Goal: Find specific page/section: Find specific page/section

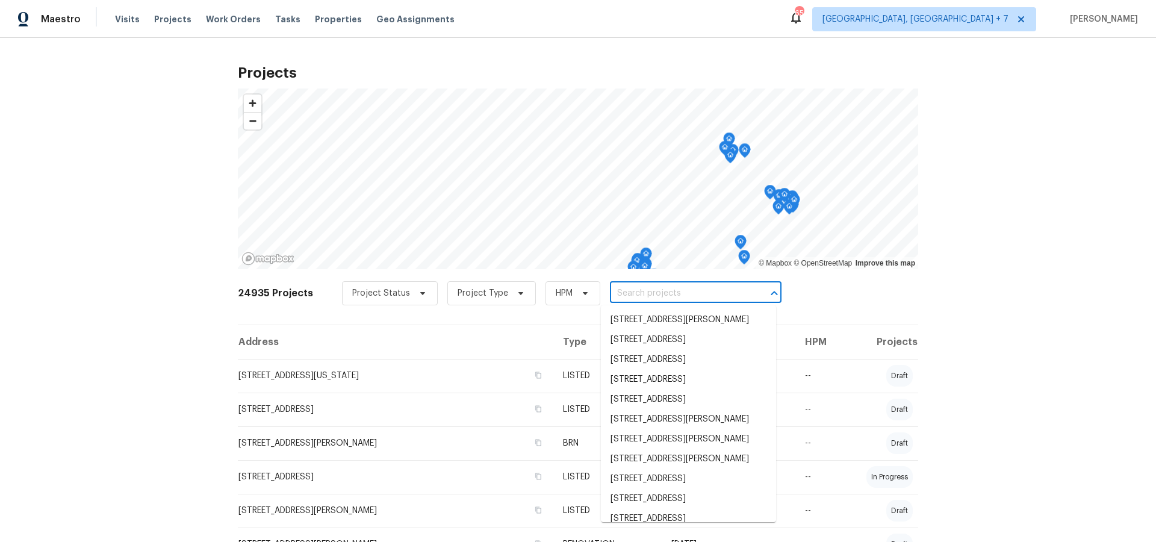
click at [633, 294] on input "text" at bounding box center [679, 293] width 138 height 19
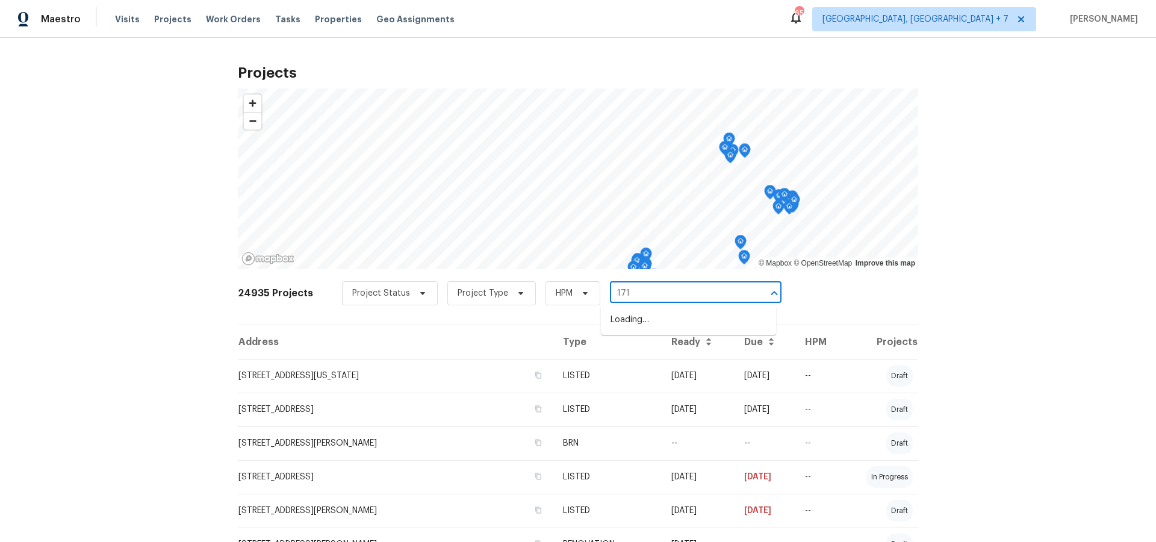
type input "1713"
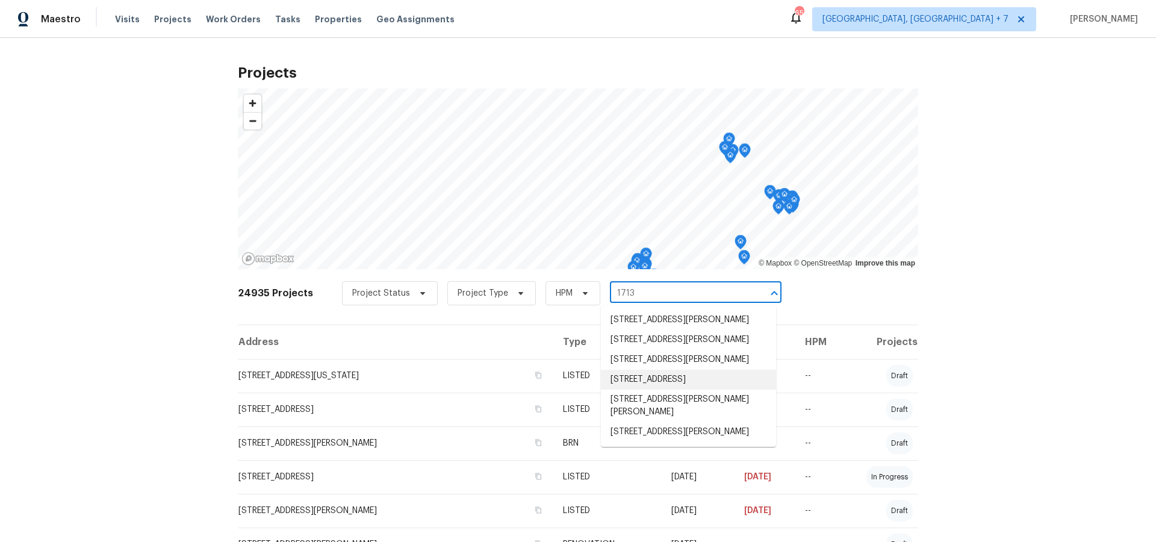
click at [662, 390] on li "[STREET_ADDRESS]" at bounding box center [688, 380] width 175 height 20
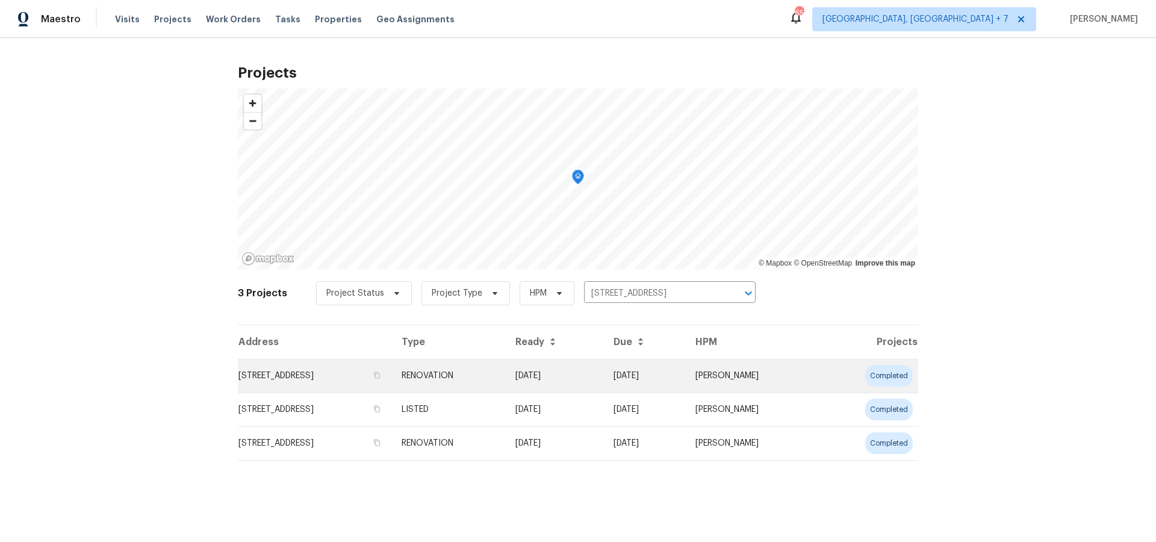
click at [334, 379] on td "[STREET_ADDRESS]" at bounding box center [315, 376] width 154 height 34
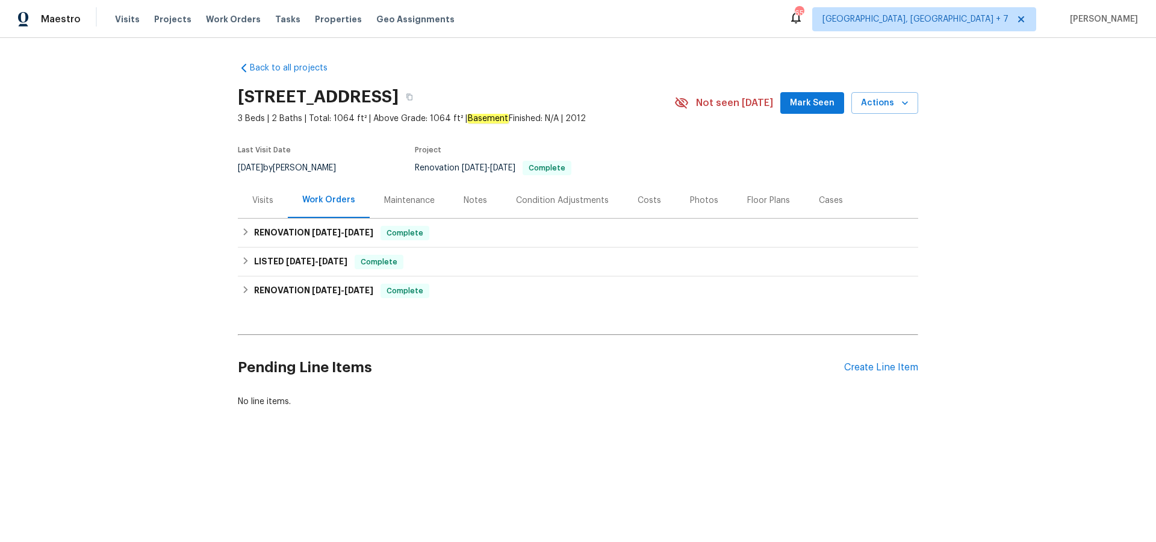
click at [401, 210] on div "Maintenance" at bounding box center [410, 200] width 80 height 36
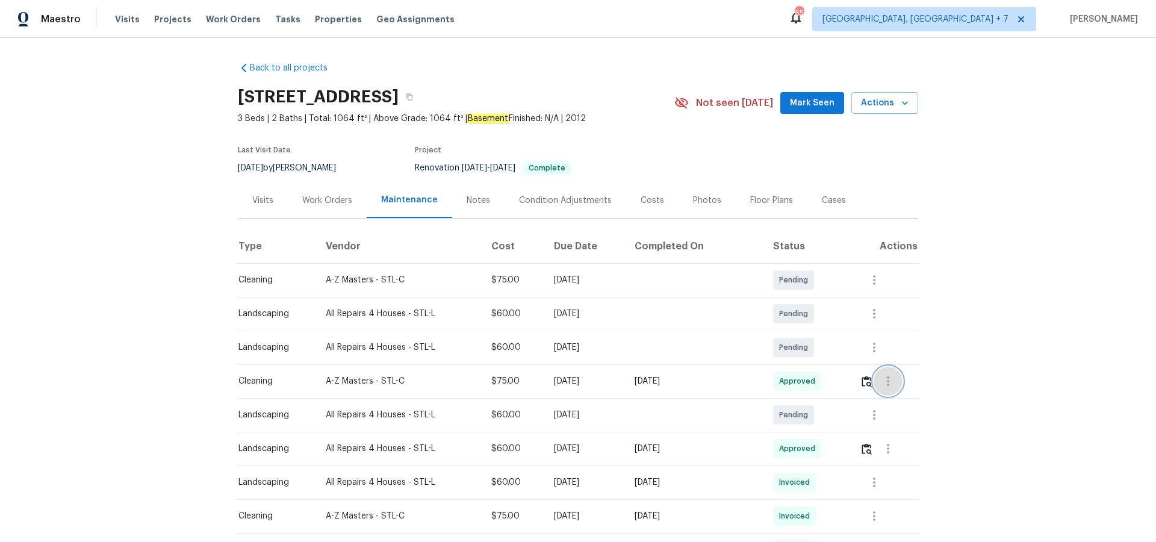
click at [890, 379] on icon "button" at bounding box center [888, 381] width 2 height 10
click at [891, 401] on li "View details" at bounding box center [917, 401] width 84 height 20
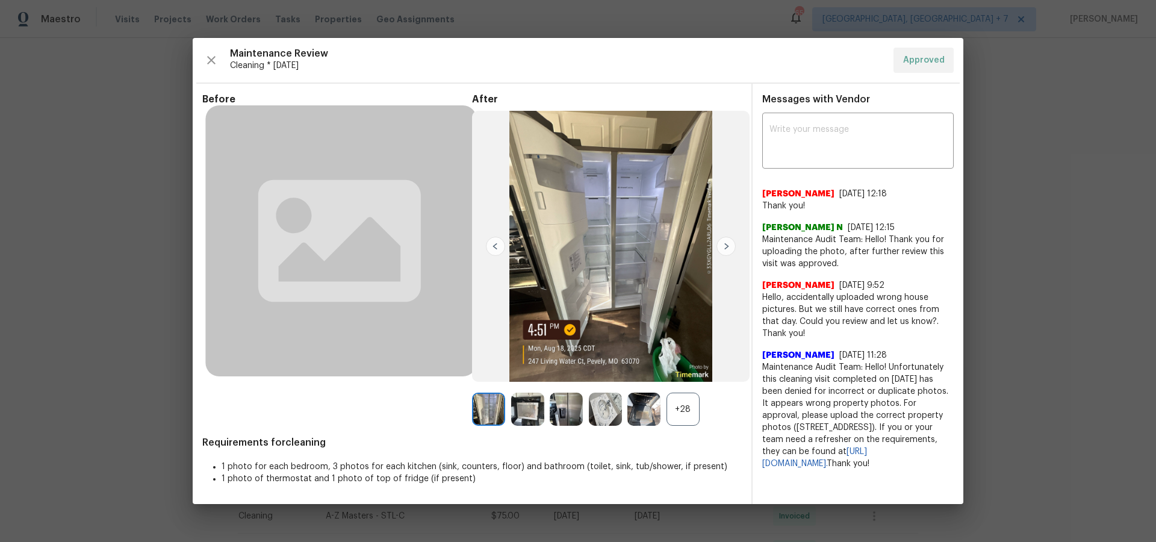
click at [723, 248] on img at bounding box center [726, 246] width 19 height 19
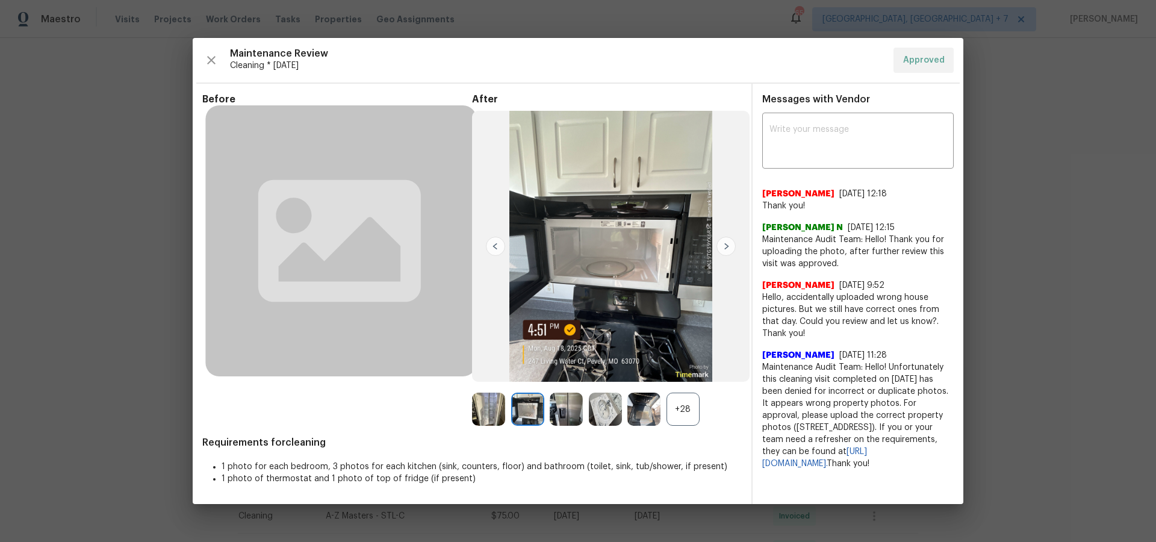
click at [725, 245] on img at bounding box center [726, 246] width 19 height 19
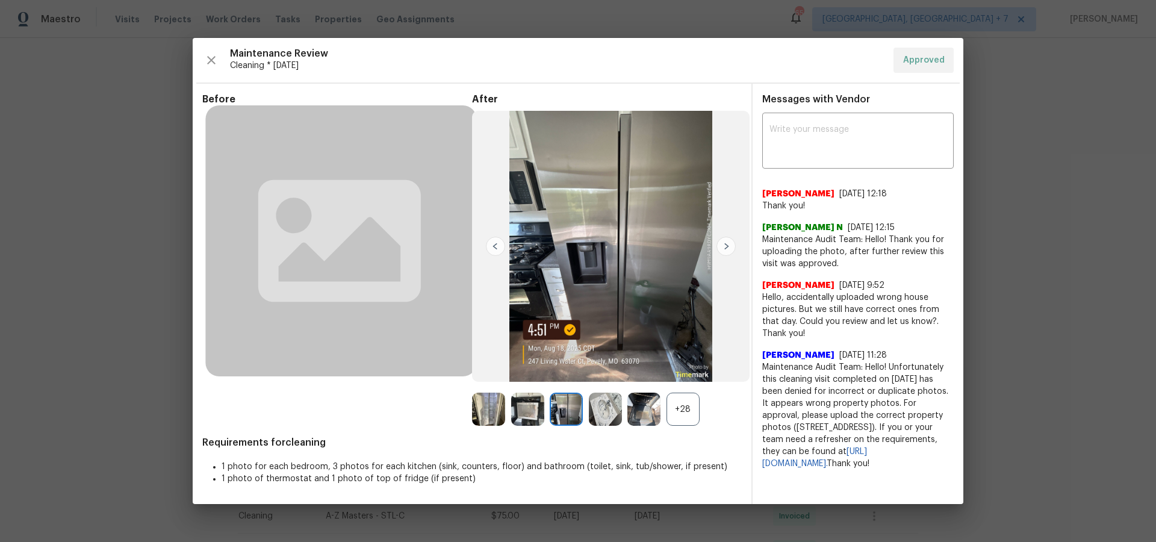
click at [725, 245] on img at bounding box center [726, 246] width 19 height 19
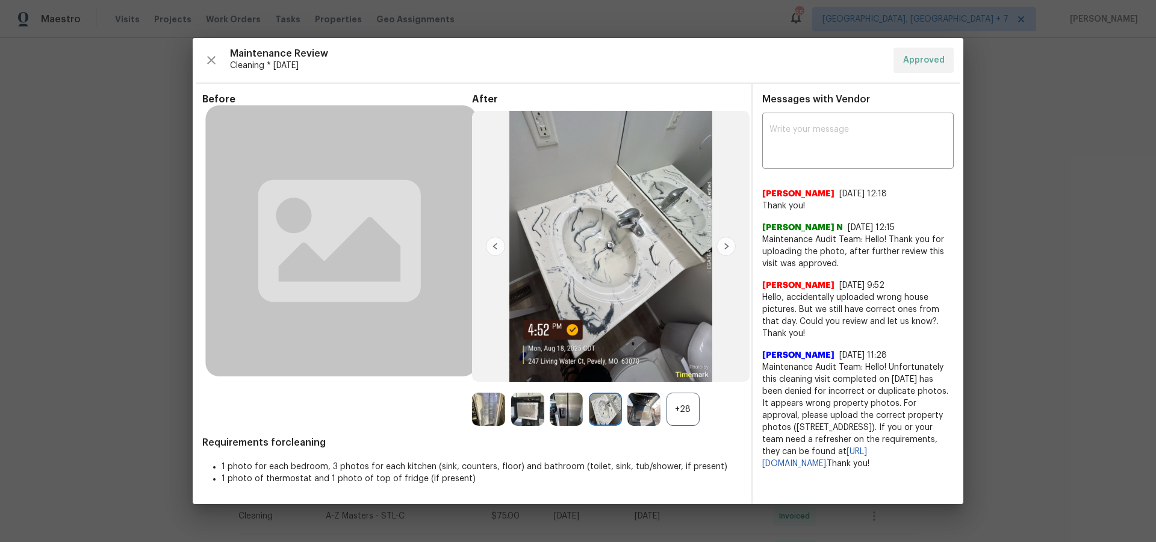
click at [725, 245] on img at bounding box center [726, 246] width 19 height 19
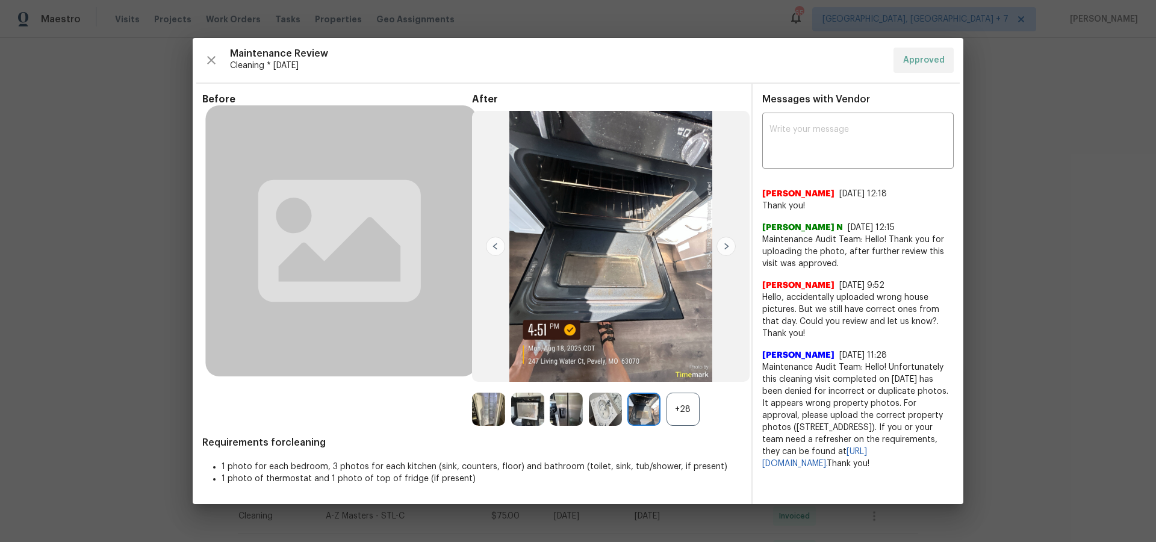
click at [725, 245] on img at bounding box center [726, 246] width 19 height 19
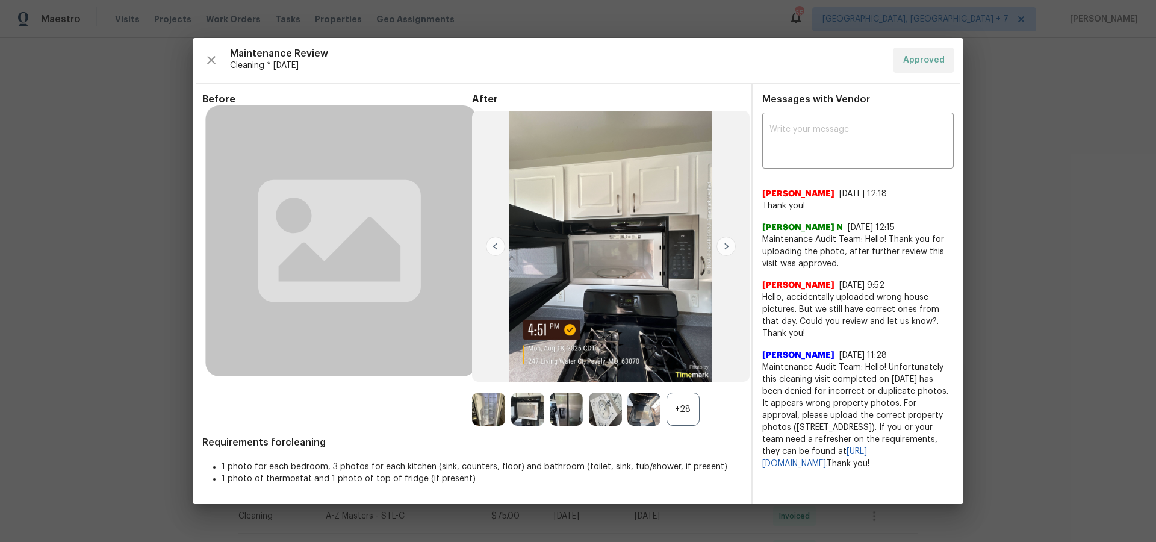
click at [725, 245] on img at bounding box center [726, 246] width 19 height 19
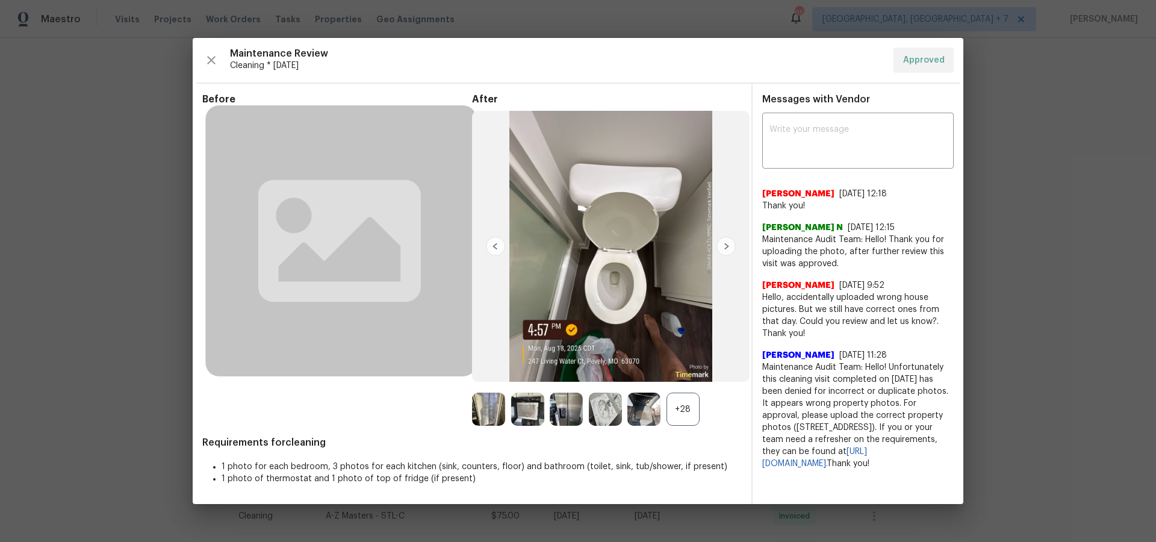
click at [725, 245] on img at bounding box center [726, 246] width 19 height 19
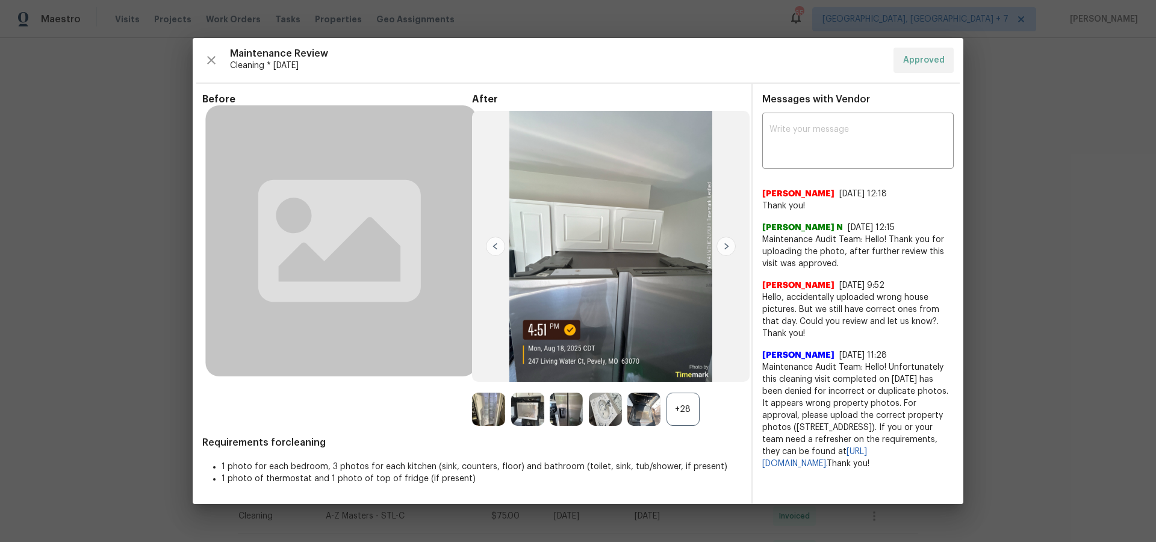
click at [725, 245] on img at bounding box center [726, 246] width 19 height 19
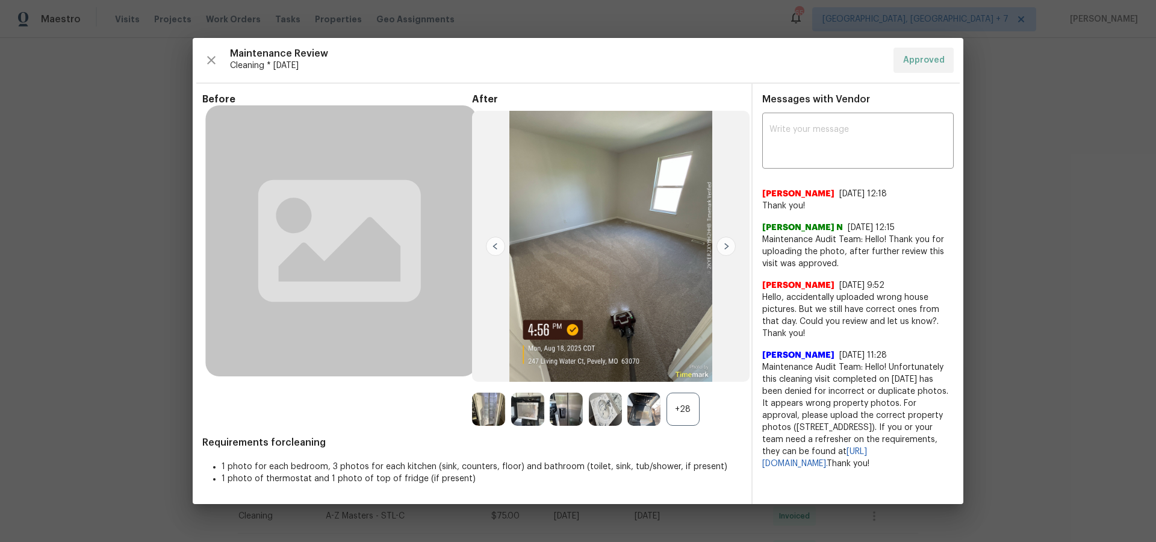
click at [725, 245] on img at bounding box center [726, 246] width 19 height 19
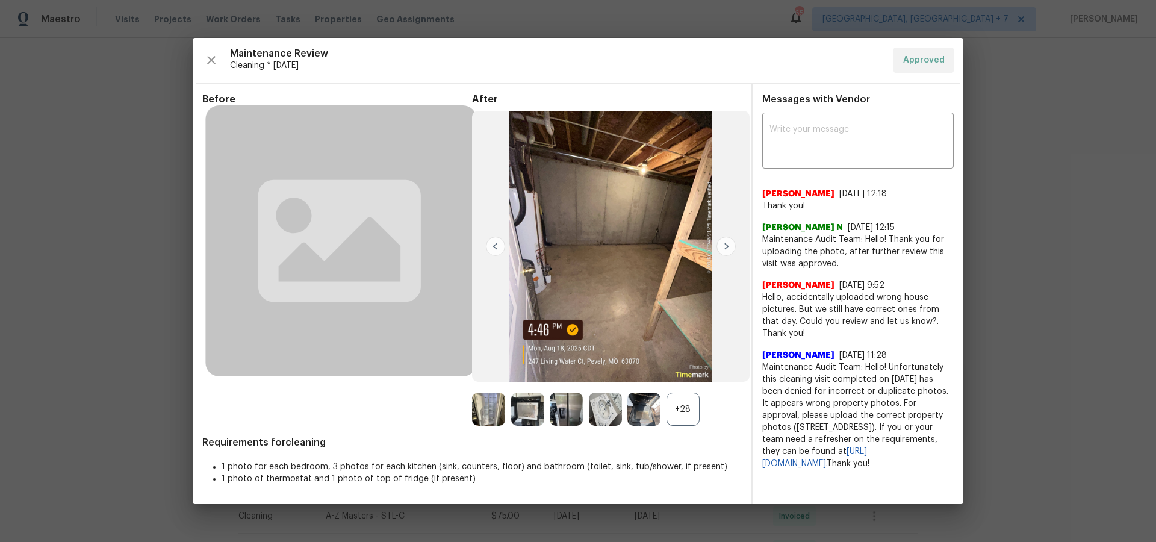
click at [725, 245] on img at bounding box center [726, 246] width 19 height 19
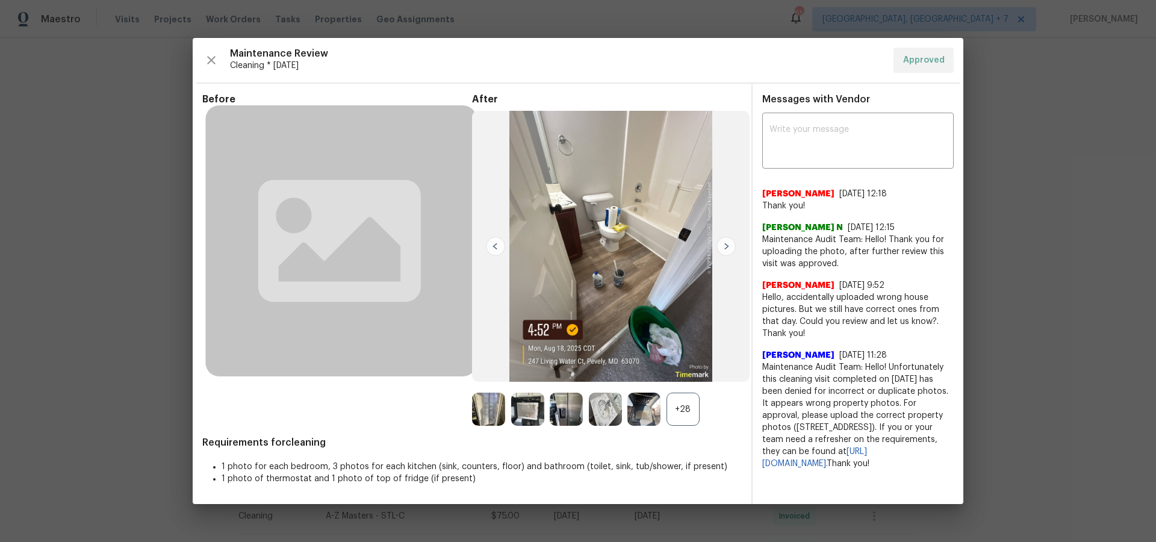
click at [725, 245] on img at bounding box center [726, 246] width 19 height 19
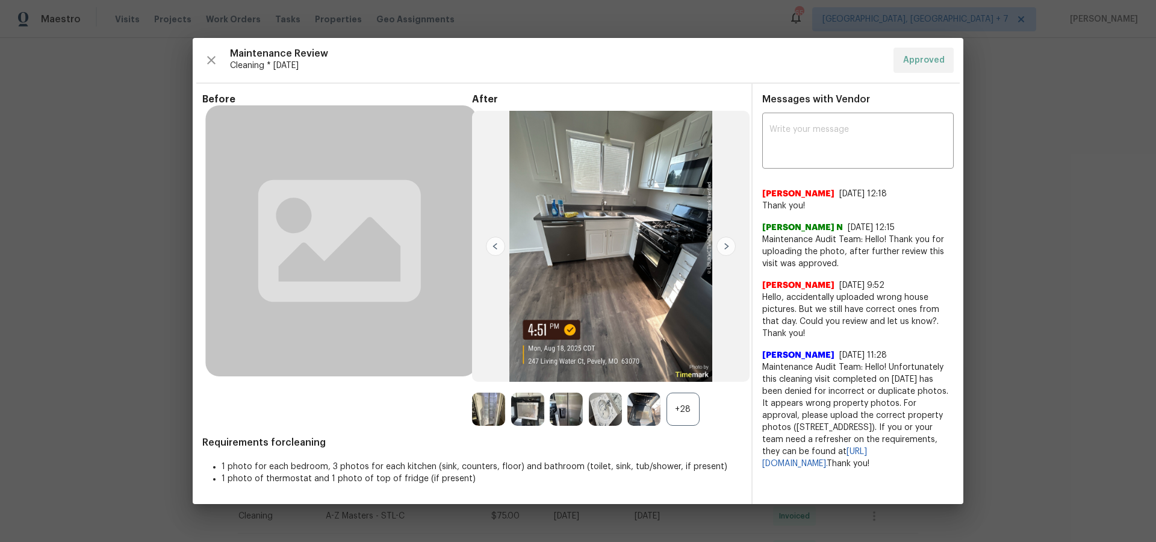
click at [726, 249] on img at bounding box center [726, 246] width 19 height 19
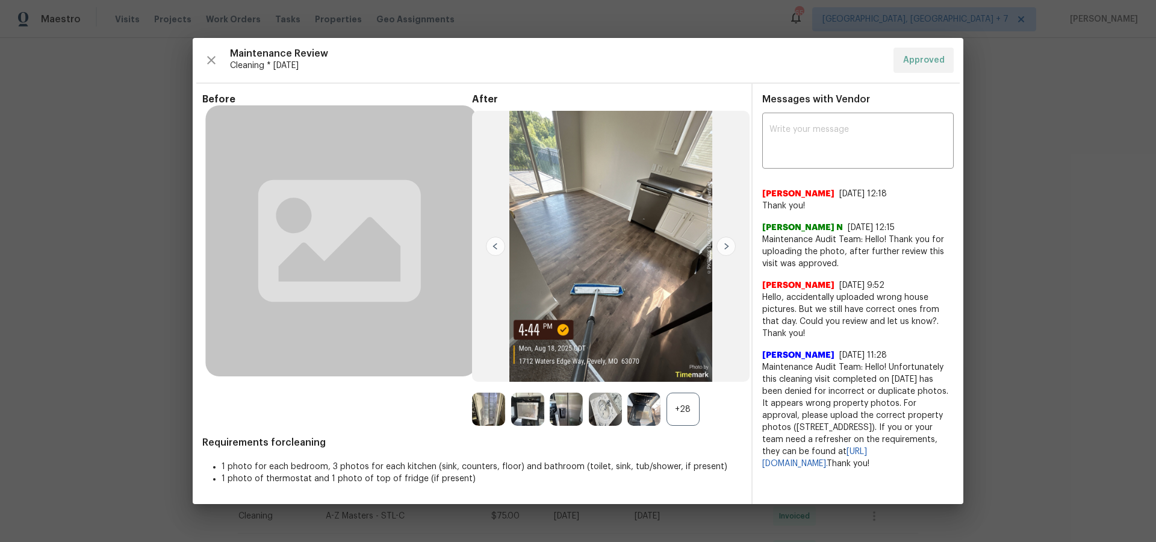
click at [726, 249] on img at bounding box center [726, 246] width 19 height 19
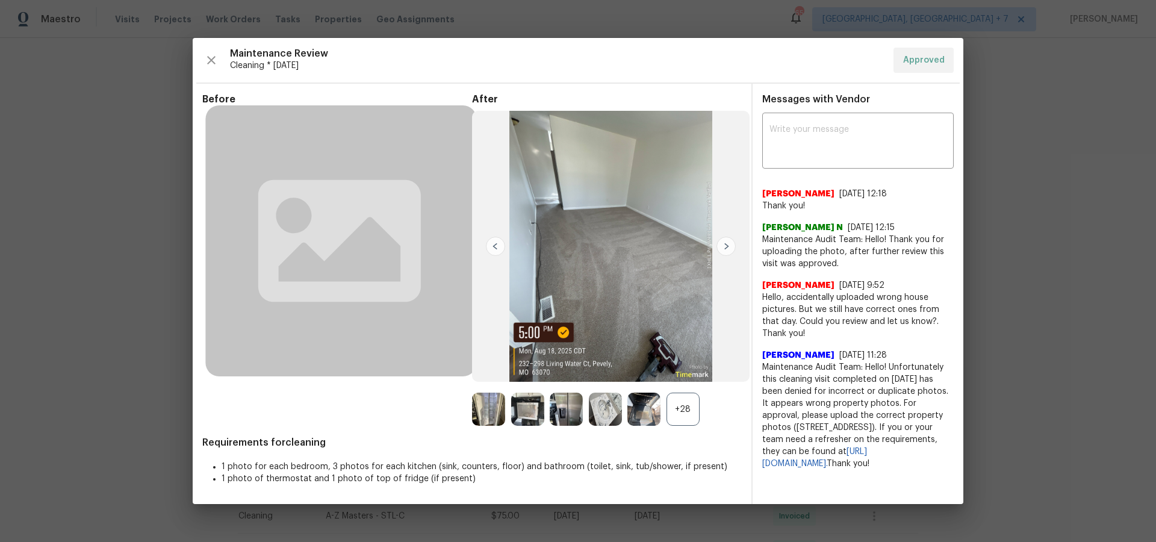
click at [726, 249] on img at bounding box center [726, 246] width 19 height 19
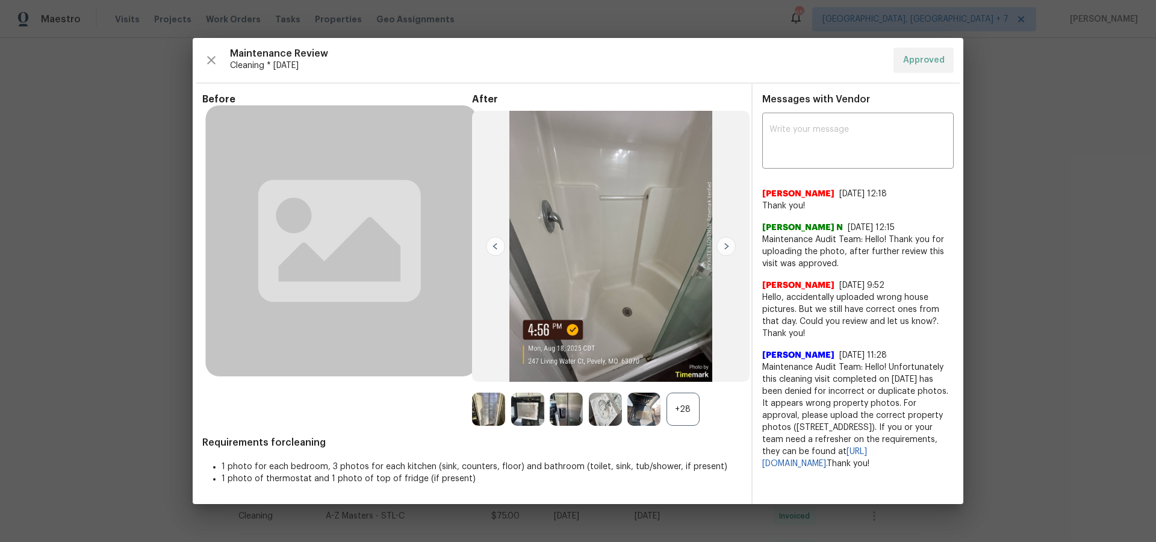
click at [725, 245] on img at bounding box center [726, 246] width 19 height 19
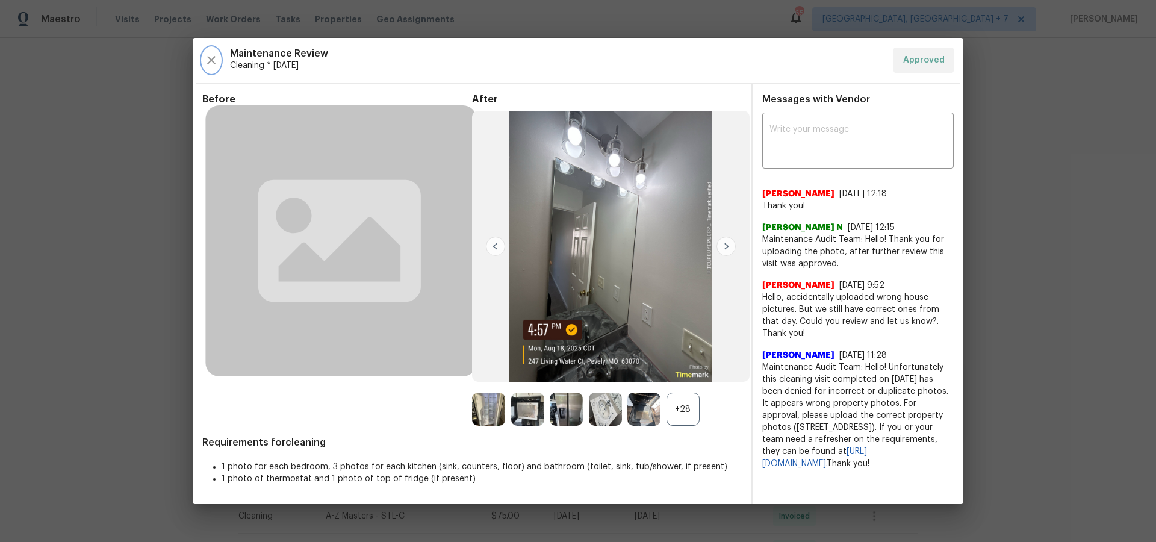
click at [210, 63] on icon "button" at bounding box center [211, 60] width 14 height 14
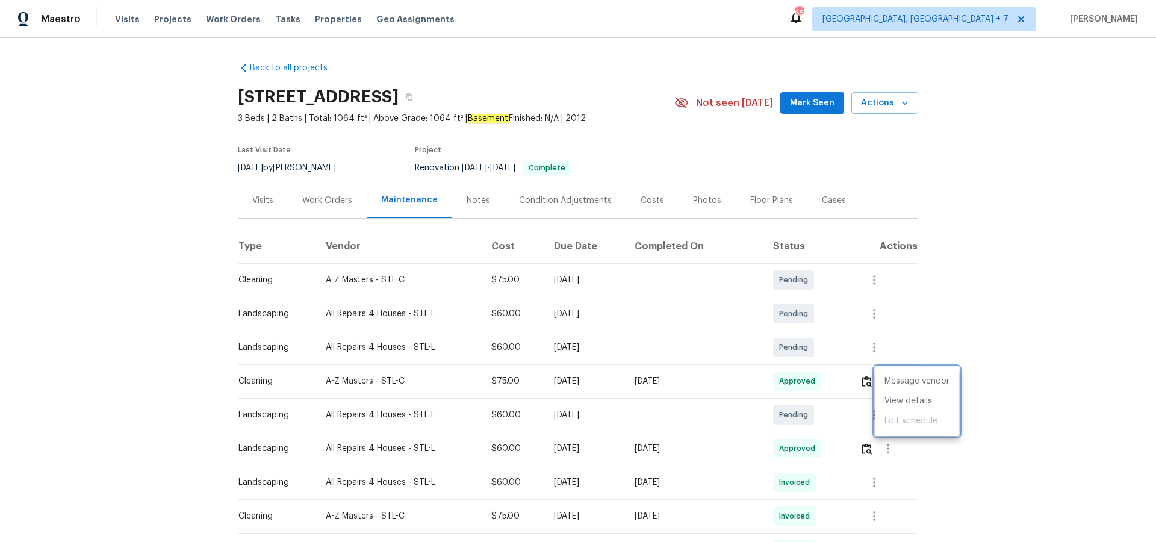
click at [825, 201] on div at bounding box center [578, 271] width 1156 height 542
click at [824, 201] on div "Cases" at bounding box center [834, 201] width 24 height 12
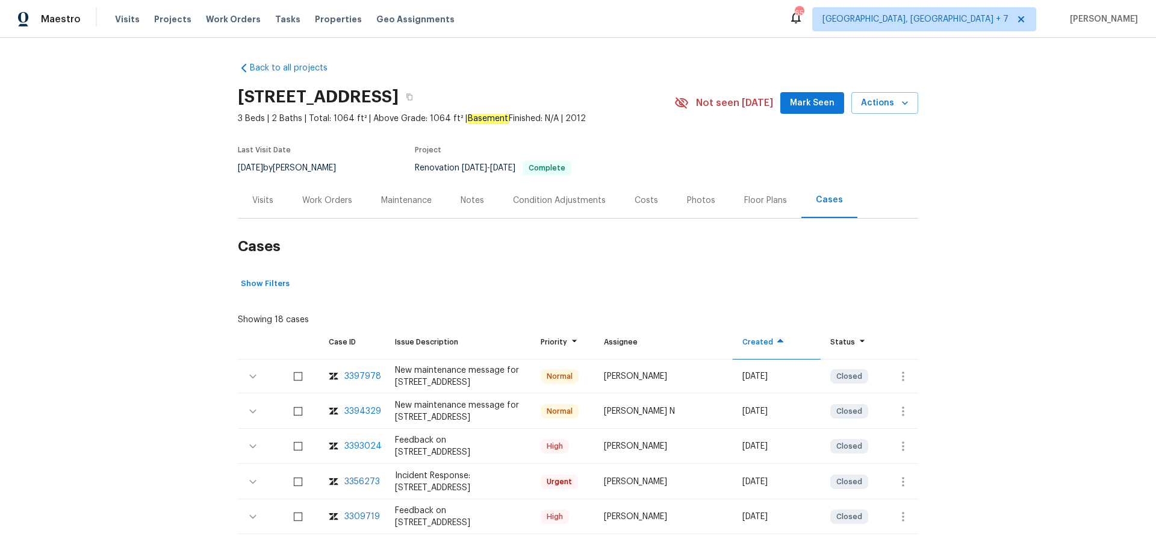
click at [361, 446] on div "3393024" at bounding box center [363, 446] width 37 height 12
click at [270, 199] on div "Visits" at bounding box center [262, 201] width 21 height 12
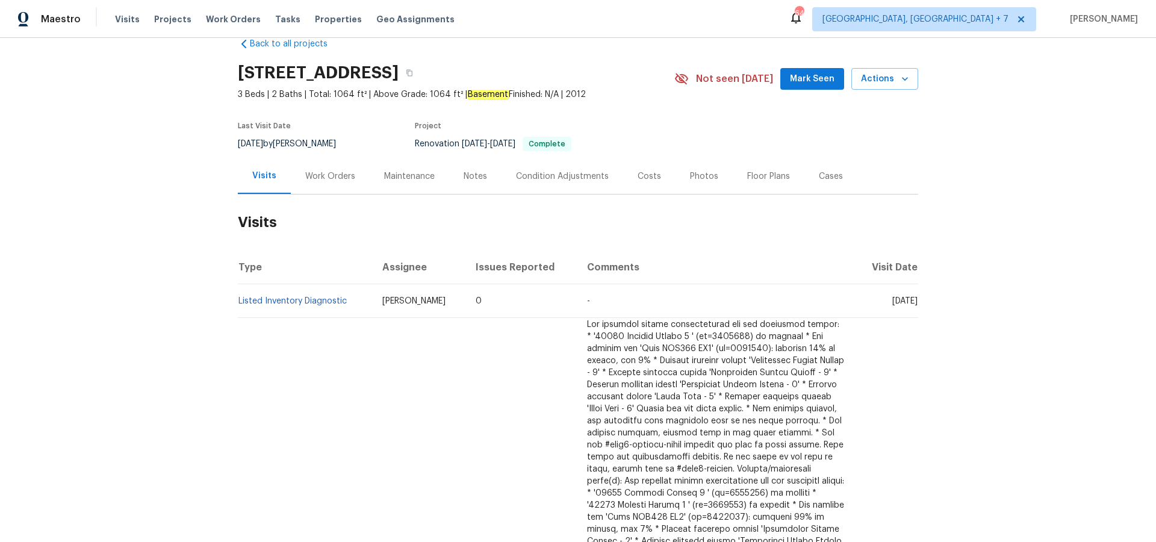
scroll to position [39, 0]
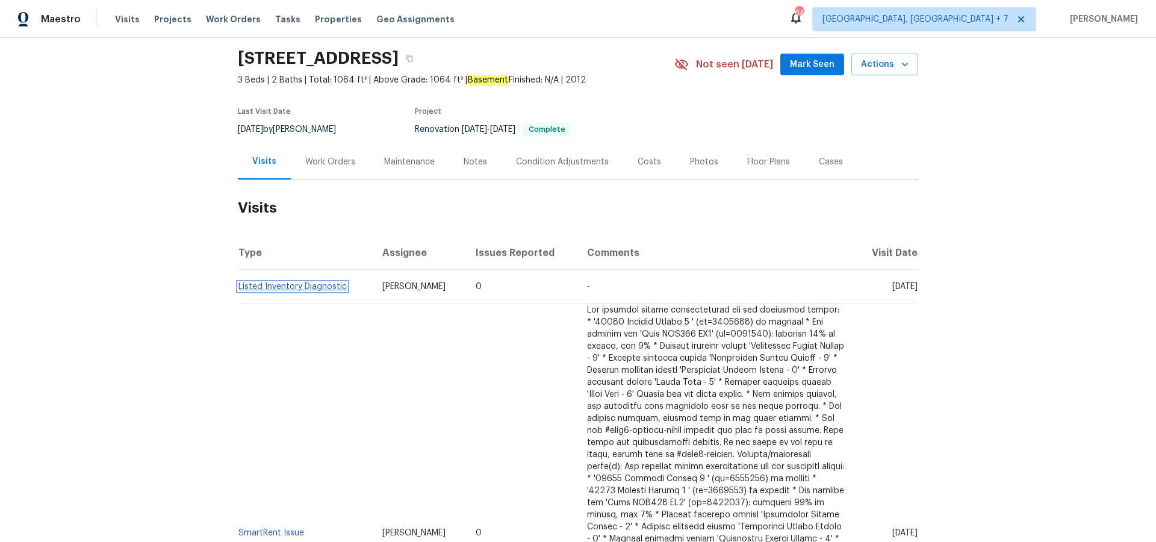
click at [266, 282] on link "Listed Inventory Diagnostic" at bounding box center [293, 286] width 108 height 8
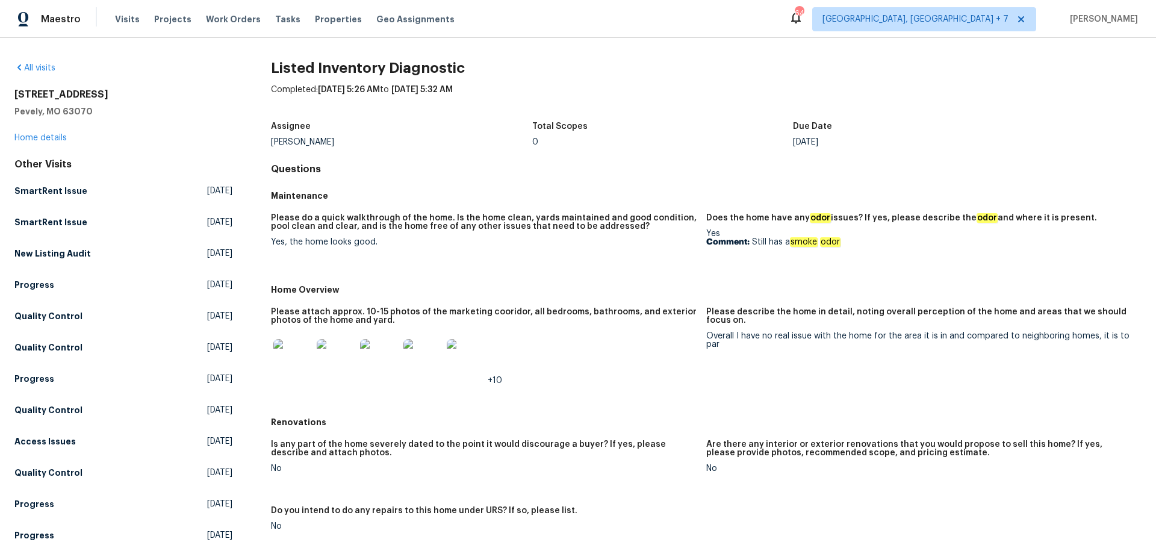
click at [293, 357] on img at bounding box center [292, 358] width 39 height 39
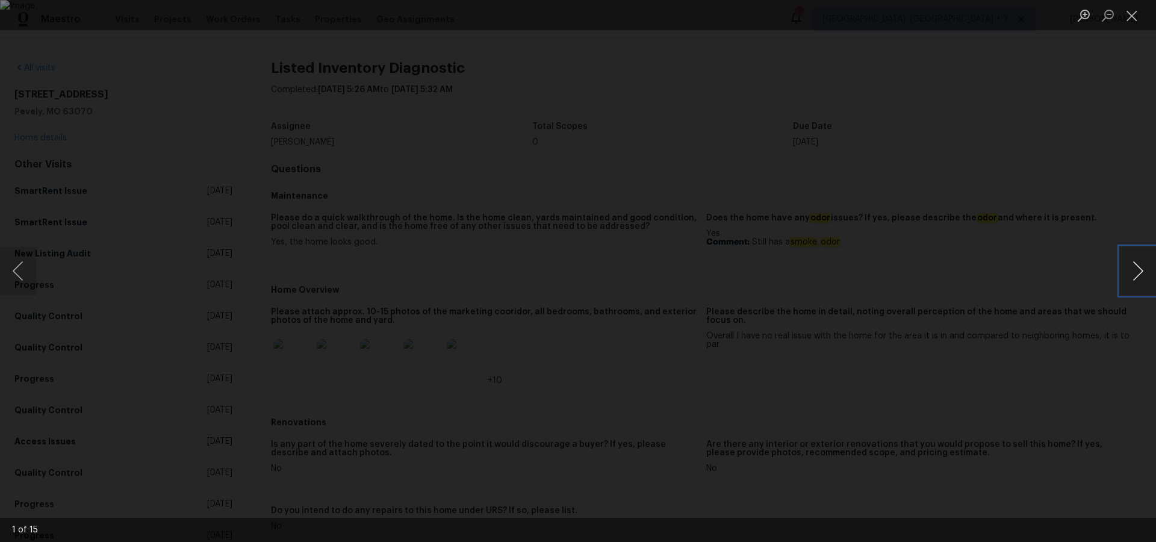
click at [1140, 272] on button "Next image" at bounding box center [1138, 271] width 36 height 48
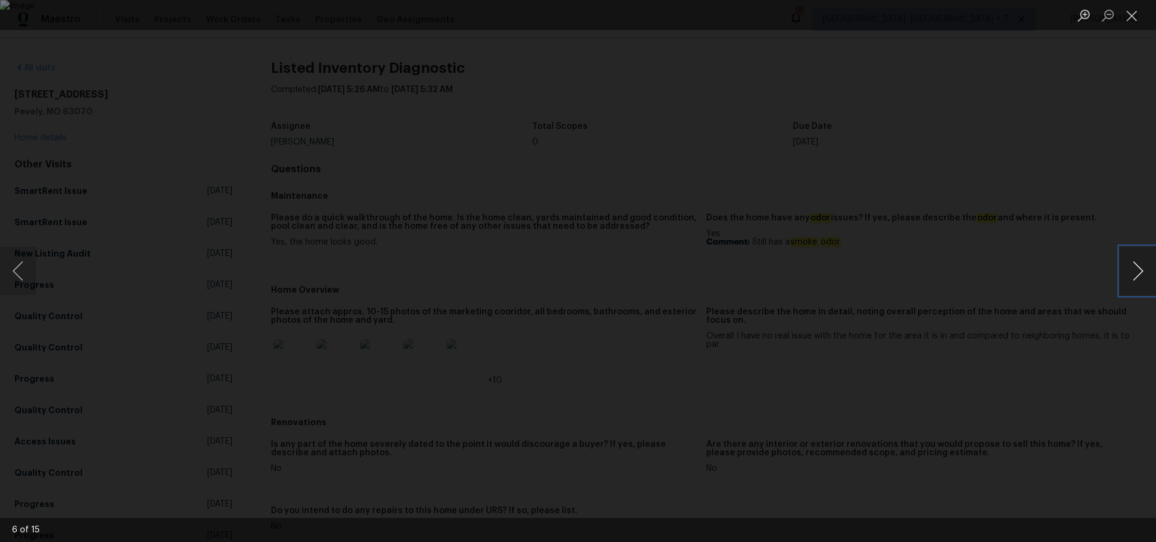
click at [1140, 272] on button "Next image" at bounding box center [1138, 271] width 36 height 48
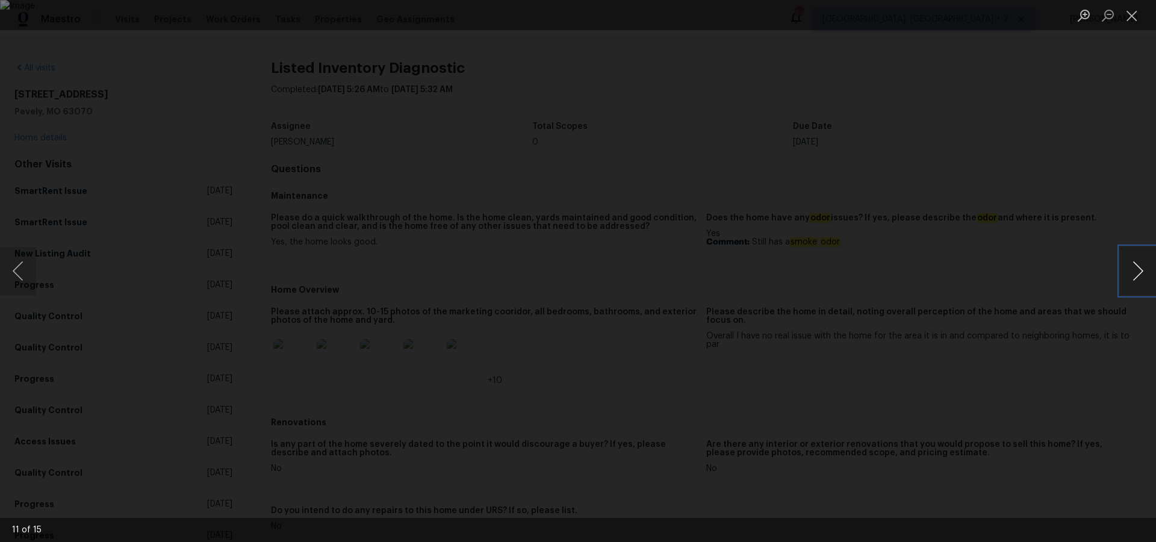
click at [1140, 272] on button "Next image" at bounding box center [1138, 271] width 36 height 48
click at [1140, 273] on button "Next image" at bounding box center [1138, 271] width 36 height 48
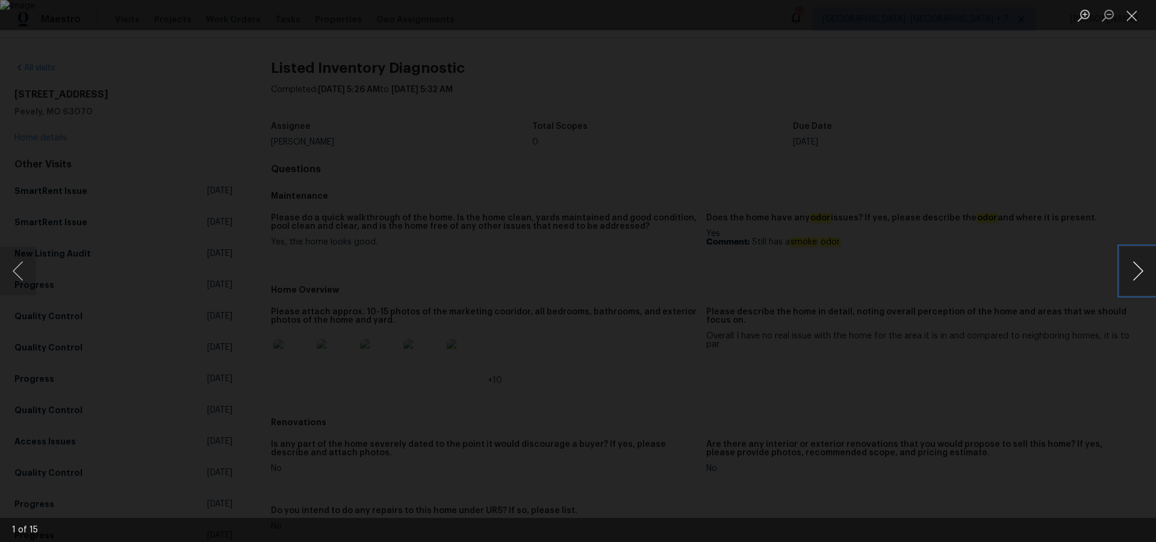
click at [1140, 273] on button "Next image" at bounding box center [1138, 271] width 36 height 48
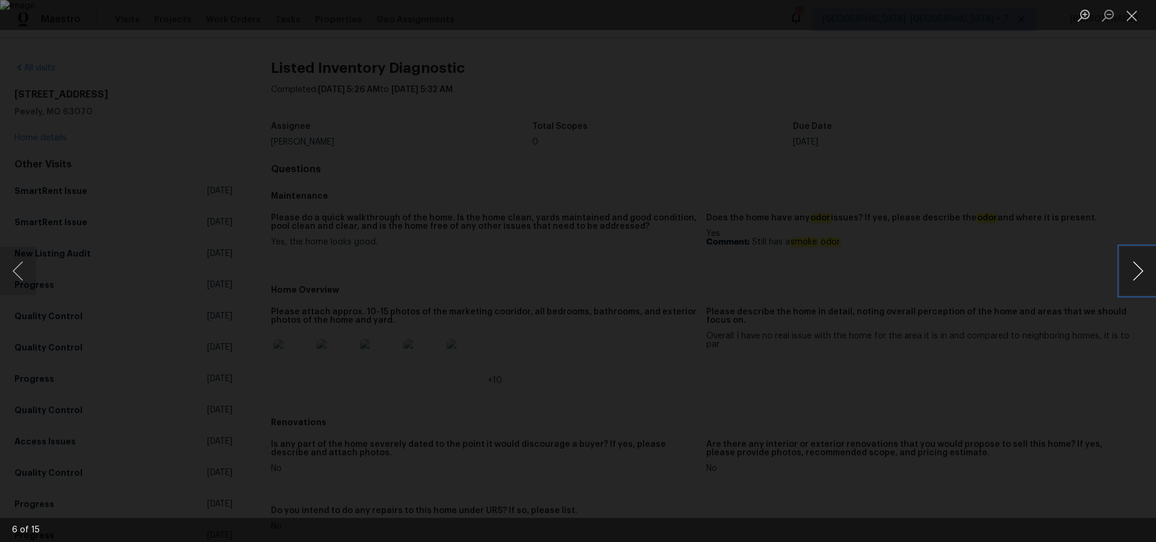
click at [1140, 273] on button "Next image" at bounding box center [1138, 271] width 36 height 48
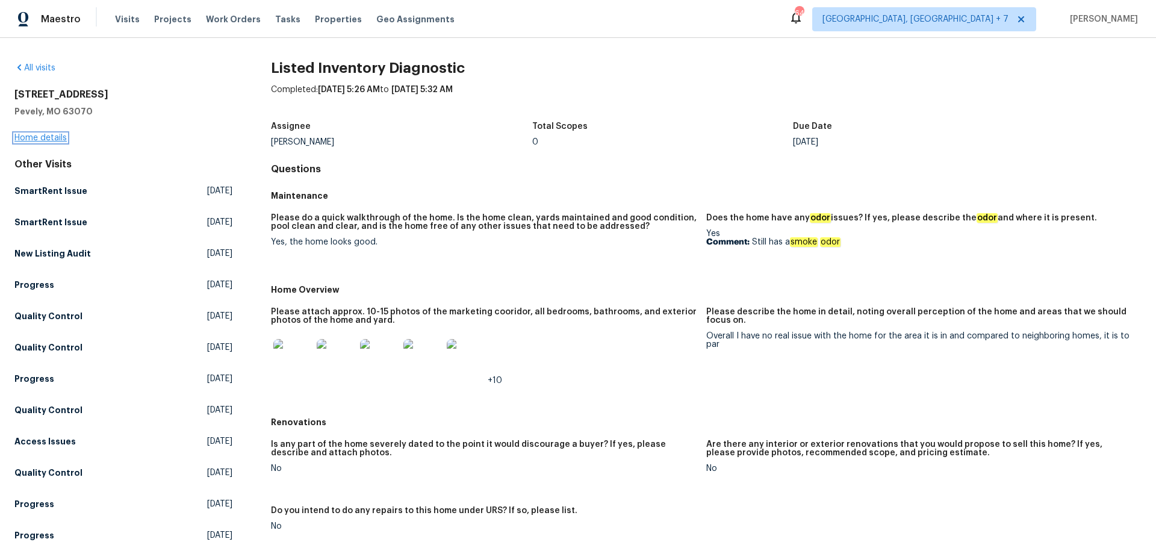
click at [54, 136] on link "Home details" at bounding box center [40, 138] width 52 height 8
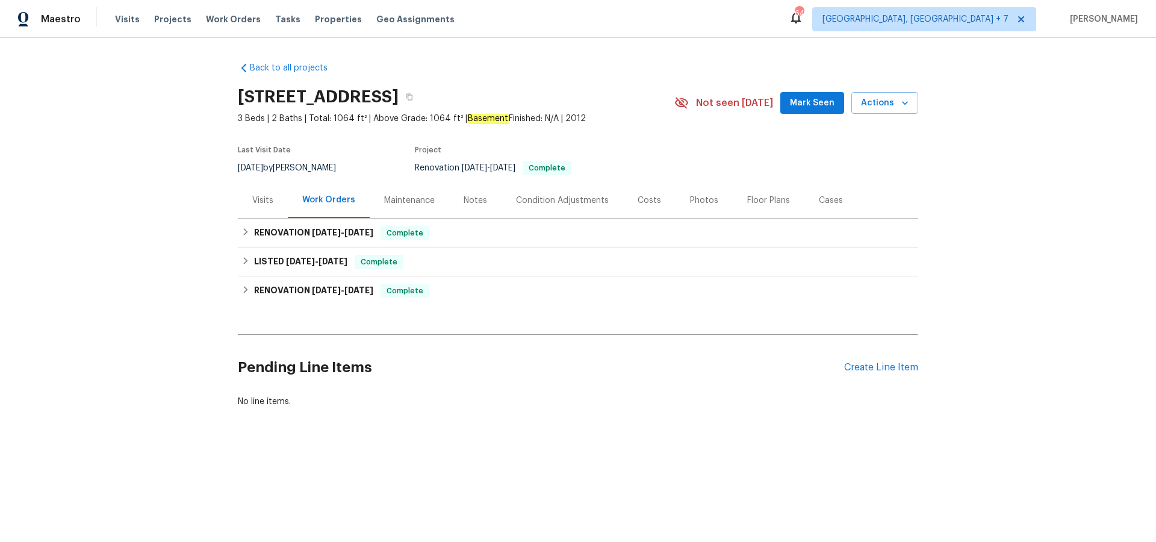
click at [324, 201] on div "Work Orders" at bounding box center [328, 200] width 53 height 12
click at [314, 261] on span "[DATE]" at bounding box center [300, 261] width 29 height 8
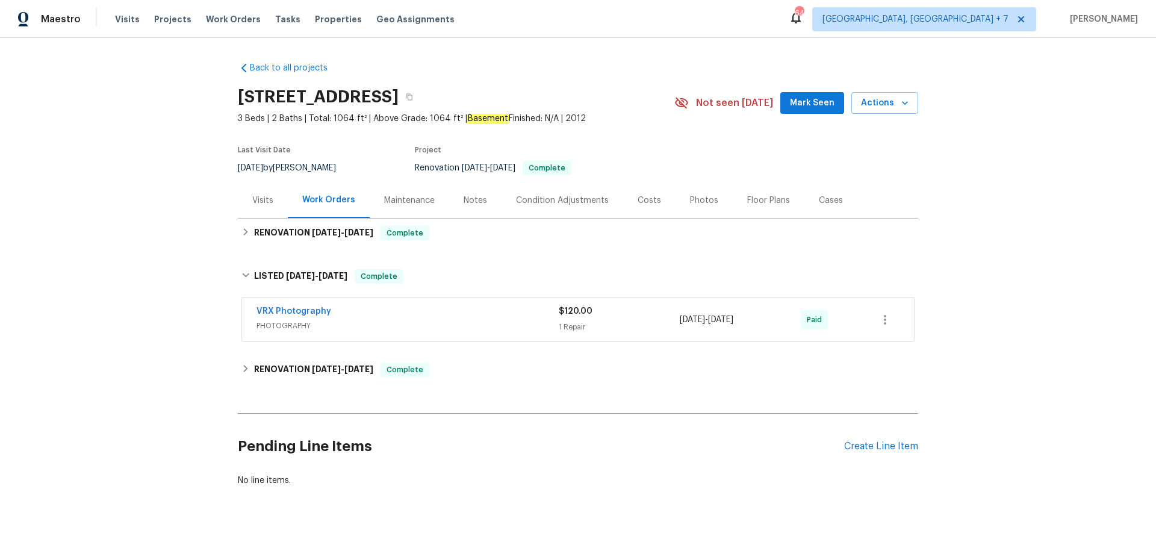
click at [267, 199] on div "Visits" at bounding box center [262, 201] width 21 height 12
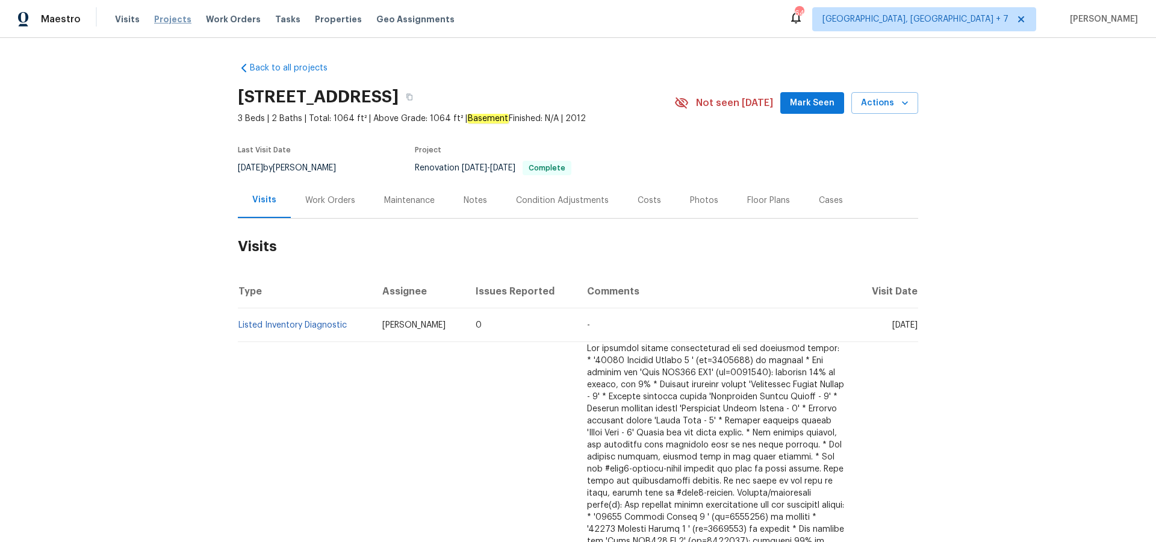
click at [173, 20] on span "Projects" at bounding box center [172, 19] width 37 height 12
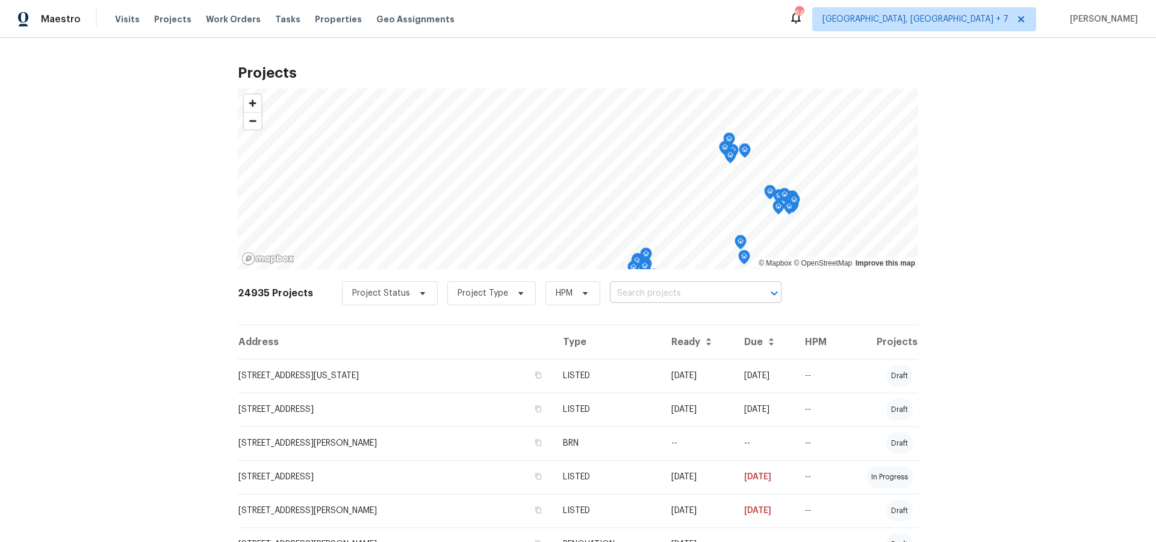
click at [651, 298] on input "text" at bounding box center [679, 293] width 138 height 19
type input "109 w"
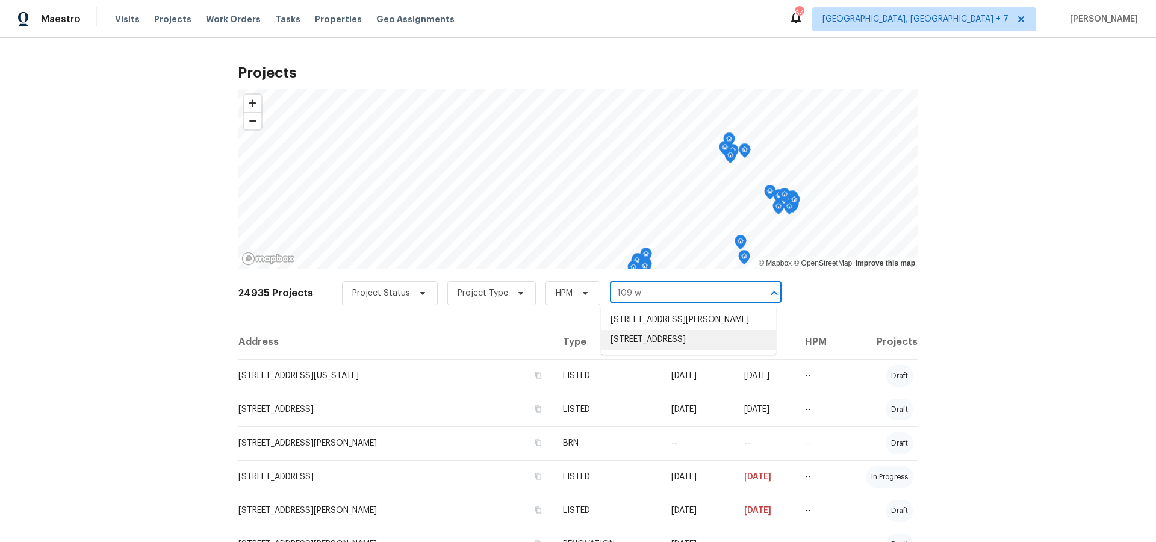
click at [687, 347] on li "[STREET_ADDRESS]" at bounding box center [688, 340] width 175 height 20
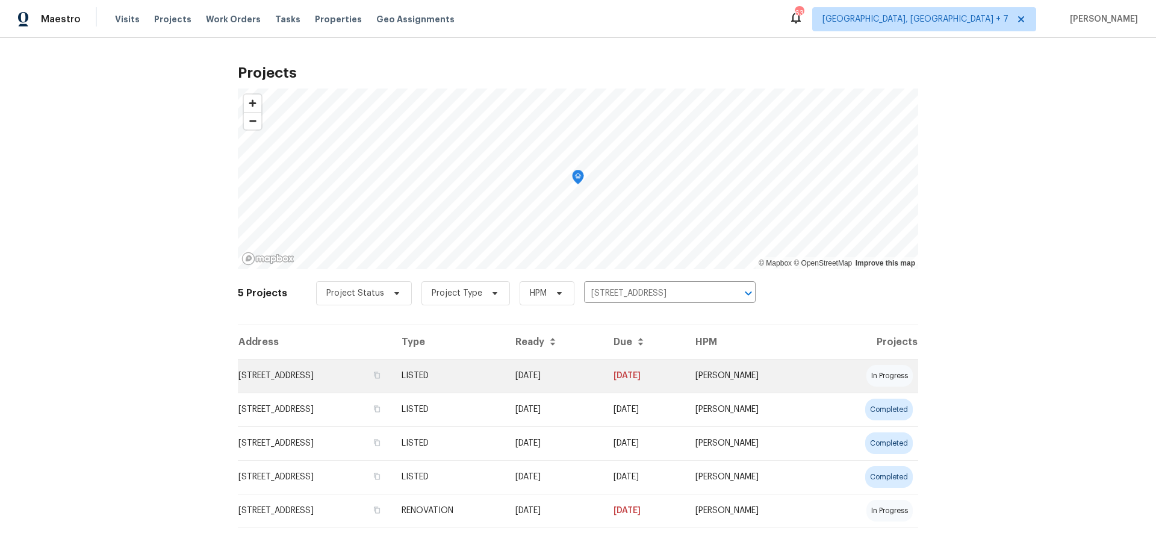
click at [381, 373] on td "[STREET_ADDRESS]" at bounding box center [315, 376] width 154 height 34
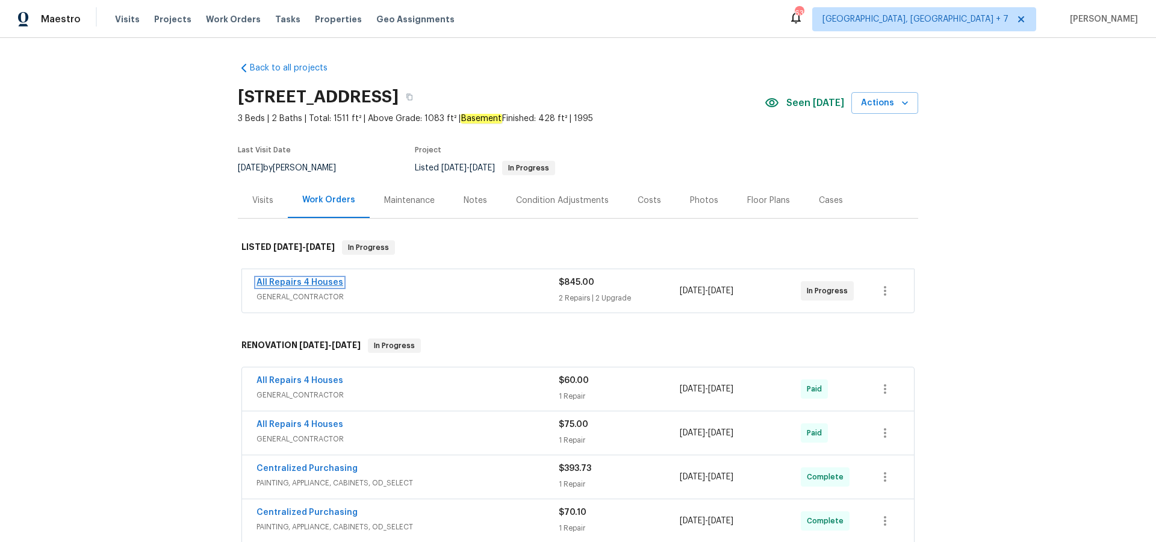
click at [305, 283] on link "All Repairs 4 Houses" at bounding box center [300, 282] width 87 height 8
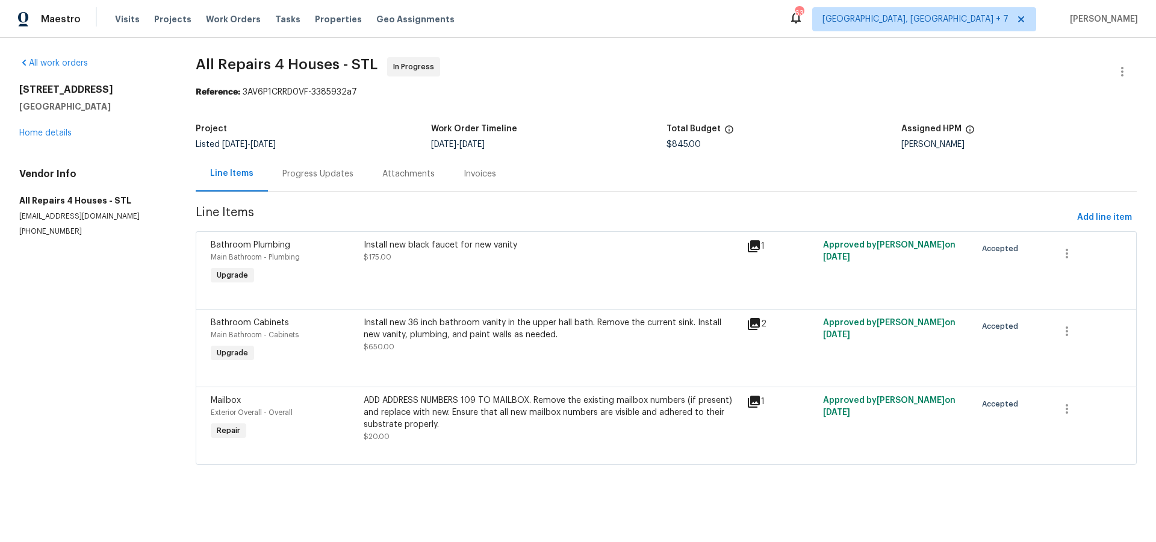
click at [756, 322] on icon at bounding box center [754, 324] width 12 height 12
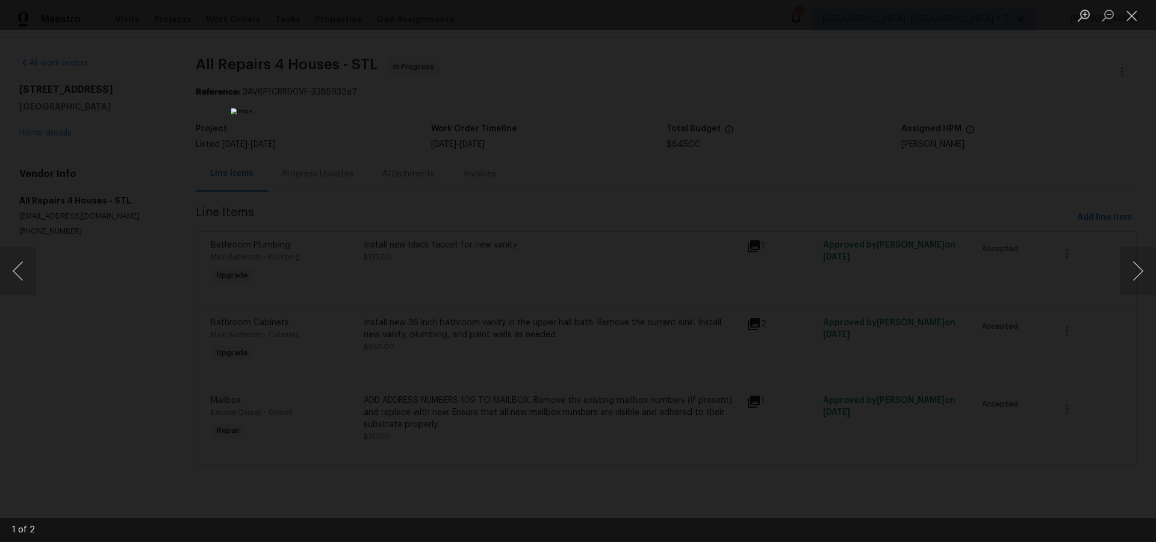
click at [404, 108] on img "Lightbox" at bounding box center [578, 270] width 694 height 325
click at [1132, 22] on button "Close lightbox" at bounding box center [1132, 15] width 24 height 21
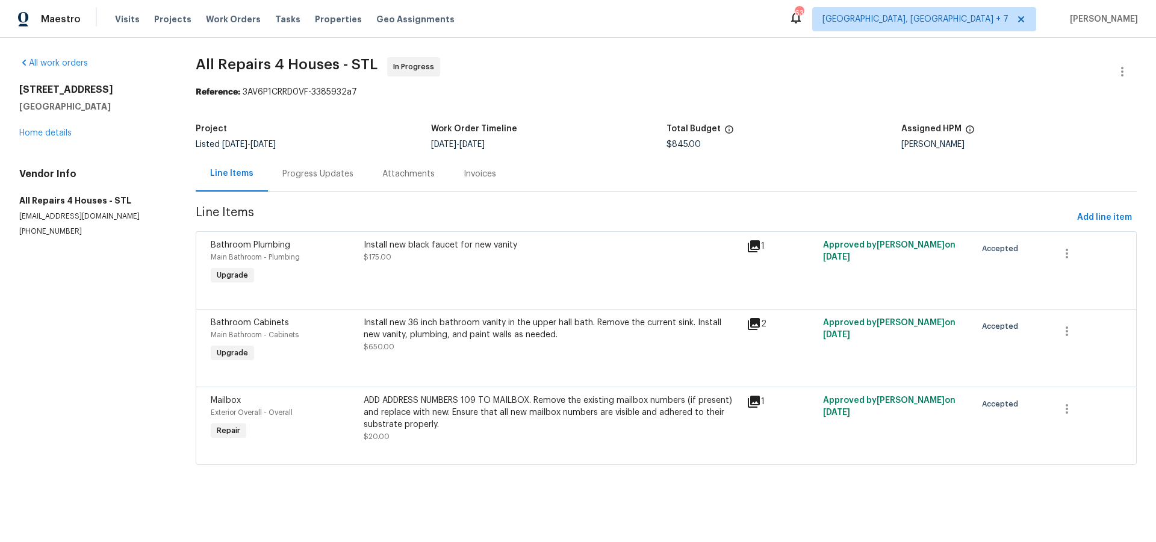
click at [756, 249] on icon at bounding box center [754, 246] width 14 height 14
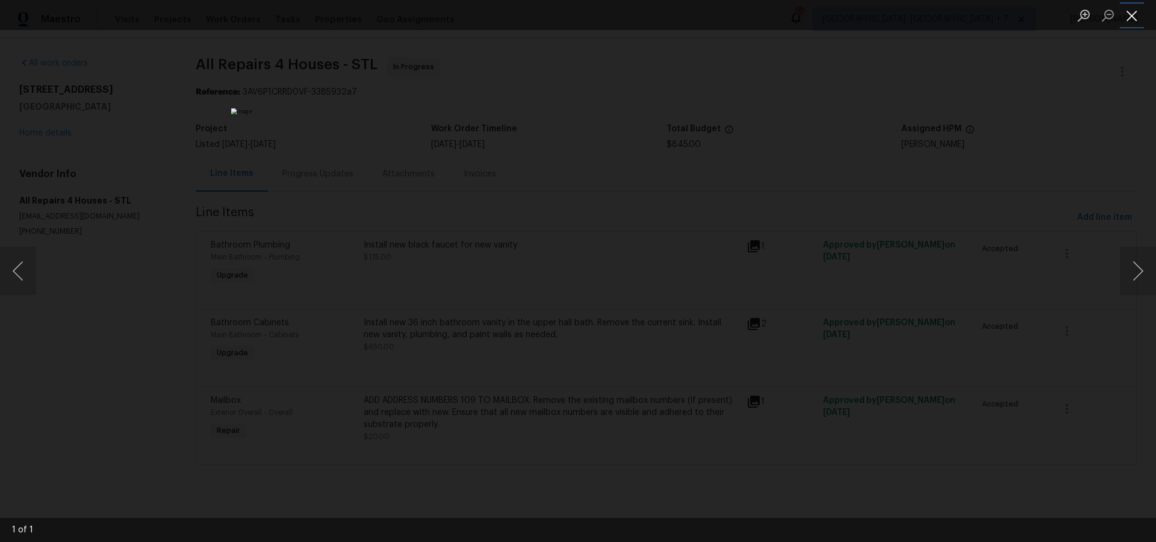
click at [1128, 25] on button "Close lightbox" at bounding box center [1132, 15] width 24 height 21
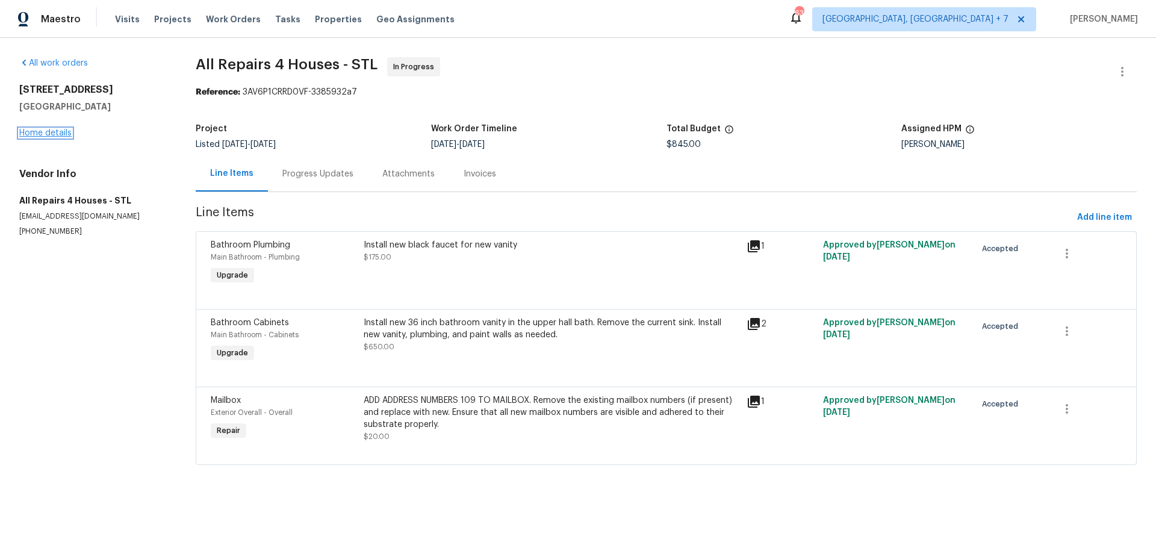
click at [51, 133] on link "Home details" at bounding box center [45, 133] width 52 height 8
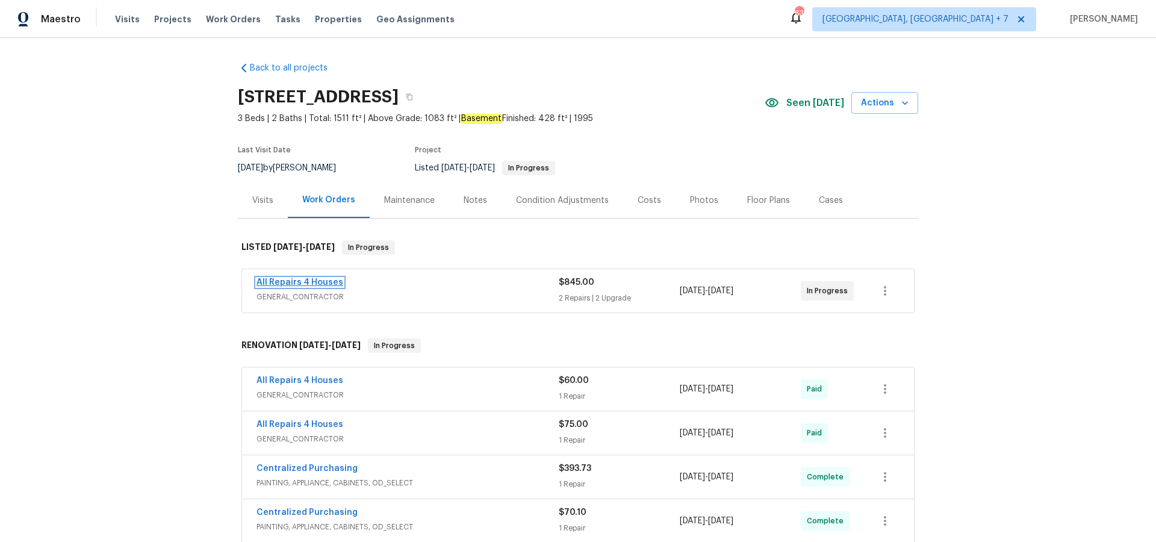
click at [314, 283] on link "All Repairs 4 Houses" at bounding box center [300, 282] width 87 height 8
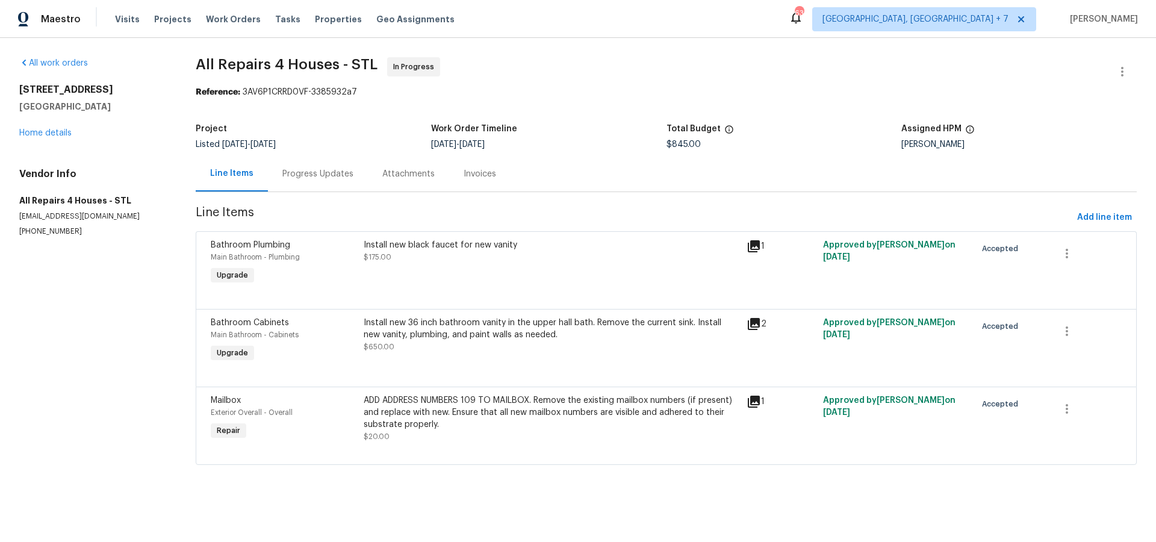
click at [300, 176] on div "Progress Updates" at bounding box center [317, 174] width 71 height 12
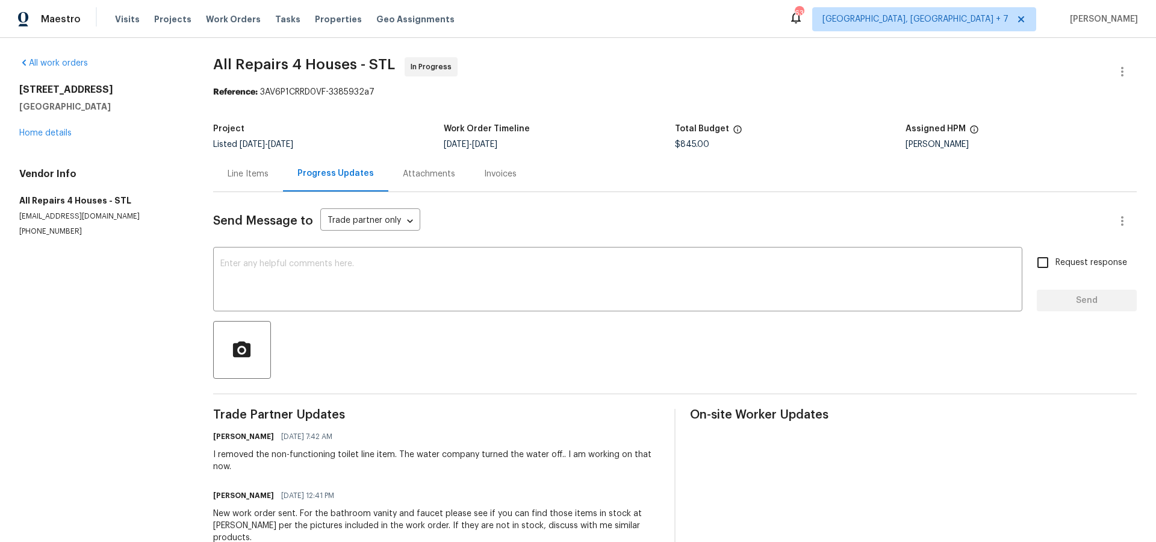
scroll to position [24, 0]
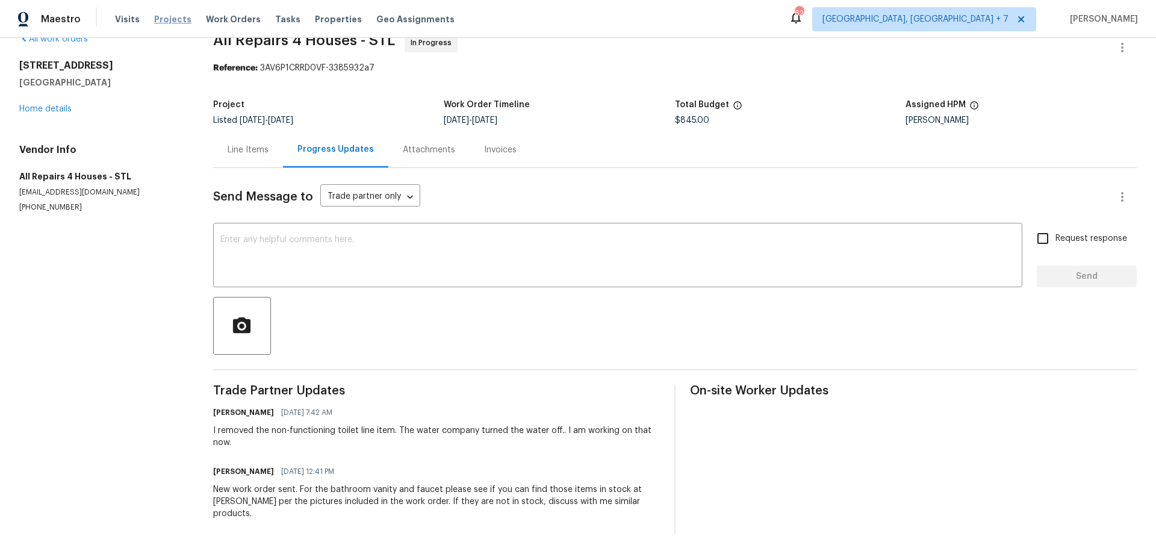
click at [166, 20] on span "Projects" at bounding box center [172, 19] width 37 height 12
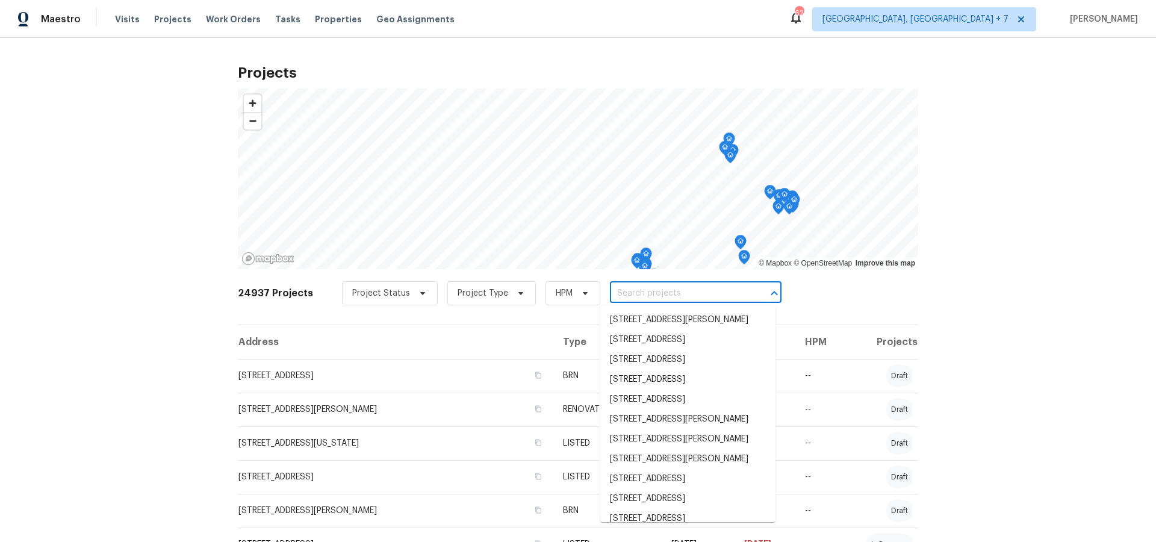
click at [610, 295] on input "text" at bounding box center [679, 293] width 138 height 19
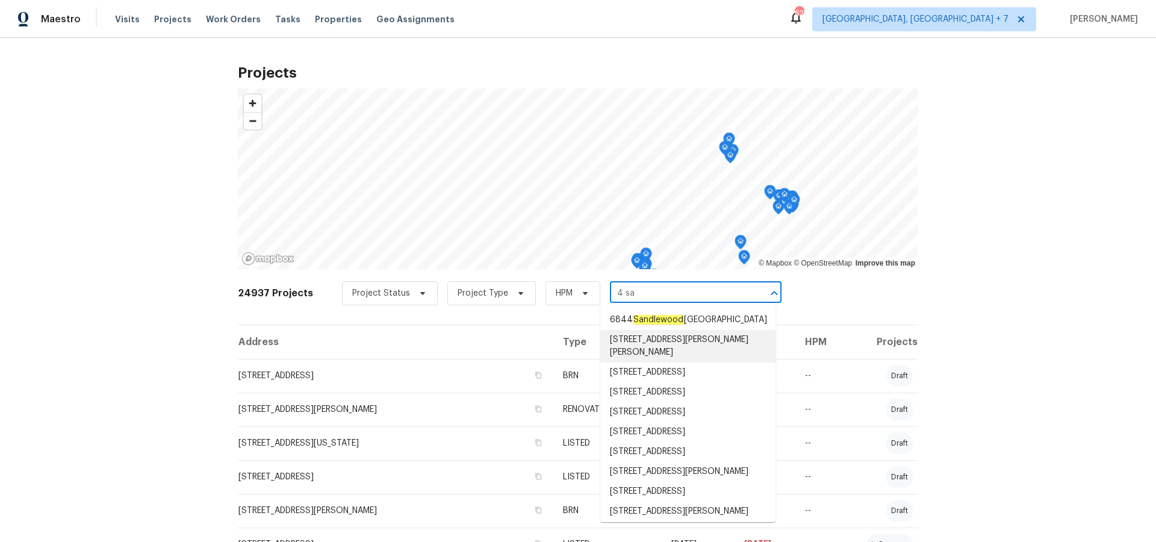
type input "4 sas"
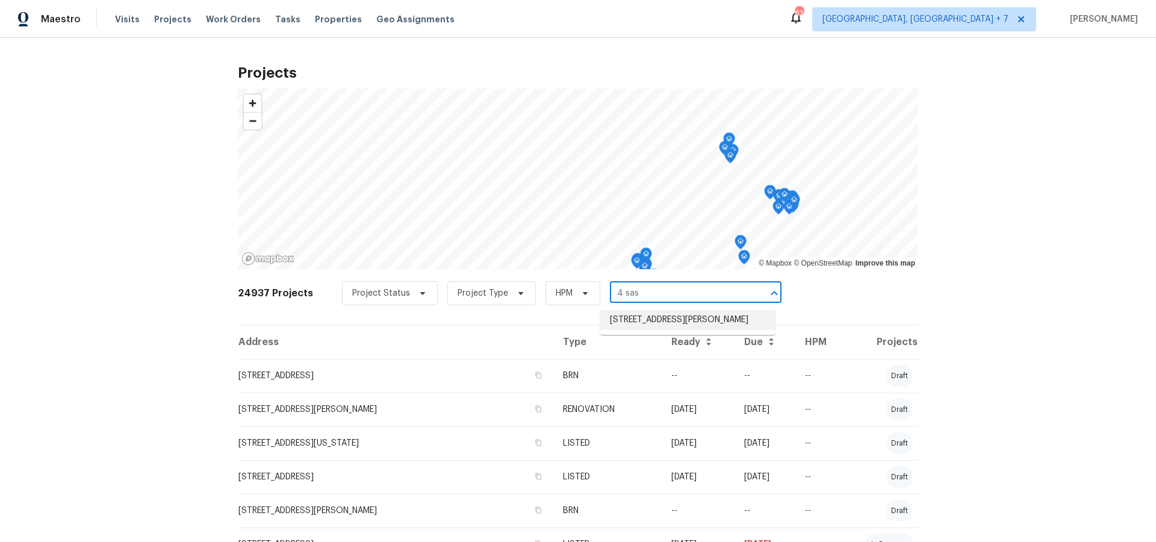
click at [640, 322] on li "[STREET_ADDRESS][PERSON_NAME]" at bounding box center [687, 320] width 175 height 20
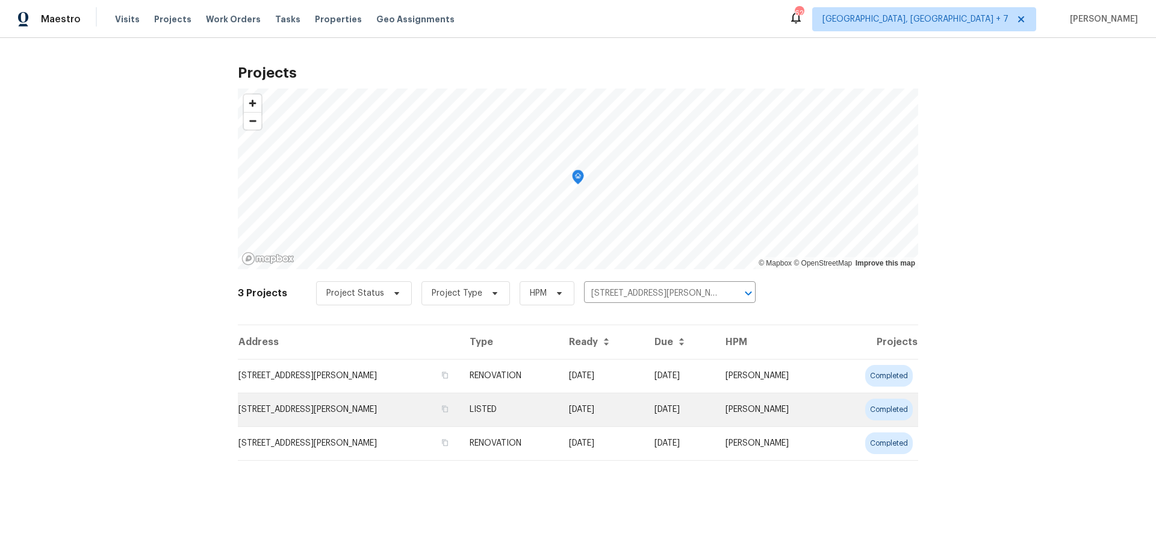
click at [314, 411] on td "[STREET_ADDRESS][PERSON_NAME]" at bounding box center [349, 410] width 222 height 34
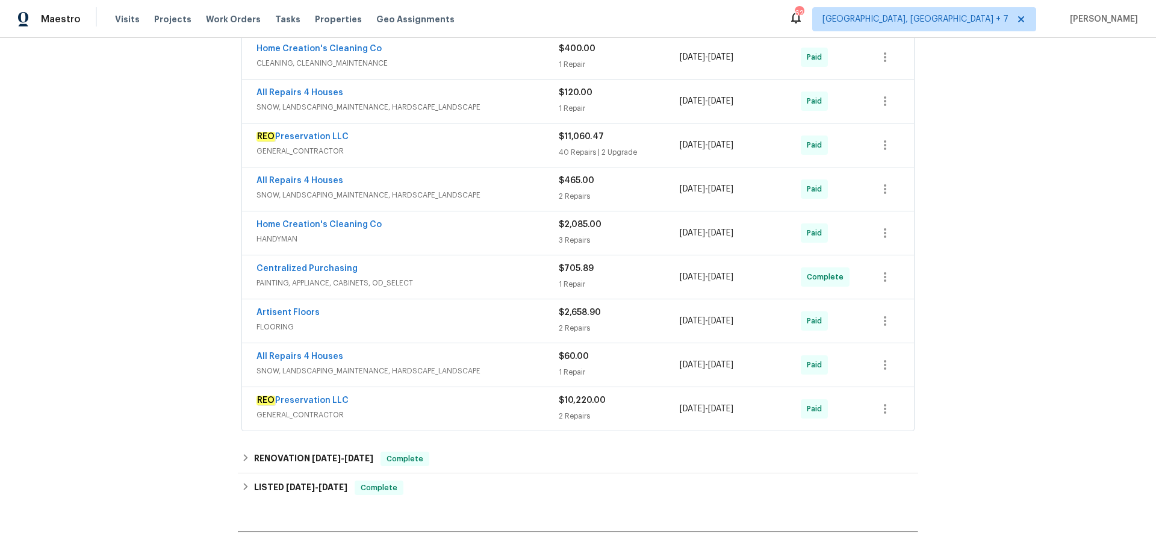
scroll to position [287, 0]
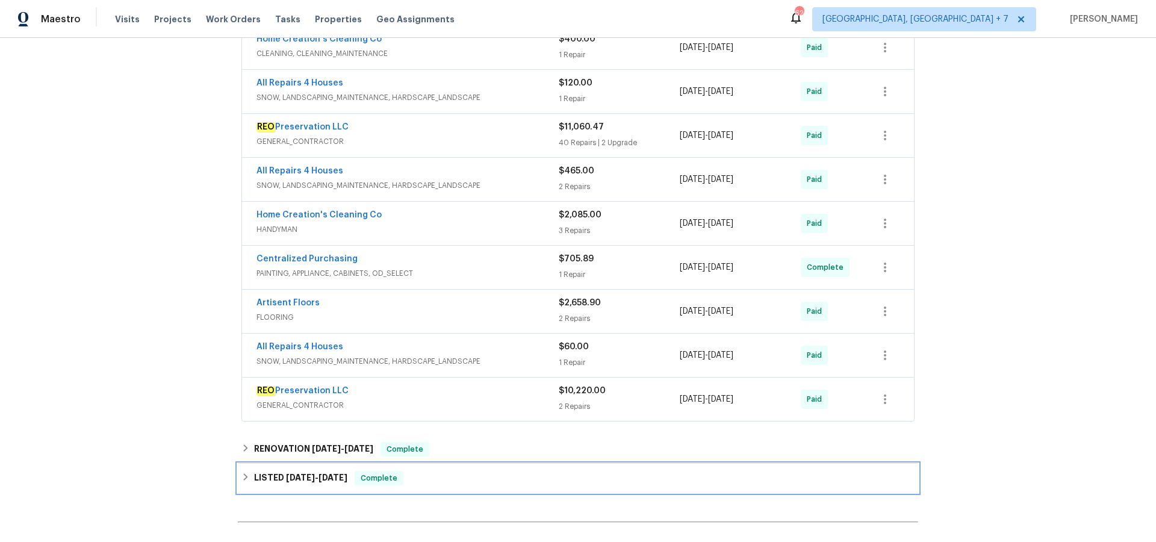
click at [305, 482] on h6 "LISTED [DATE] - [DATE]" at bounding box center [300, 478] width 93 height 14
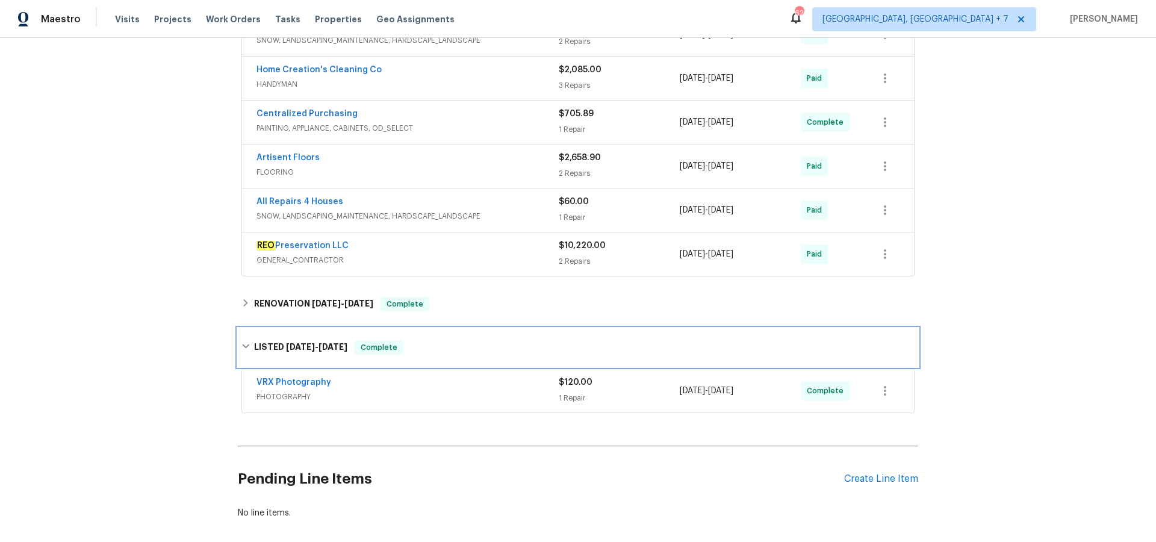
scroll to position [451, 0]
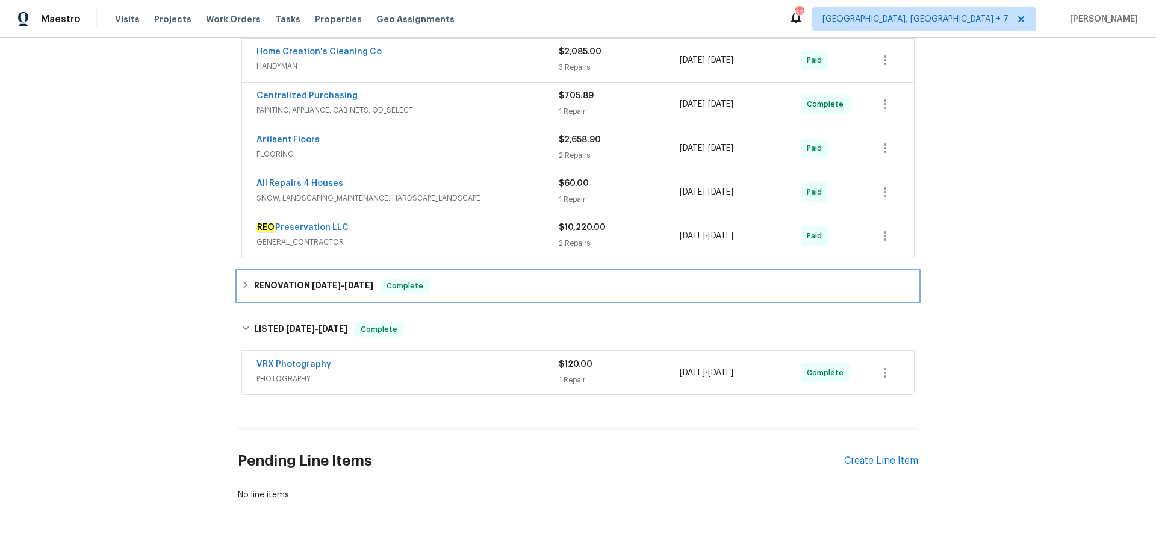
click at [348, 285] on span "[DATE]" at bounding box center [359, 285] width 29 height 8
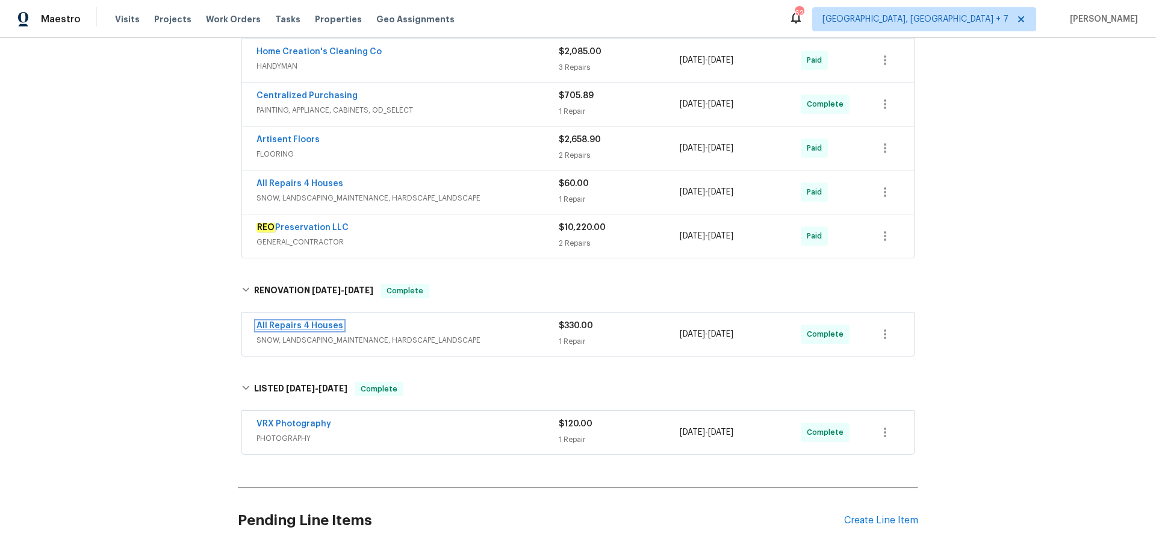
click at [318, 324] on link "All Repairs 4 Houses" at bounding box center [300, 326] width 87 height 8
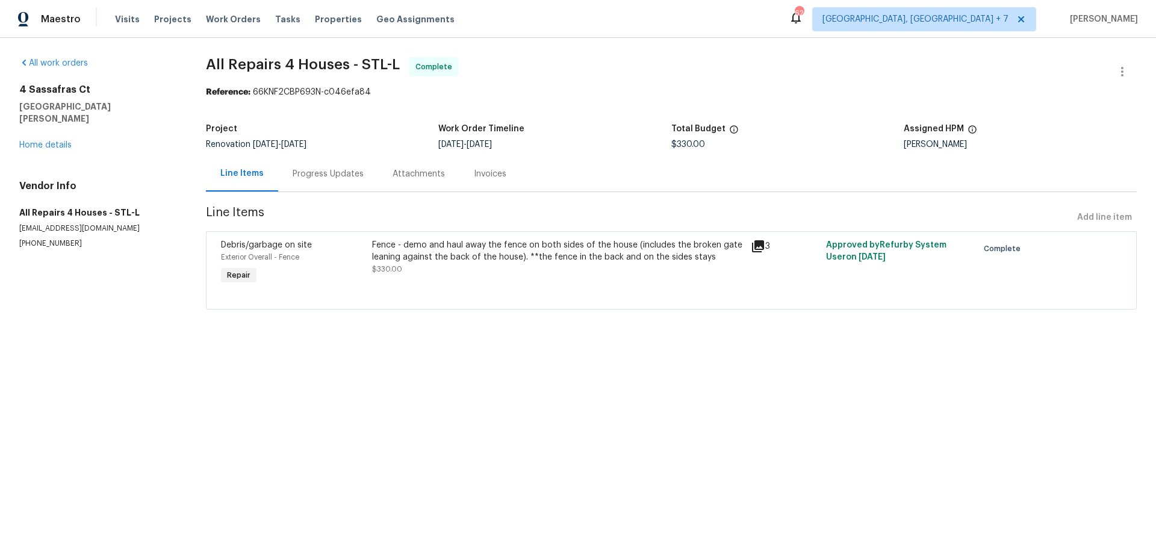
click at [756, 246] on icon at bounding box center [758, 246] width 12 height 12
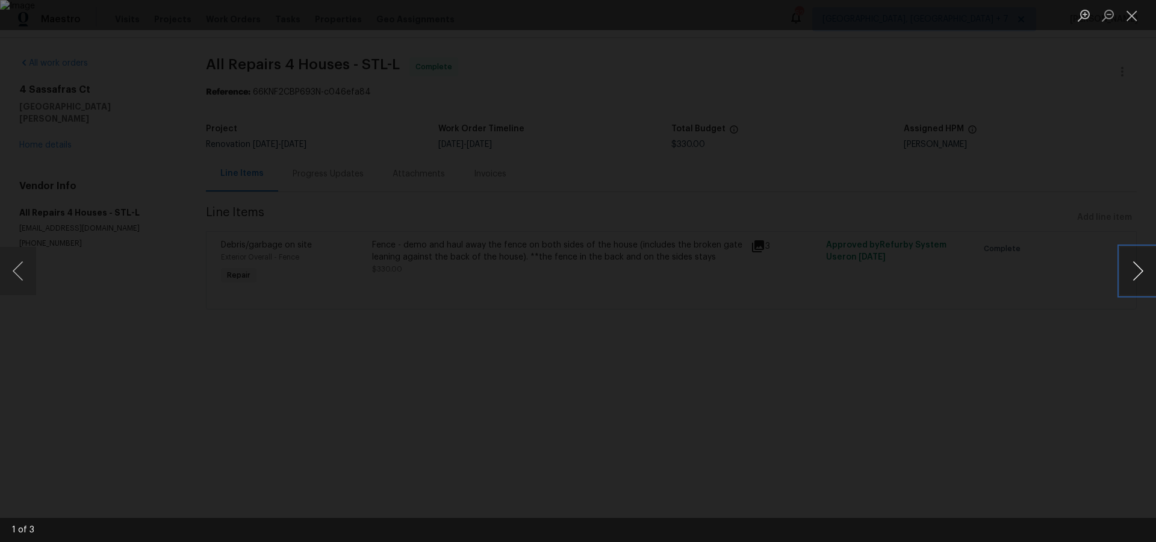
click at [1143, 273] on button "Next image" at bounding box center [1138, 271] width 36 height 48
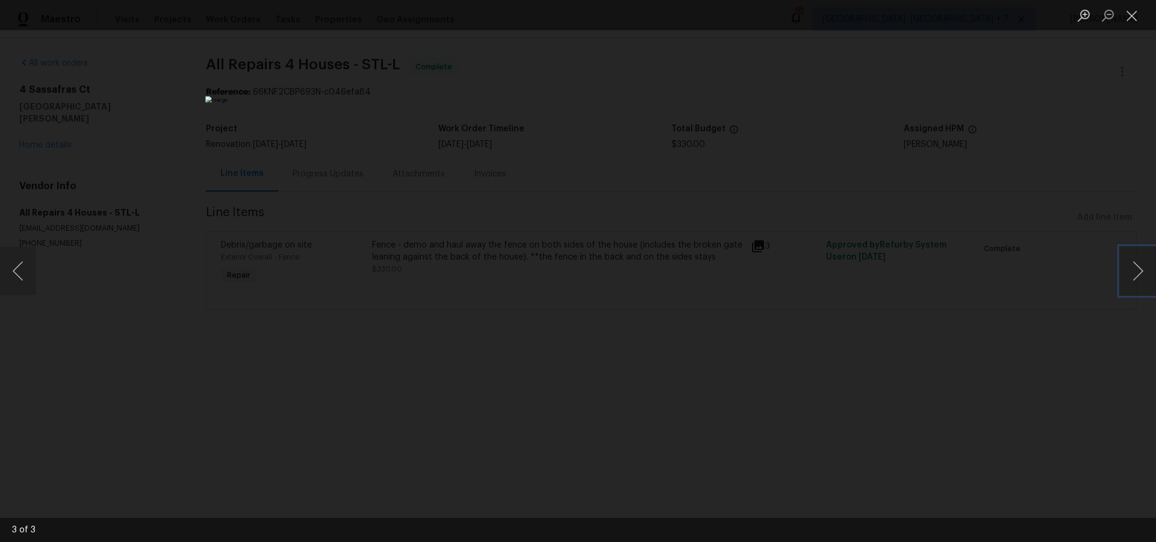
click at [735, 249] on img "Lightbox" at bounding box center [578, 270] width 746 height 349
click at [1137, 19] on button "Close lightbox" at bounding box center [1132, 15] width 24 height 21
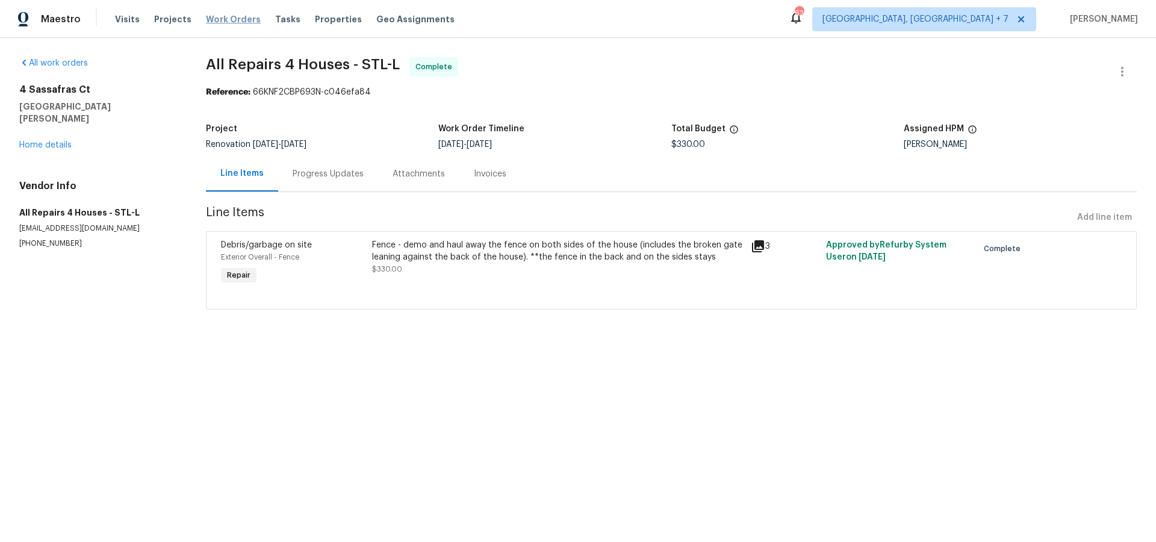
click at [206, 19] on span "Work Orders" at bounding box center [233, 19] width 55 height 12
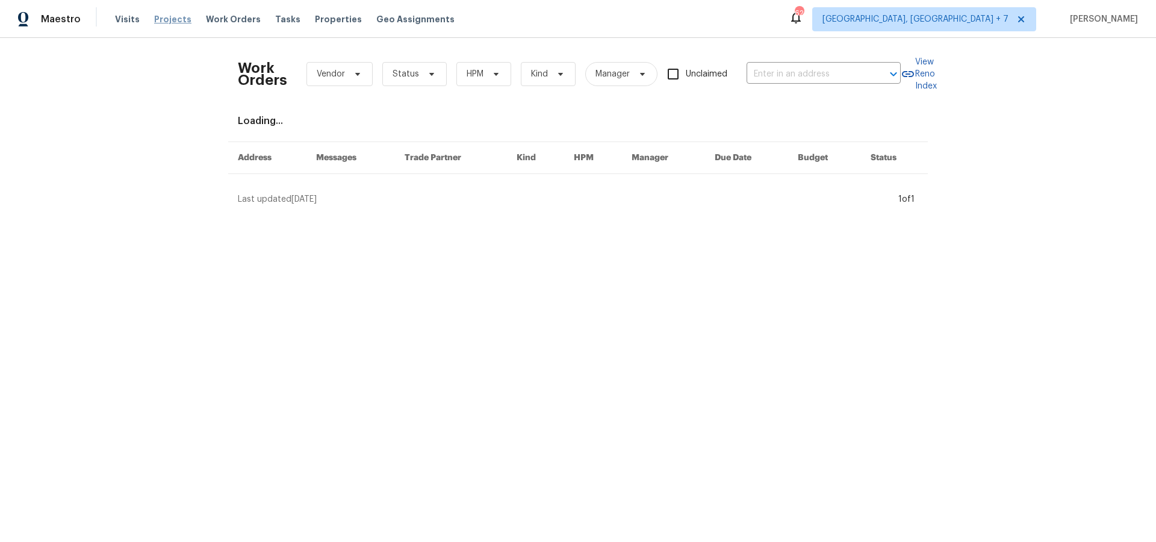
click at [167, 22] on span "Projects" at bounding box center [172, 19] width 37 height 12
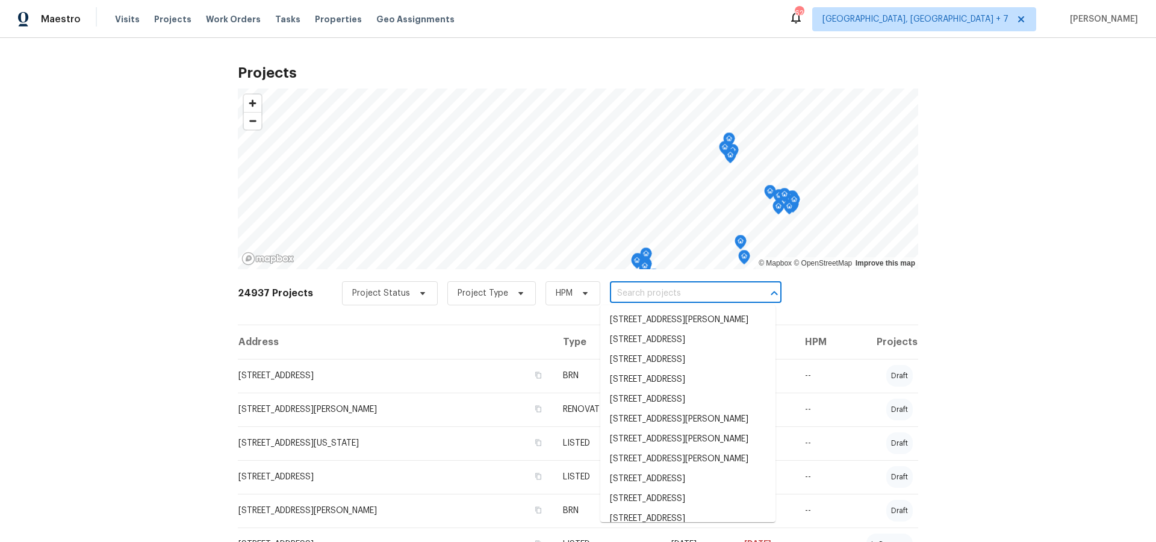
click at [676, 298] on input "text" at bounding box center [679, 293] width 138 height 19
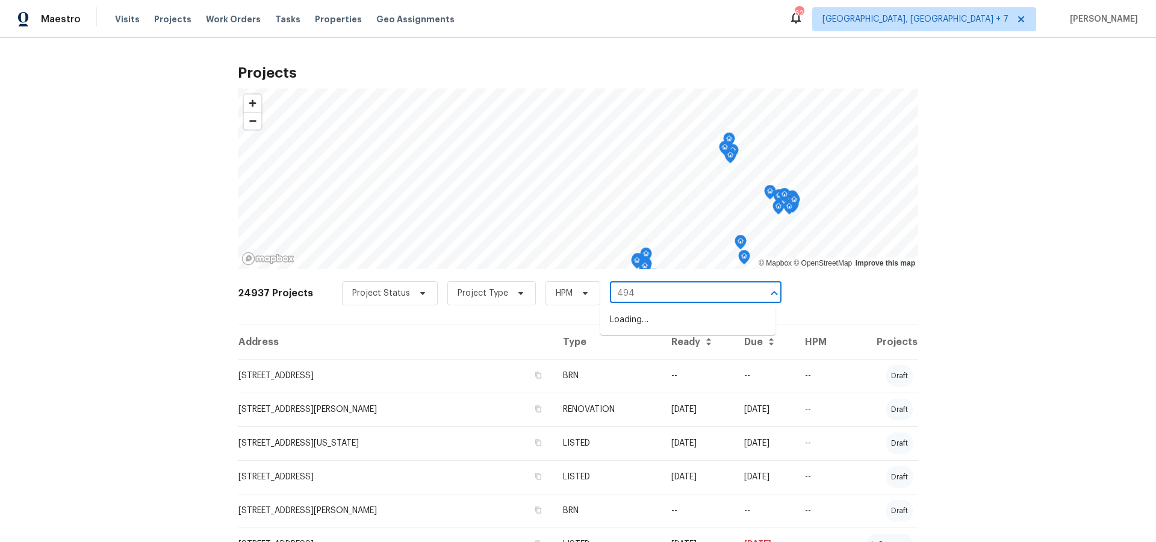
type input "4947"
click at [686, 370] on li "[STREET_ADDRESS][PERSON_NAME]" at bounding box center [687, 360] width 175 height 20
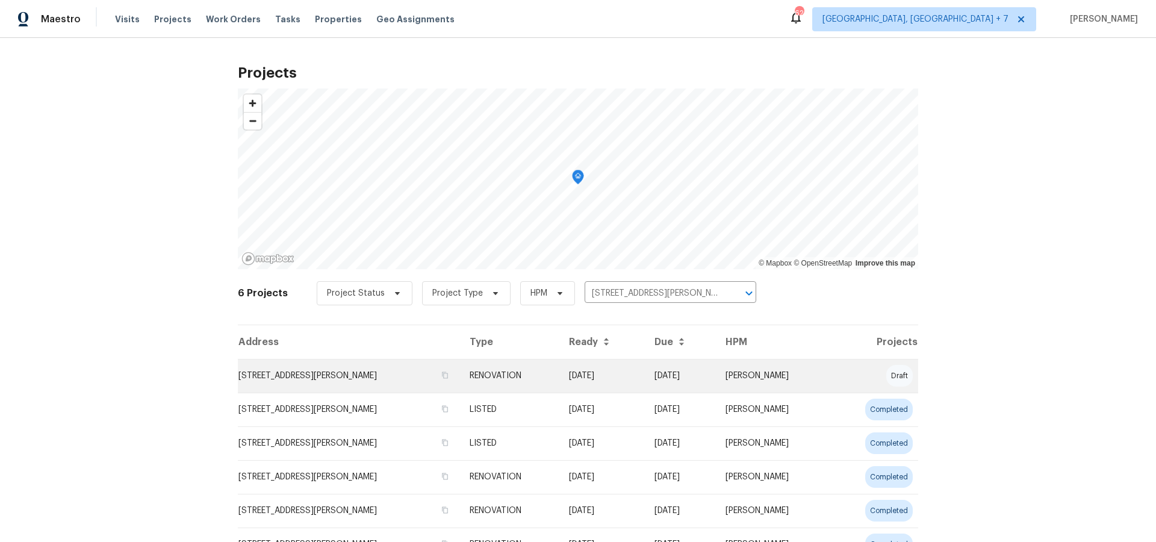
scroll to position [1, 0]
click at [320, 379] on td "[STREET_ADDRESS][PERSON_NAME]" at bounding box center [349, 375] width 222 height 34
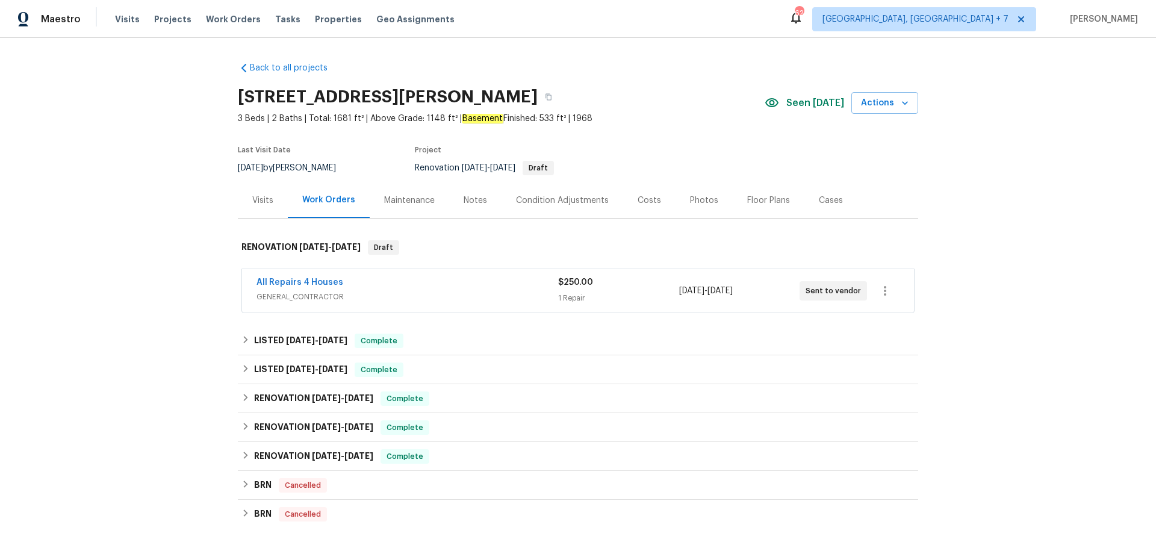
scroll to position [3, 0]
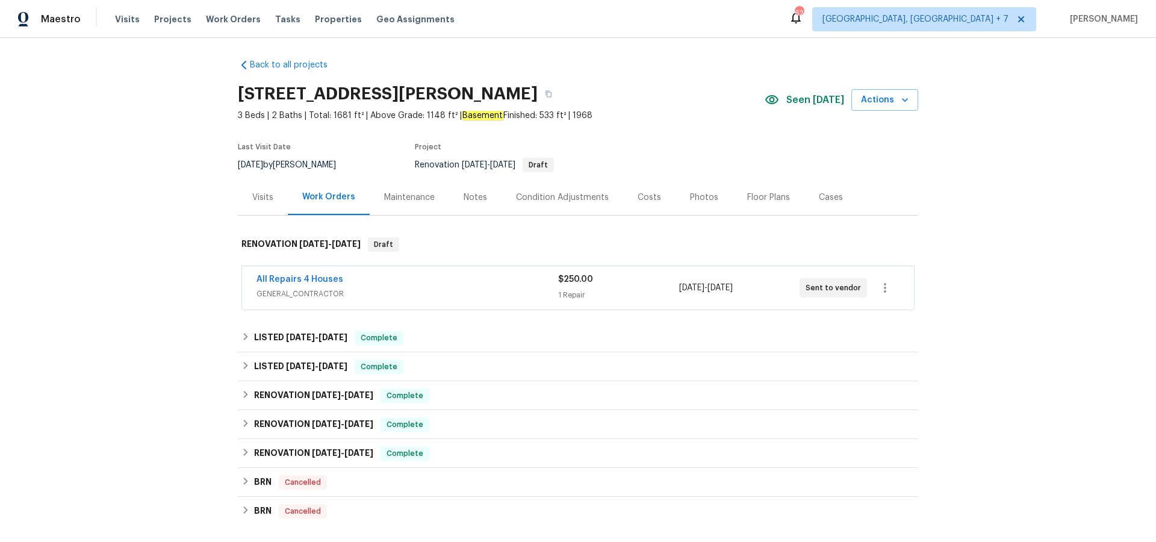
click at [262, 199] on div "Visits" at bounding box center [262, 198] width 21 height 12
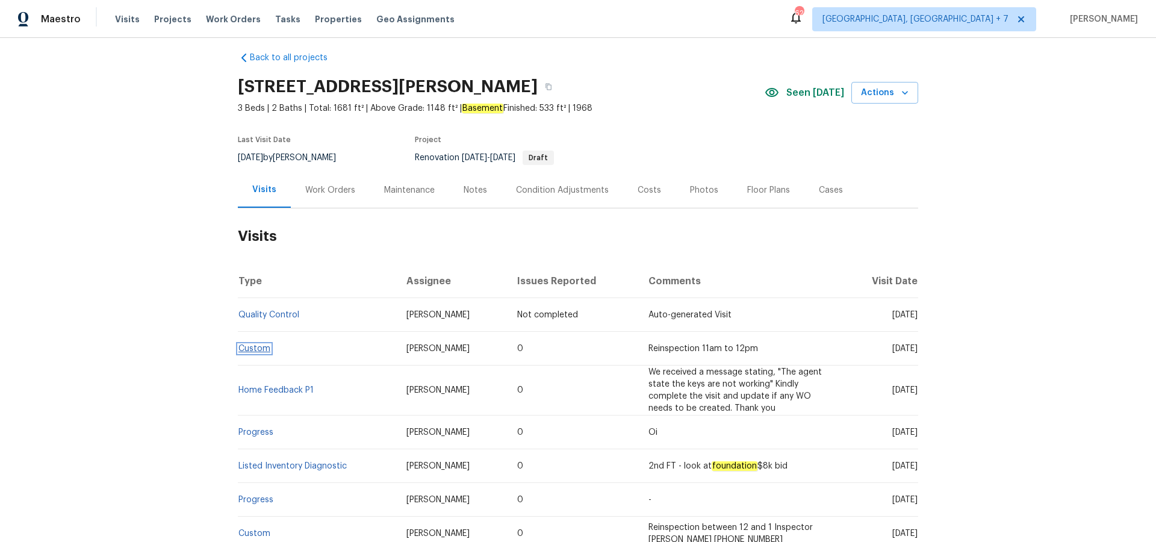
scroll to position [11, 0]
click at [254, 347] on link "Custom" at bounding box center [255, 347] width 32 height 8
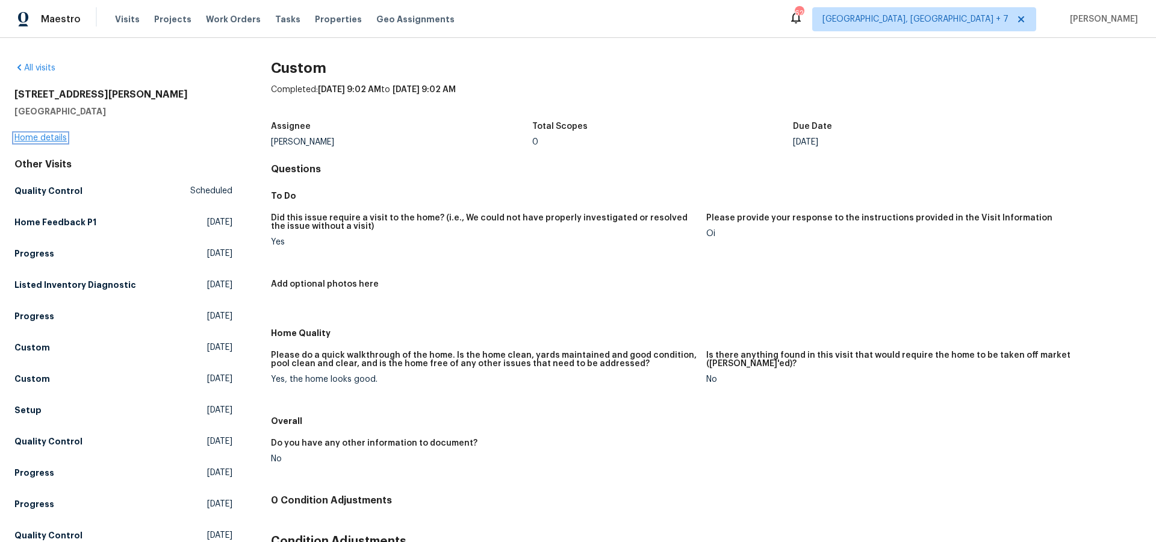
click at [58, 134] on link "Home details" at bounding box center [40, 138] width 52 height 8
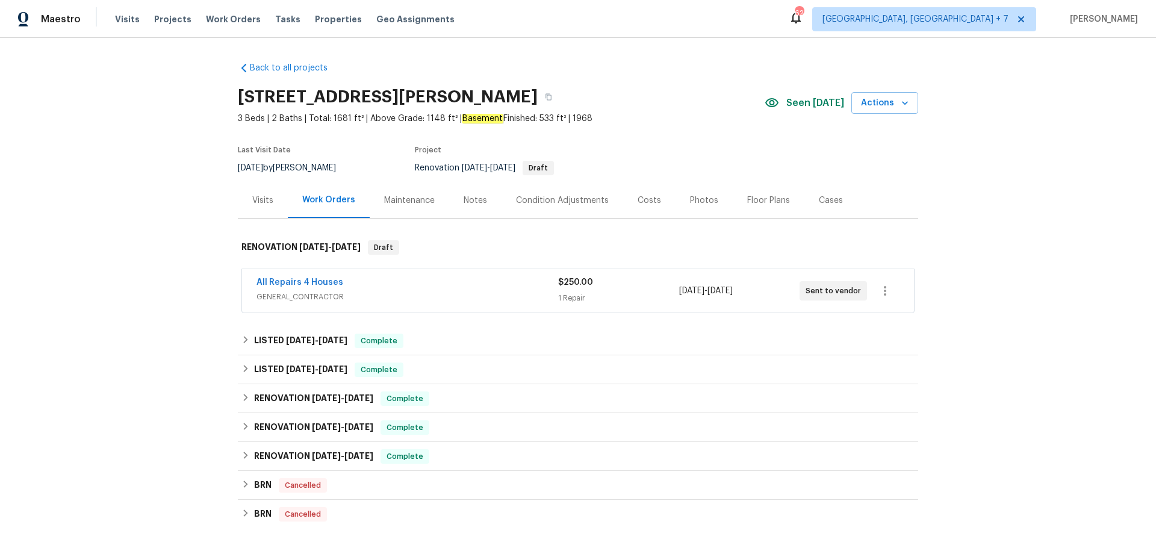
click at [830, 201] on div "Cases" at bounding box center [831, 201] width 24 height 12
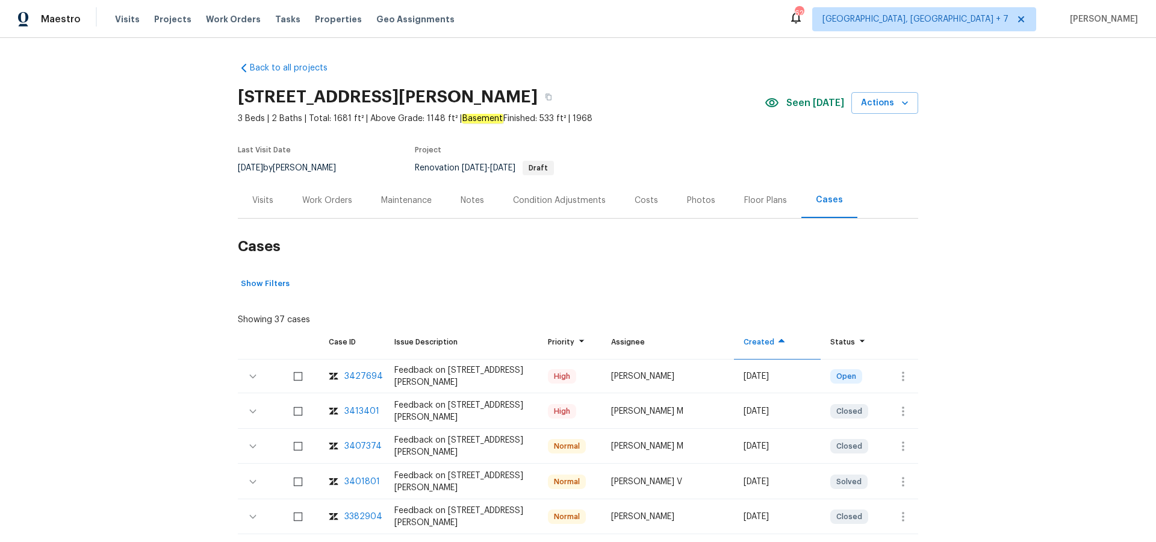
click at [361, 410] on div "3413401" at bounding box center [362, 411] width 35 height 12
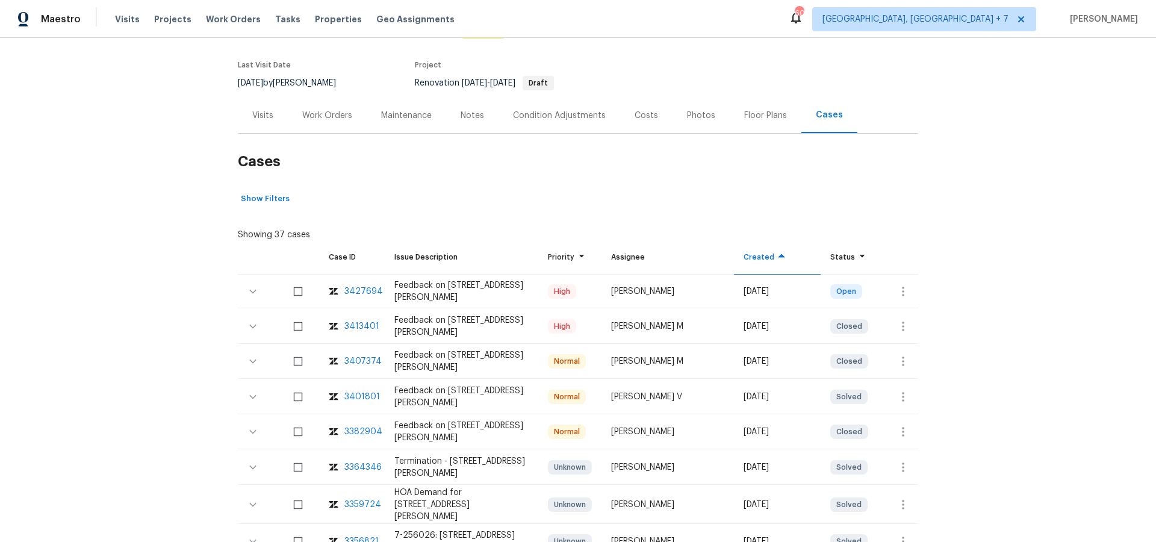
scroll to position [87, 0]
click at [357, 429] on div "3382904" at bounding box center [364, 430] width 38 height 12
click at [363, 325] on div "3413401" at bounding box center [362, 325] width 35 height 12
click at [356, 288] on div "3427694" at bounding box center [364, 290] width 39 height 12
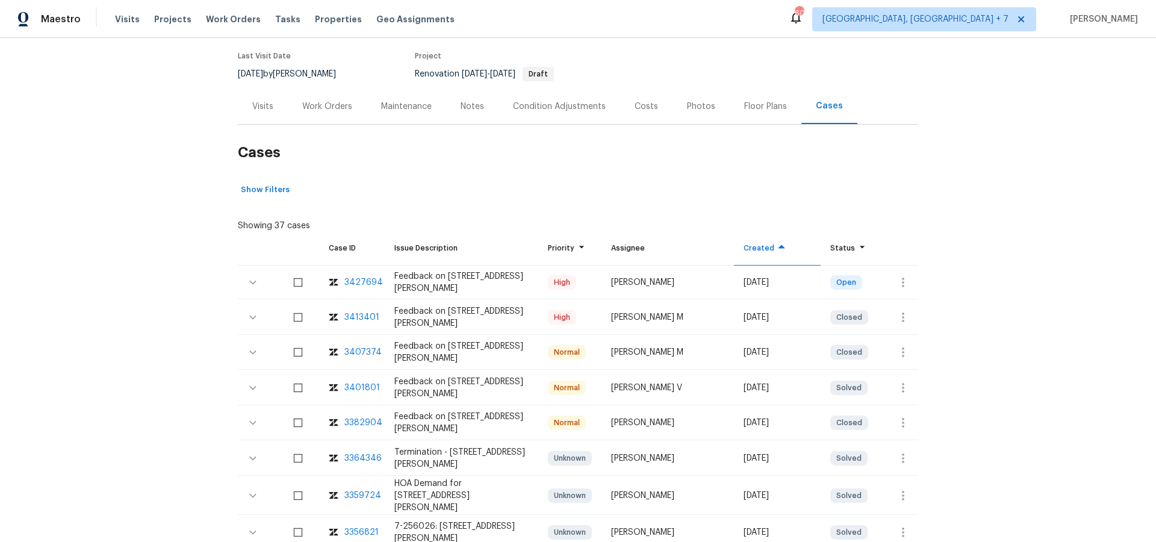
scroll to position [95, 0]
click at [166, 19] on span "Projects" at bounding box center [172, 19] width 37 height 12
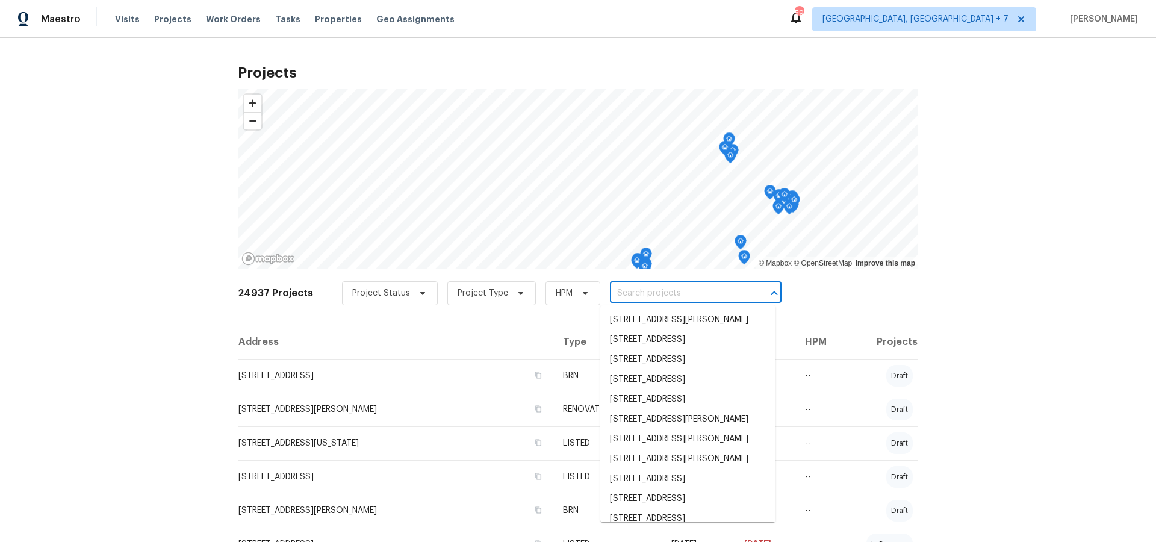
click at [616, 293] on input "text" at bounding box center [679, 293] width 138 height 19
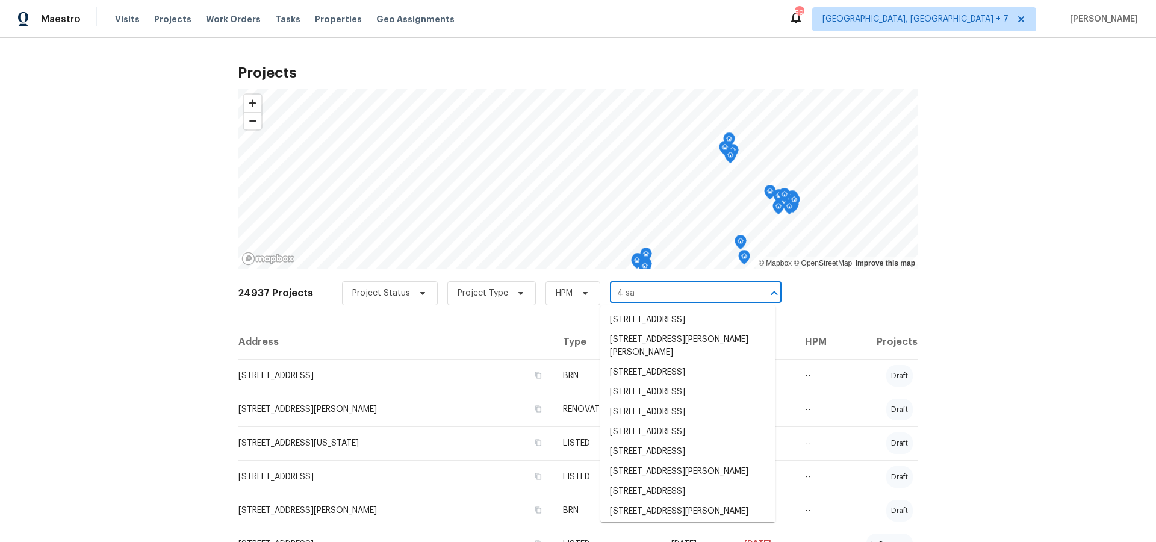
type input "4 sas"
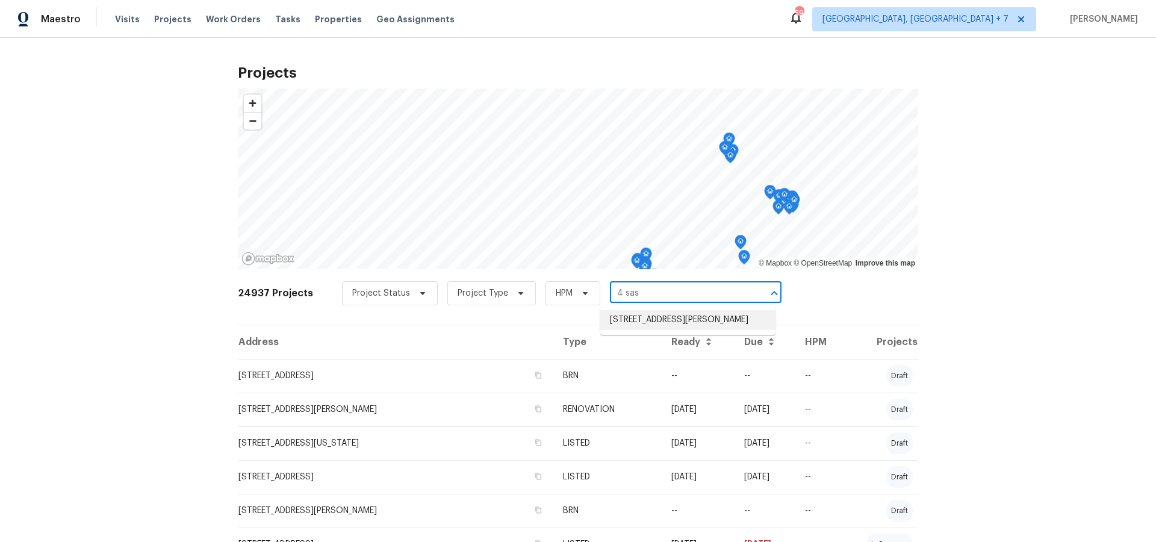
click at [635, 328] on li "[STREET_ADDRESS][PERSON_NAME]" at bounding box center [687, 320] width 175 height 20
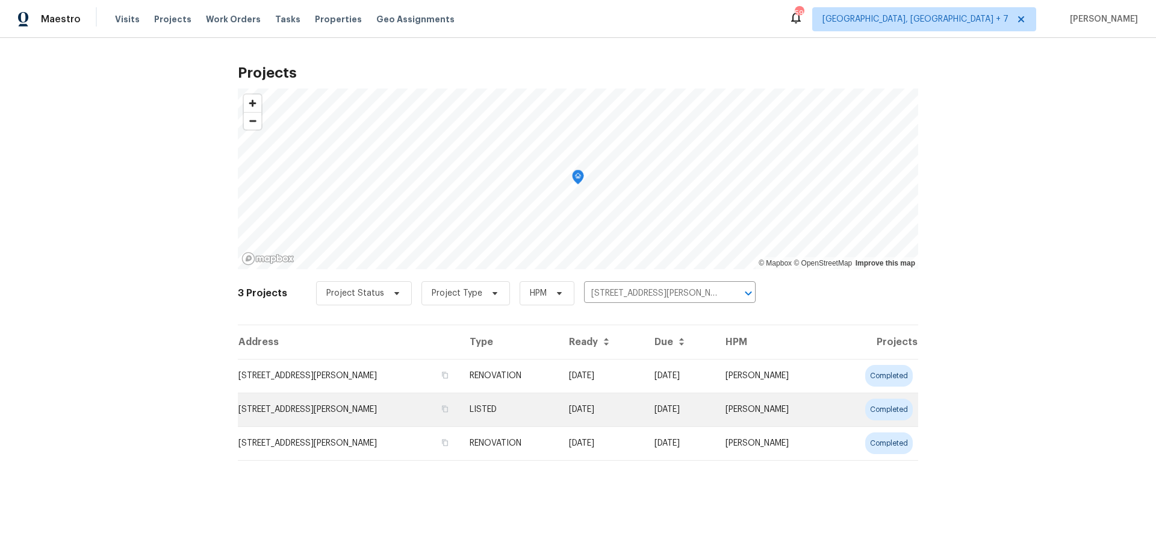
click at [559, 408] on td "LISTED" at bounding box center [509, 410] width 99 height 34
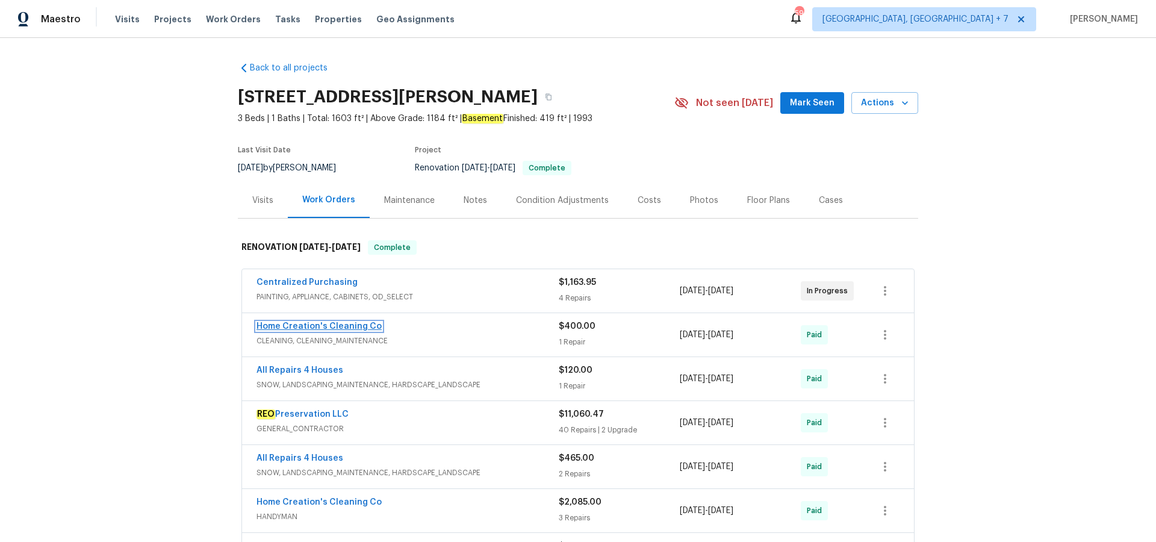
click at [333, 325] on link "Home Creation's Cleaning Co" at bounding box center [319, 326] width 125 height 8
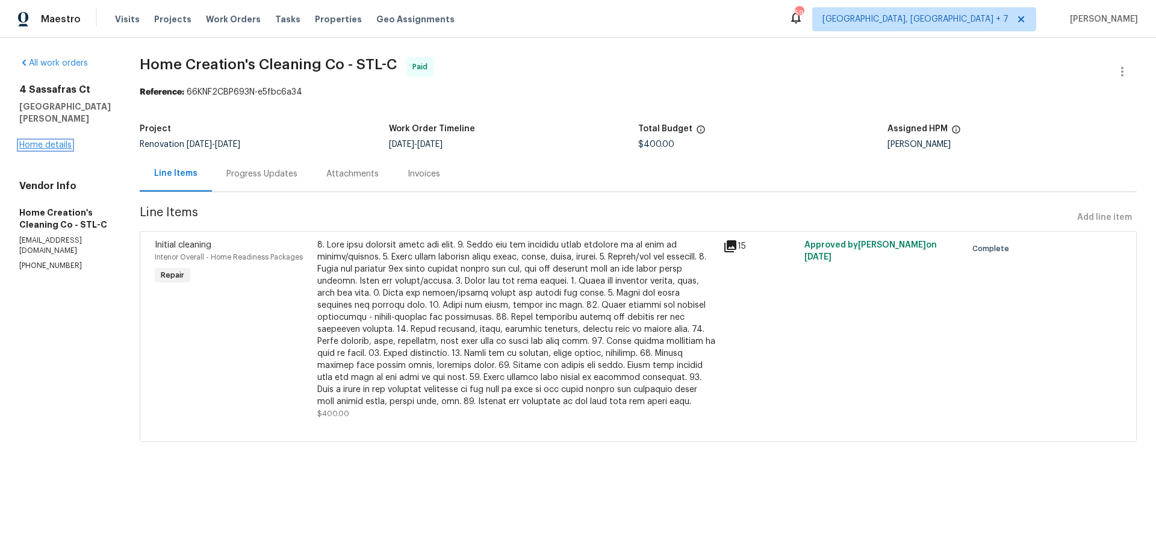
click at [42, 144] on link "Home details" at bounding box center [45, 145] width 52 height 8
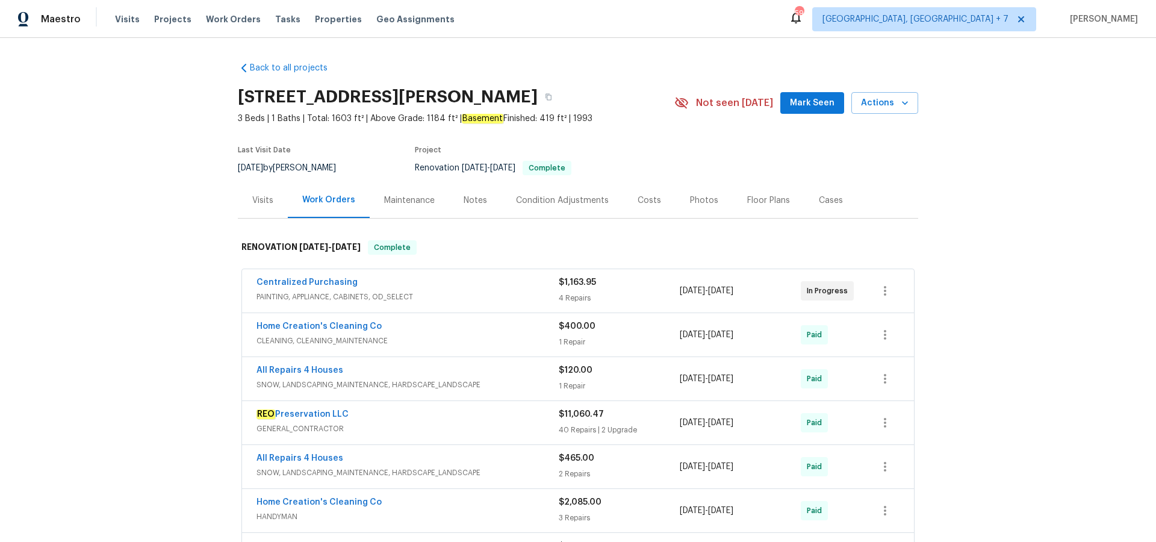
click at [819, 200] on div "Cases" at bounding box center [831, 201] width 24 height 12
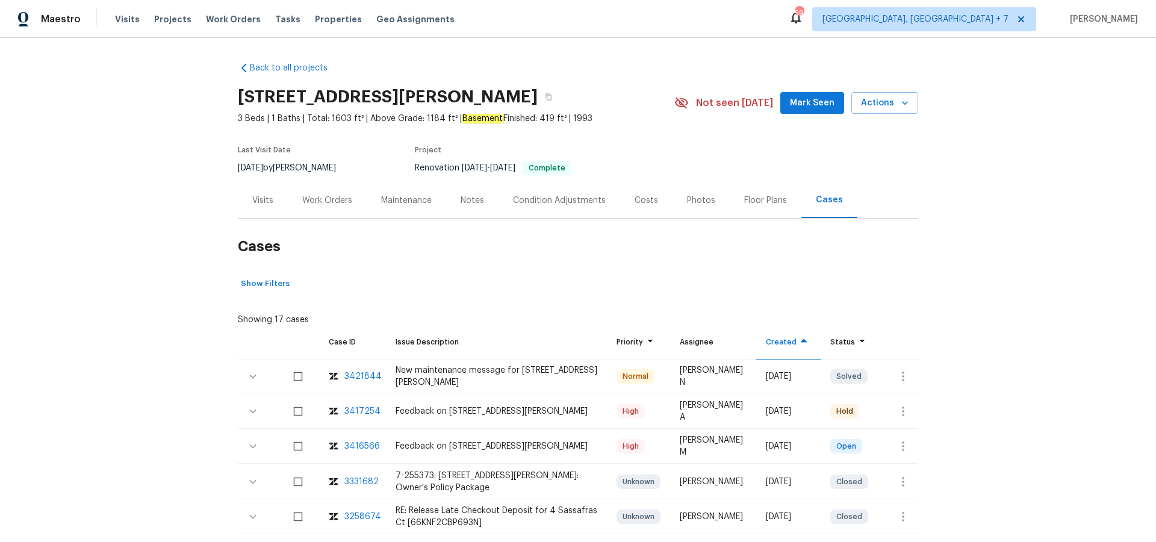
click at [364, 409] on div "3417254" at bounding box center [363, 411] width 36 height 12
click at [367, 373] on div "3421844" at bounding box center [363, 376] width 37 height 12
click at [270, 200] on div "Visits" at bounding box center [262, 201] width 21 height 12
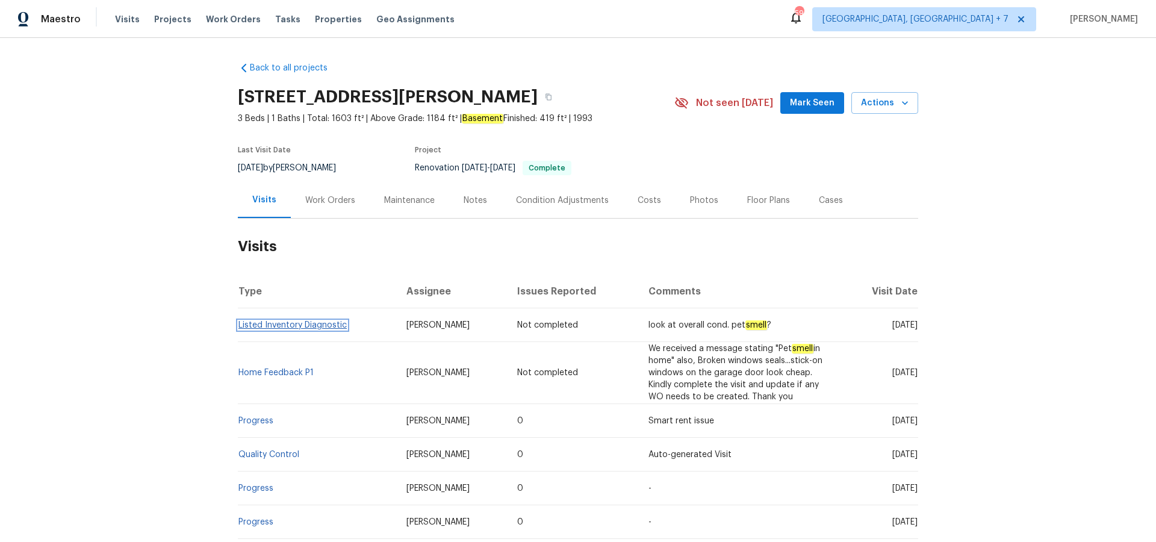
click at [309, 323] on link "Listed Inventory Diagnostic" at bounding box center [293, 325] width 108 height 8
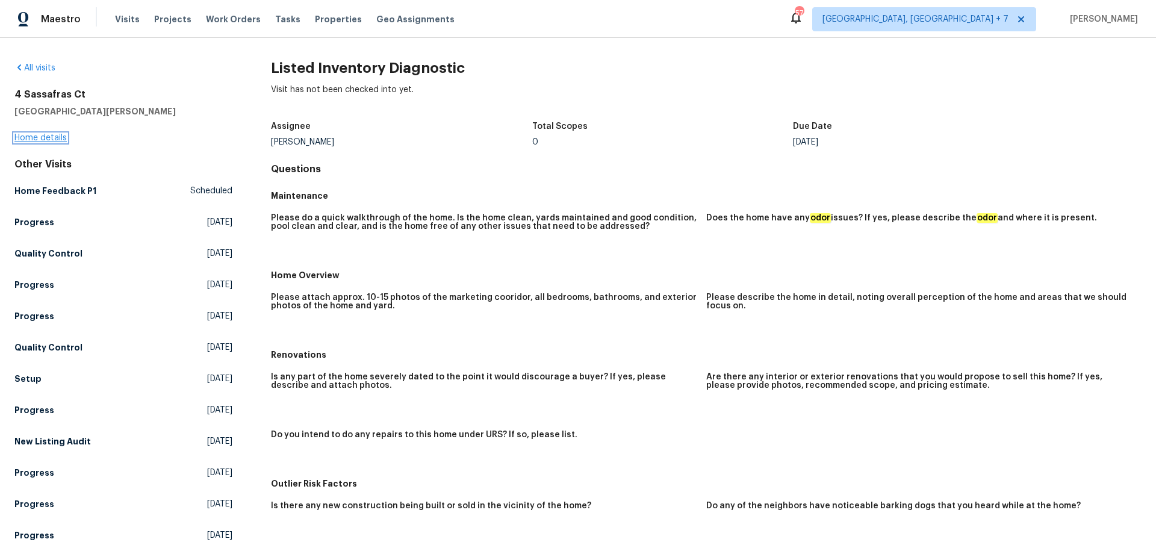
click at [54, 138] on link "Home details" at bounding box center [40, 138] width 52 height 8
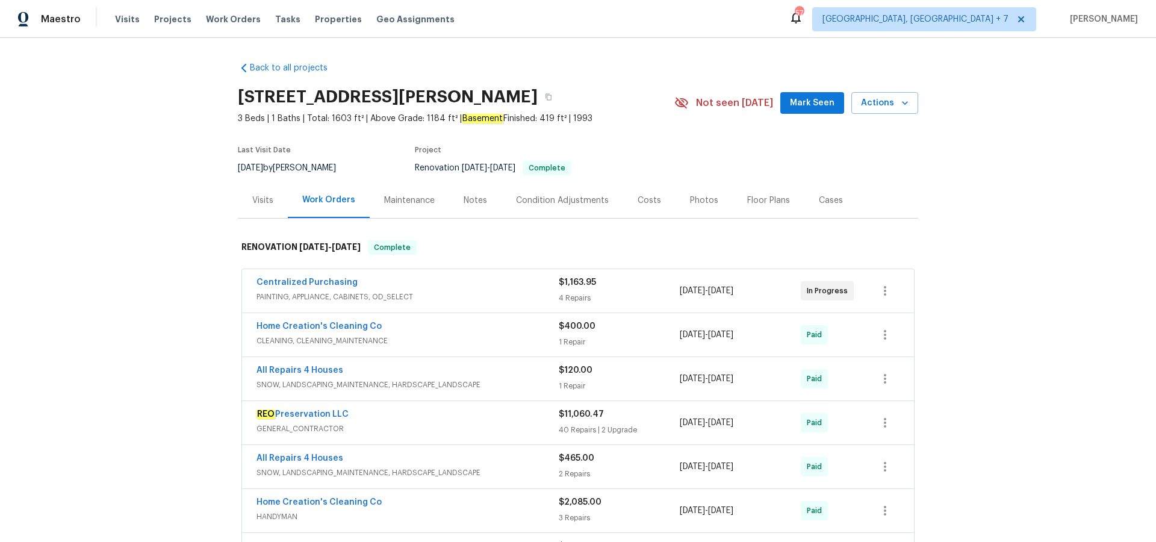
click at [271, 204] on div "Visits" at bounding box center [262, 201] width 21 height 12
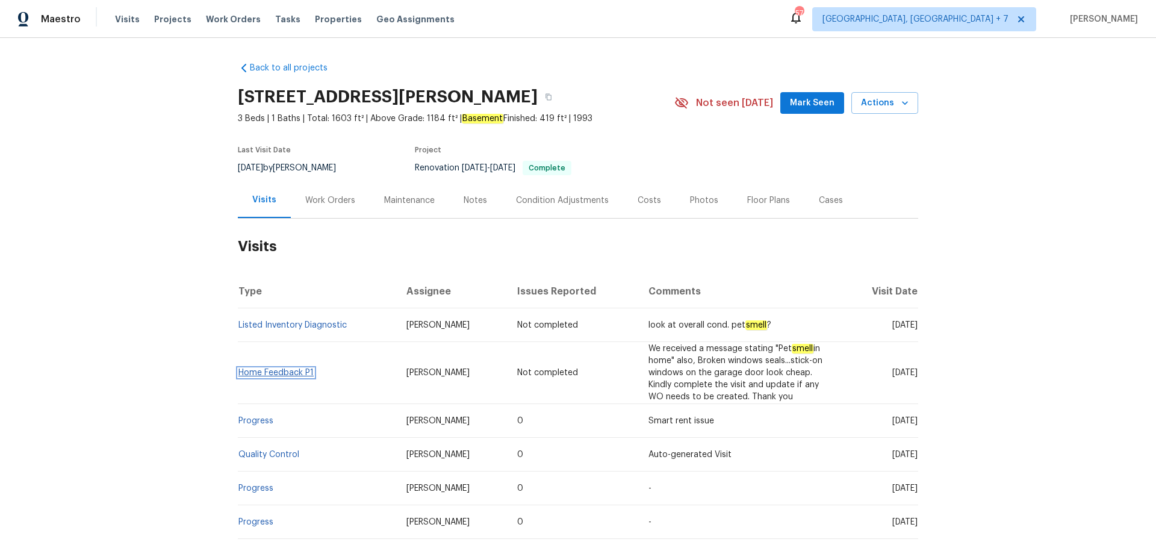
click at [270, 370] on link "Home Feedback P1" at bounding box center [276, 373] width 75 height 8
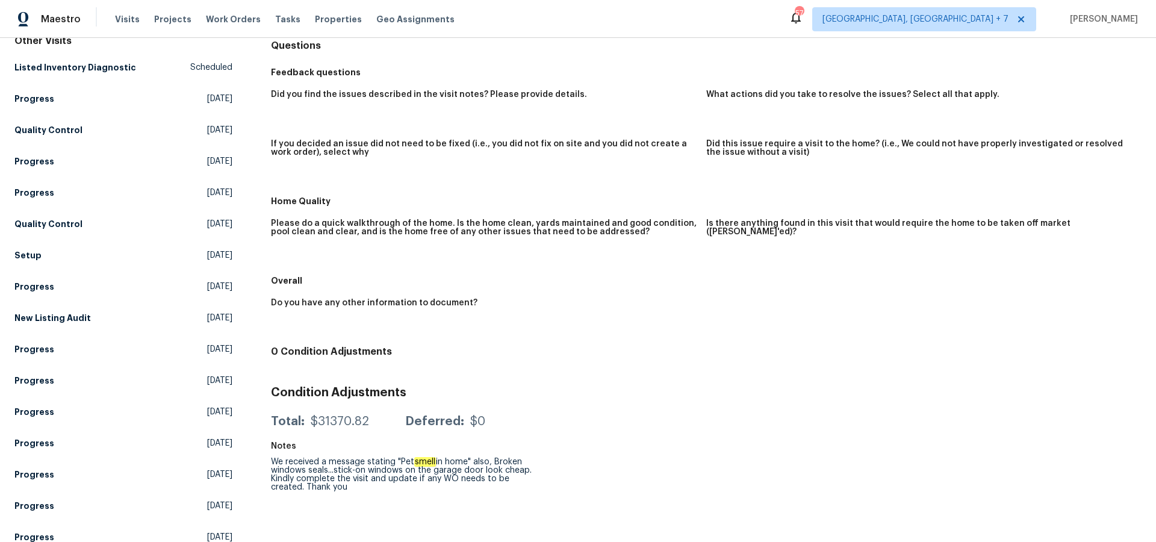
scroll to position [129, 0]
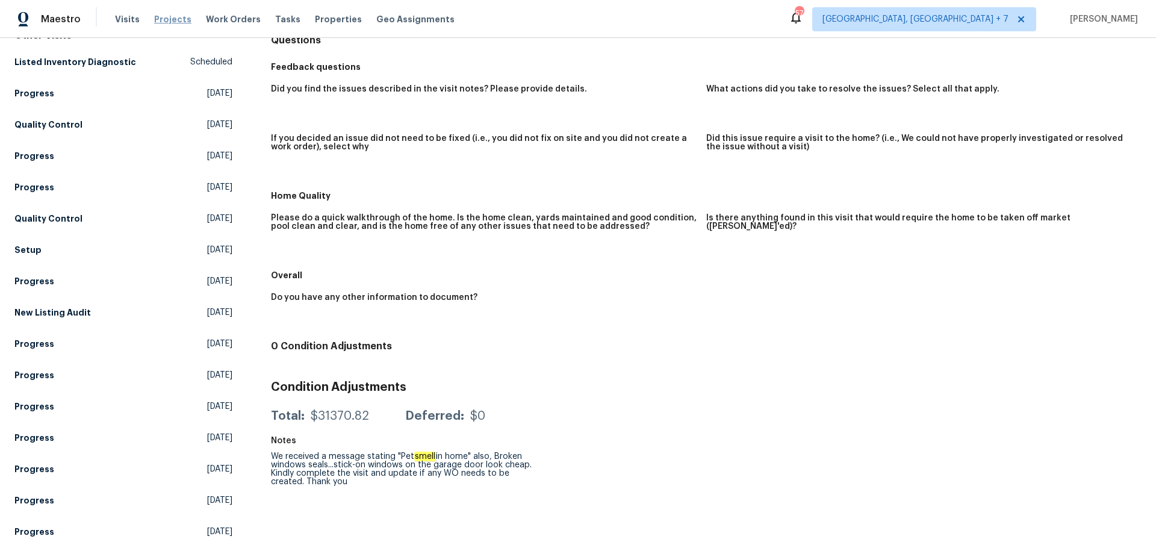
click at [170, 21] on span "Projects" at bounding box center [172, 19] width 37 height 12
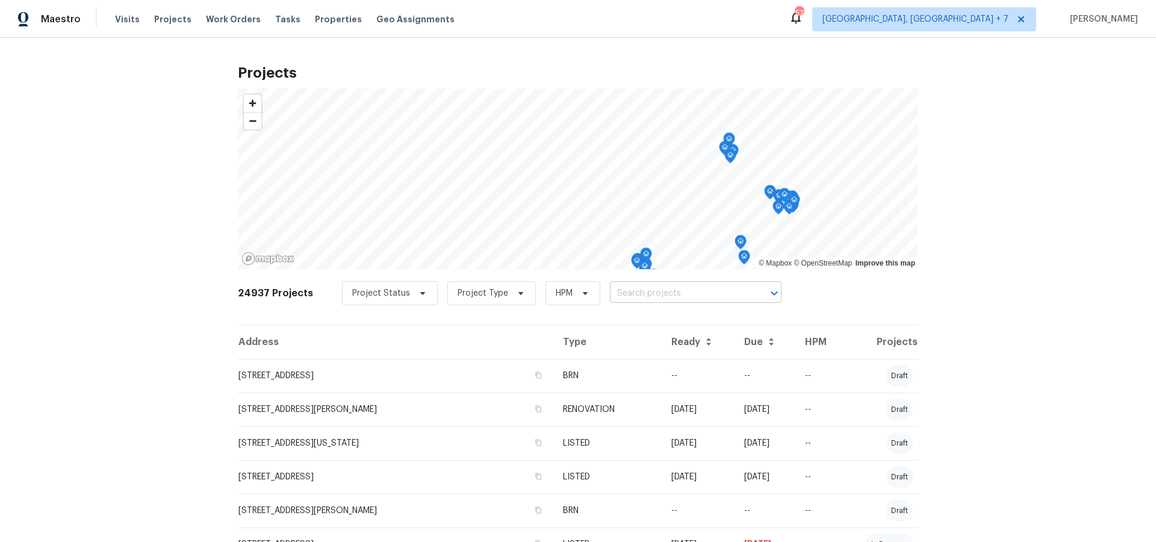
click at [661, 296] on input "text" at bounding box center [679, 293] width 138 height 19
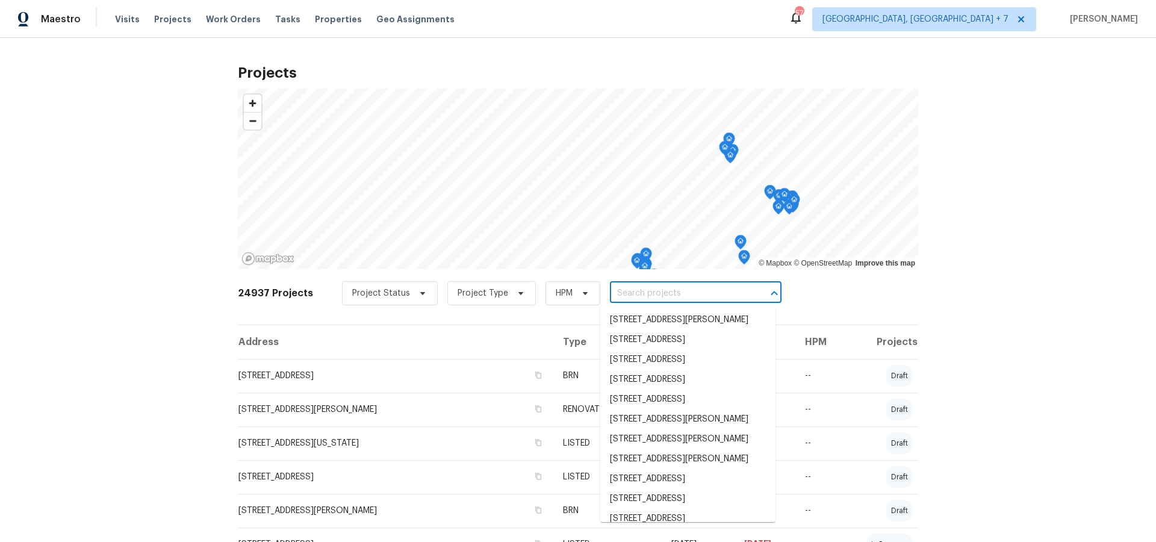
type input "2"
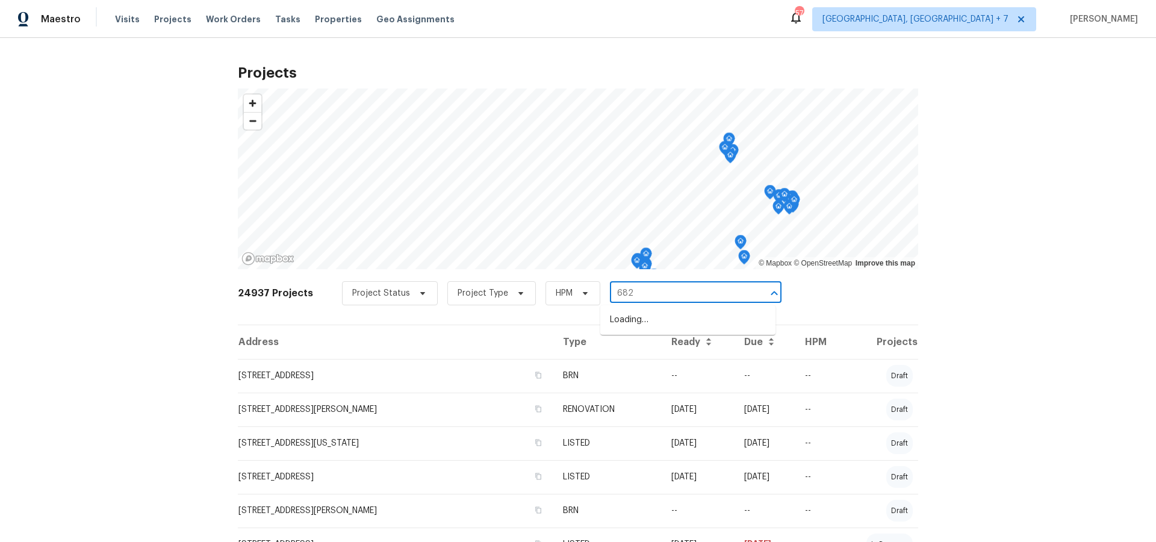
type input "6825"
click at [684, 388] on li "[STREET_ADDRESS]" at bounding box center [687, 380] width 175 height 20
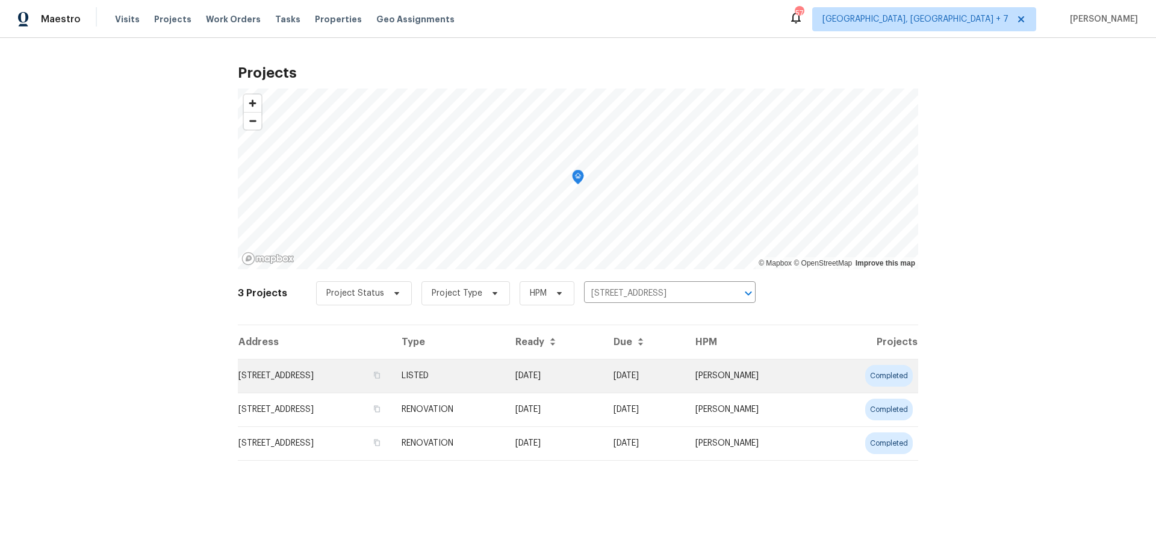
click at [332, 374] on td "[STREET_ADDRESS]" at bounding box center [315, 376] width 154 height 34
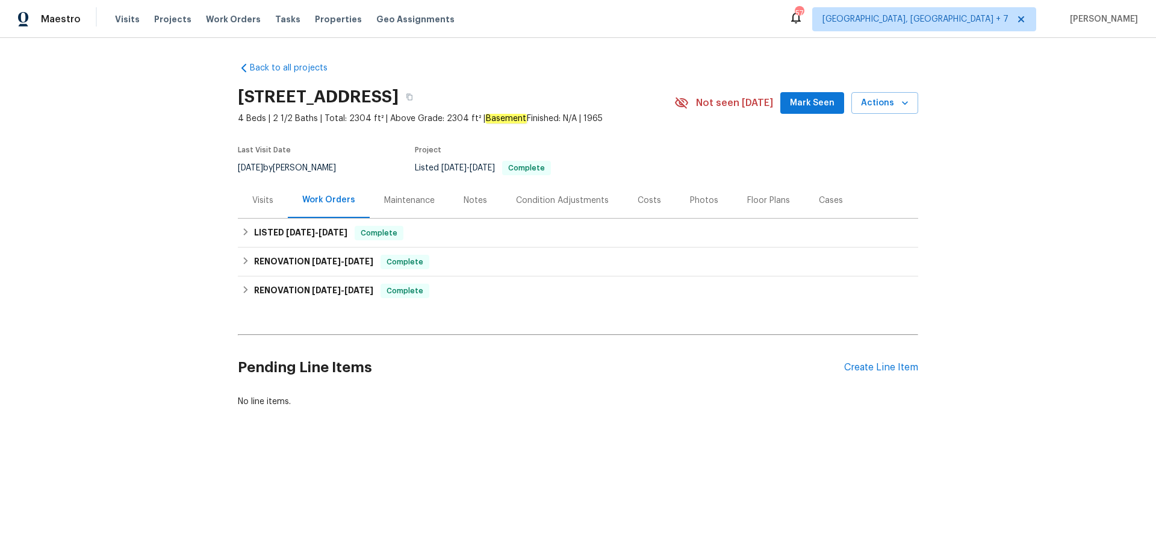
click at [834, 199] on div "Cases" at bounding box center [831, 201] width 24 height 12
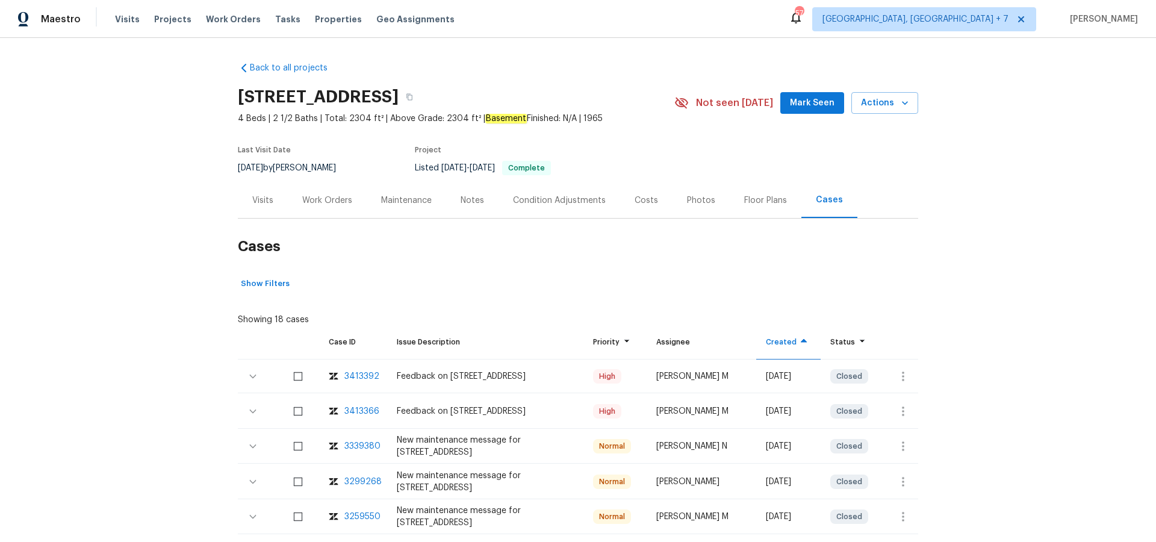
click at [363, 377] on div "3413392" at bounding box center [362, 376] width 35 height 12
click at [167, 16] on span "Projects" at bounding box center [172, 19] width 37 height 12
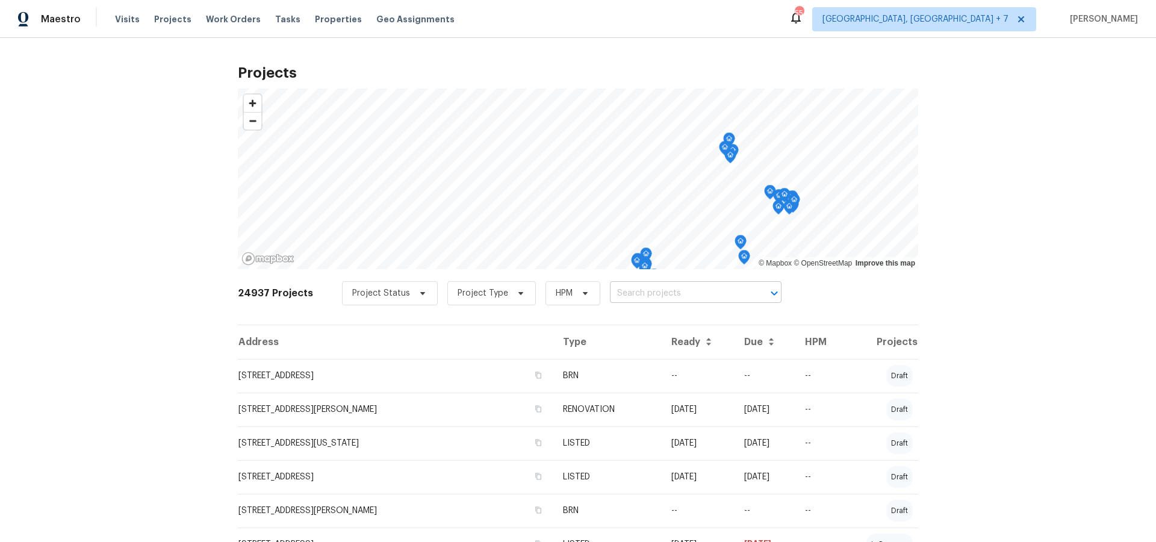
click at [677, 298] on input "text" at bounding box center [679, 293] width 138 height 19
type input "9121"
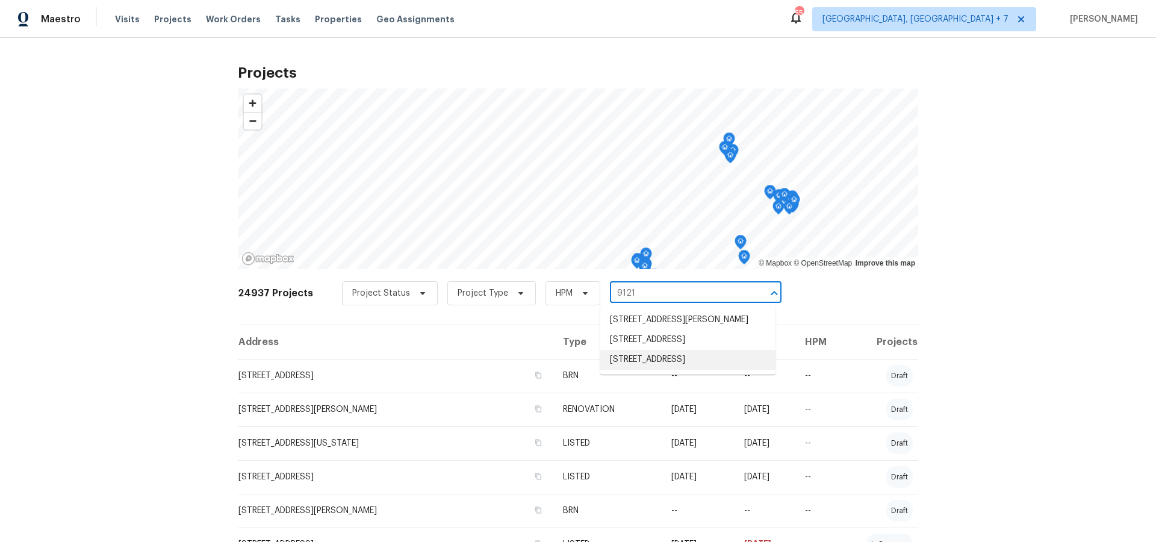
click at [646, 370] on li "[STREET_ADDRESS]" at bounding box center [687, 360] width 175 height 20
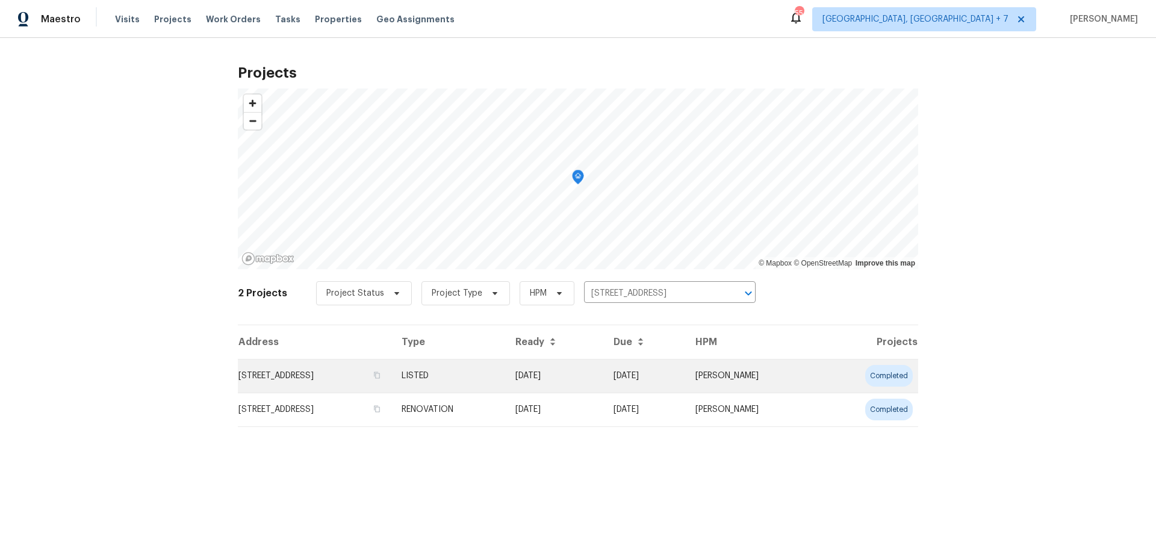
click at [388, 379] on td "[STREET_ADDRESS]" at bounding box center [315, 376] width 154 height 34
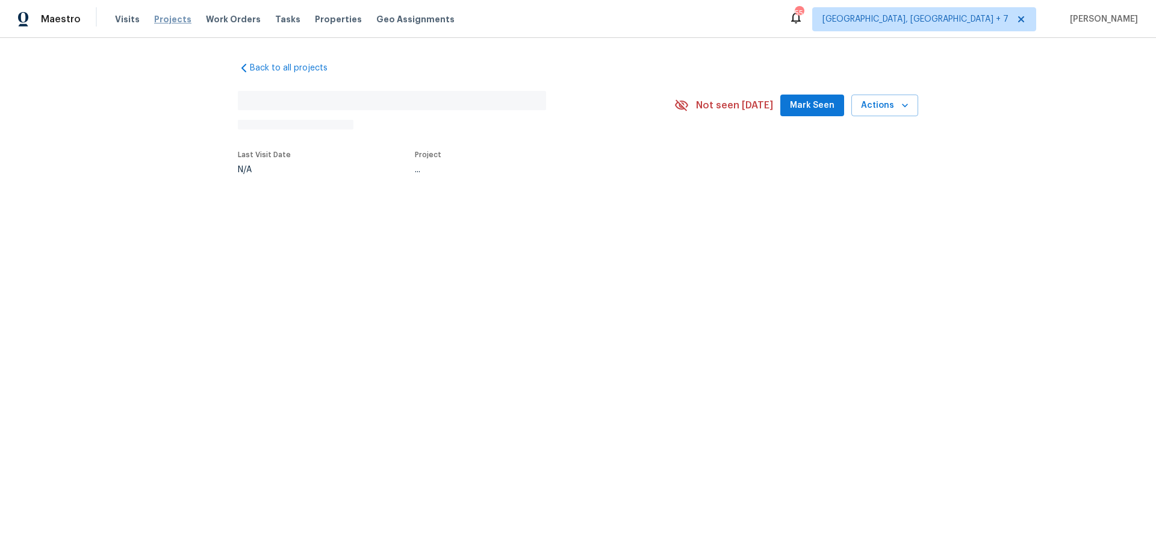
click at [167, 19] on span "Projects" at bounding box center [172, 19] width 37 height 12
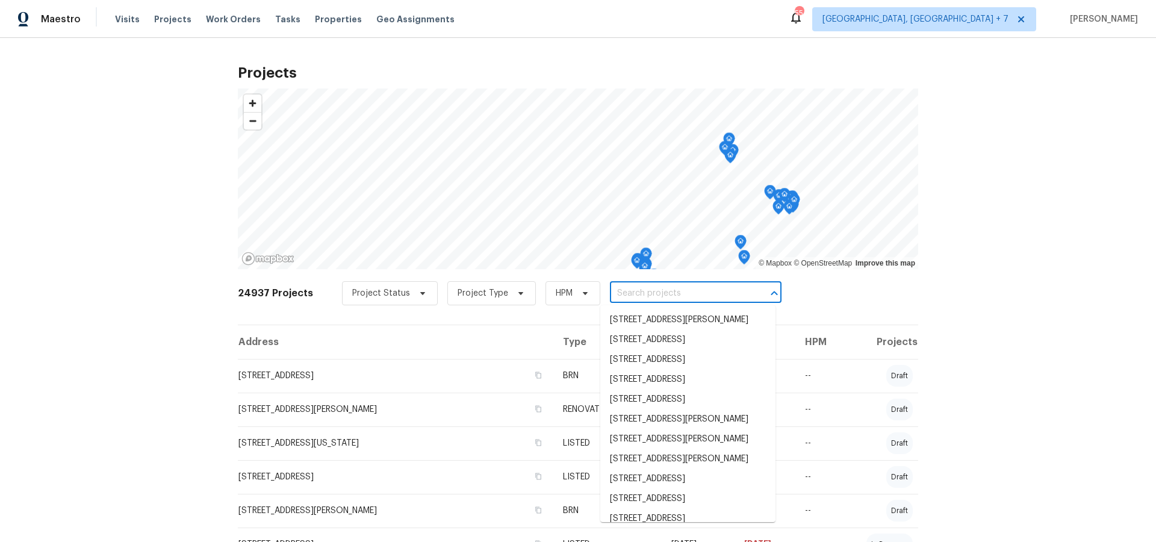
click at [626, 293] on input "text" at bounding box center [679, 293] width 138 height 19
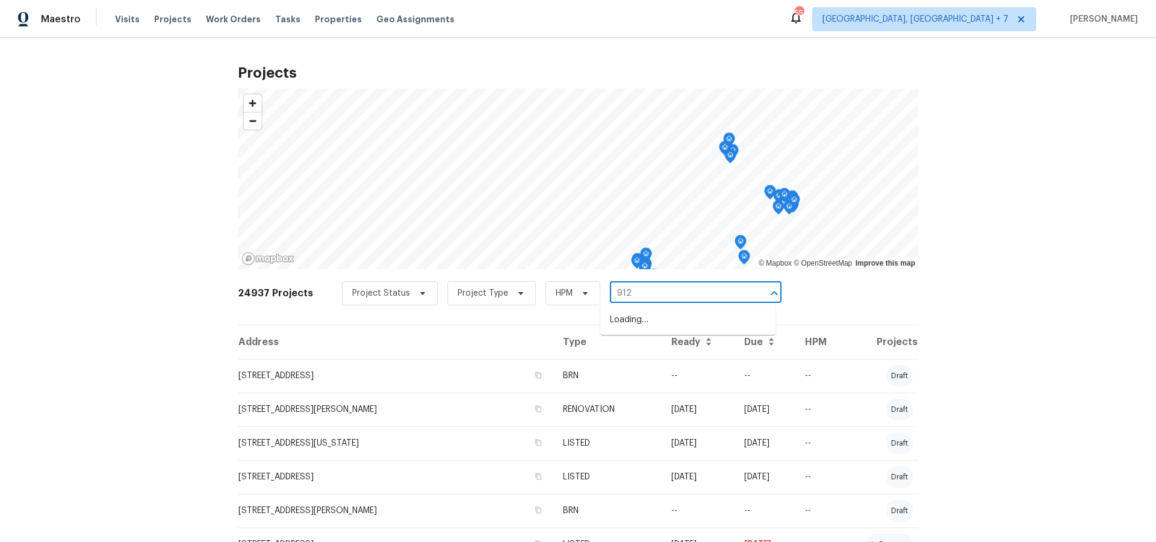
type input "9121"
click at [641, 370] on li "[STREET_ADDRESS]" at bounding box center [687, 360] width 175 height 20
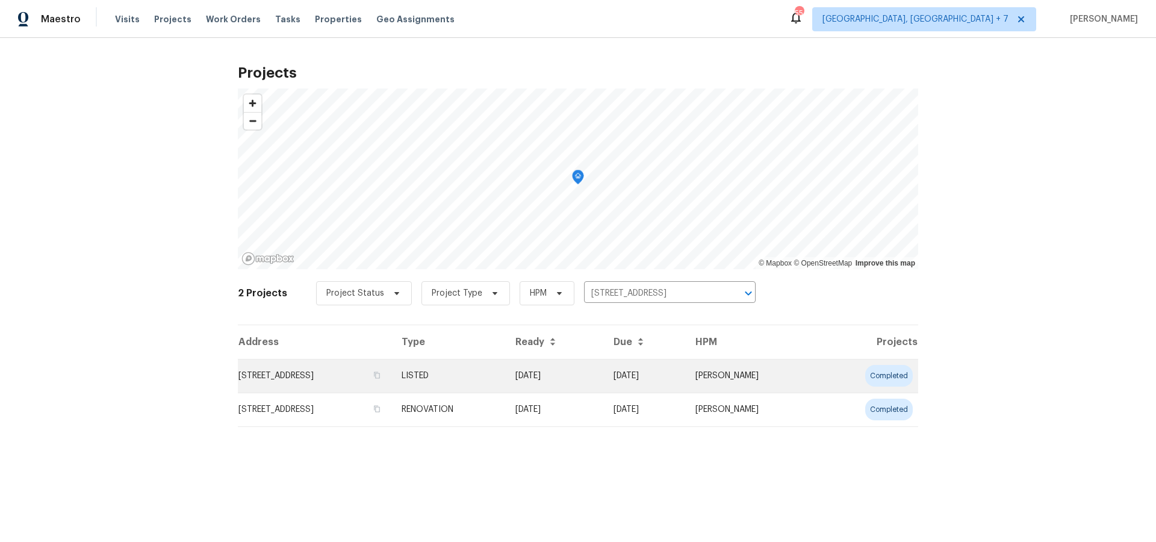
click at [278, 381] on td "[STREET_ADDRESS]" at bounding box center [315, 376] width 154 height 34
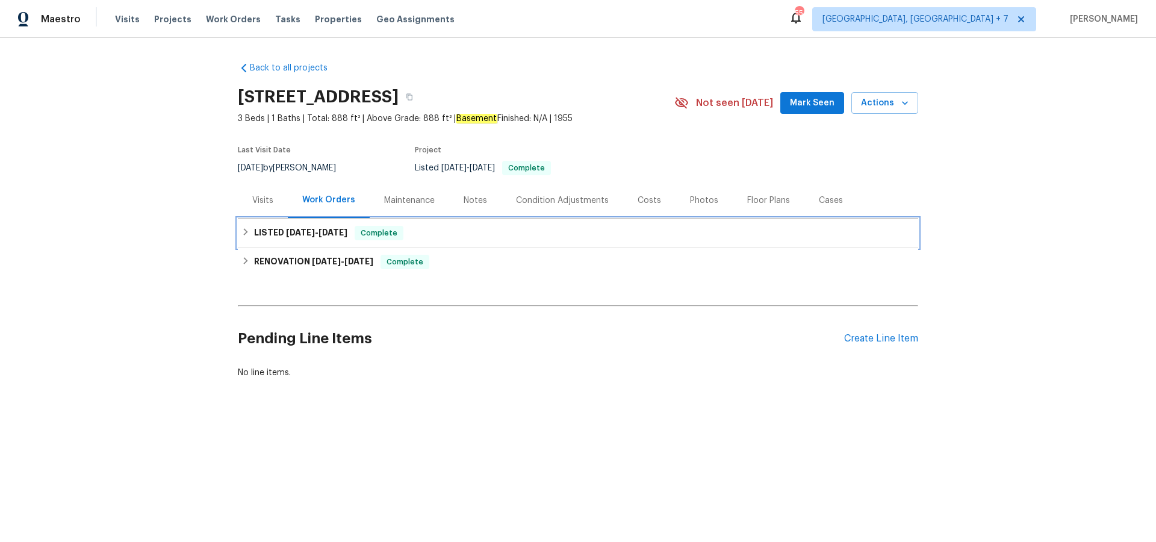
click at [275, 230] on h6 "LISTED [DATE] - [DATE]" at bounding box center [300, 233] width 93 height 14
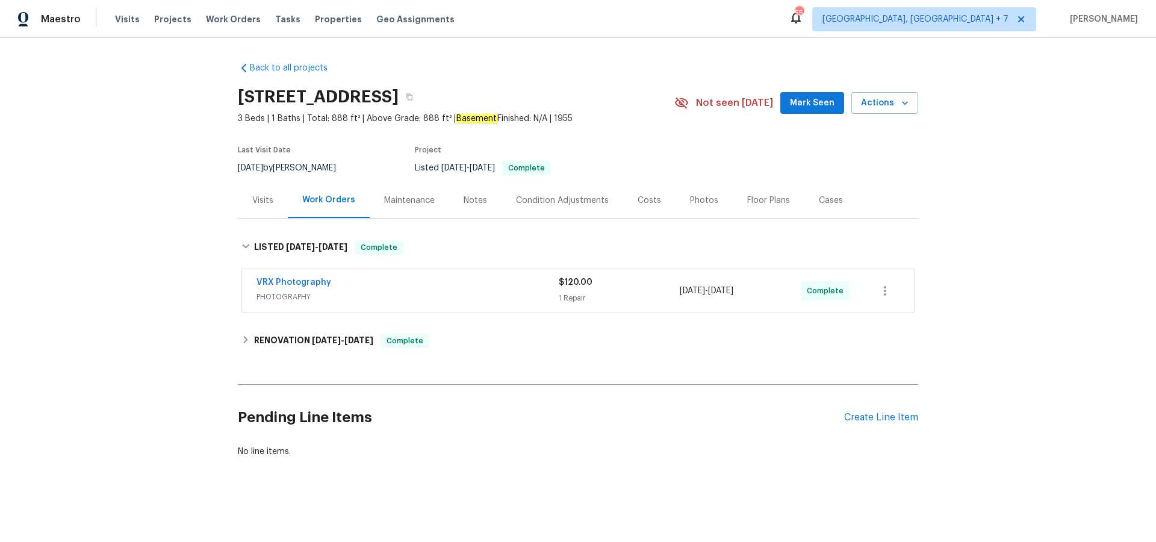
click at [819, 199] on div "Cases" at bounding box center [831, 201] width 24 height 12
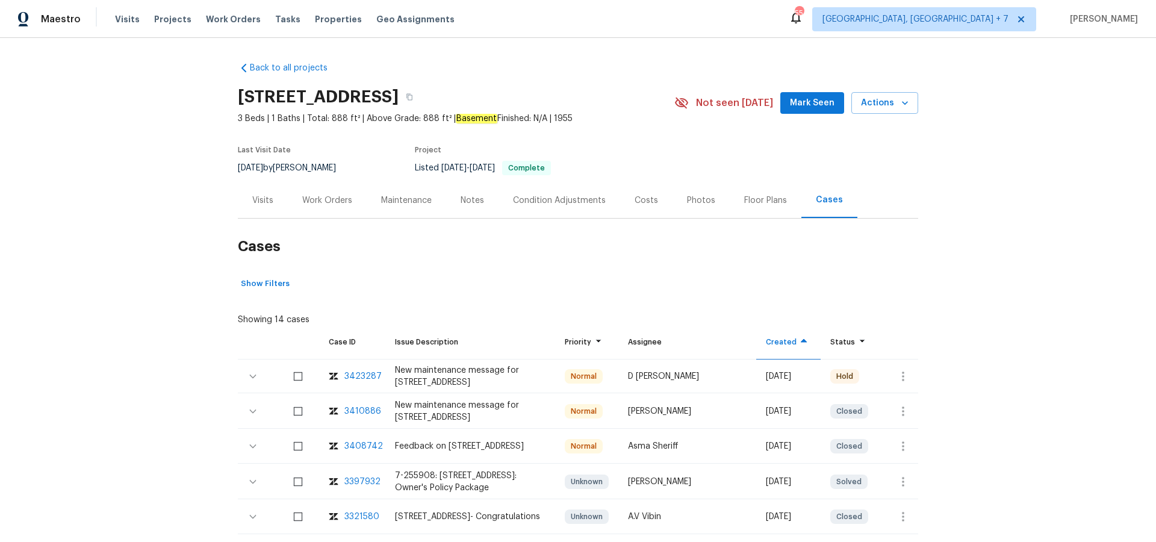
click at [364, 444] on div "3408742" at bounding box center [364, 446] width 39 height 12
click at [263, 200] on div "Visits" at bounding box center [262, 201] width 21 height 12
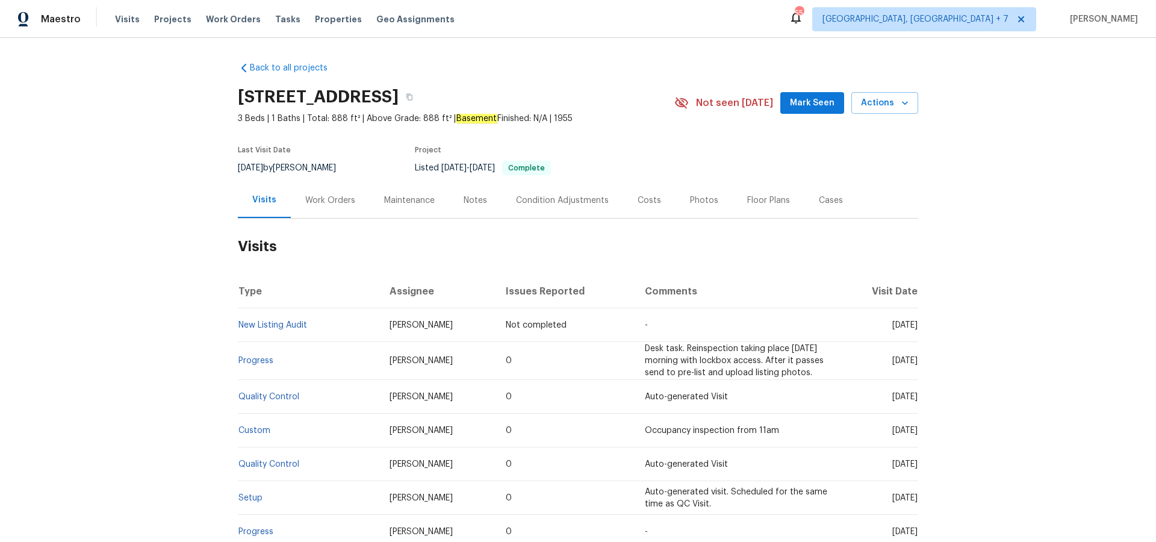
click at [332, 199] on div "Work Orders" at bounding box center [330, 201] width 50 height 12
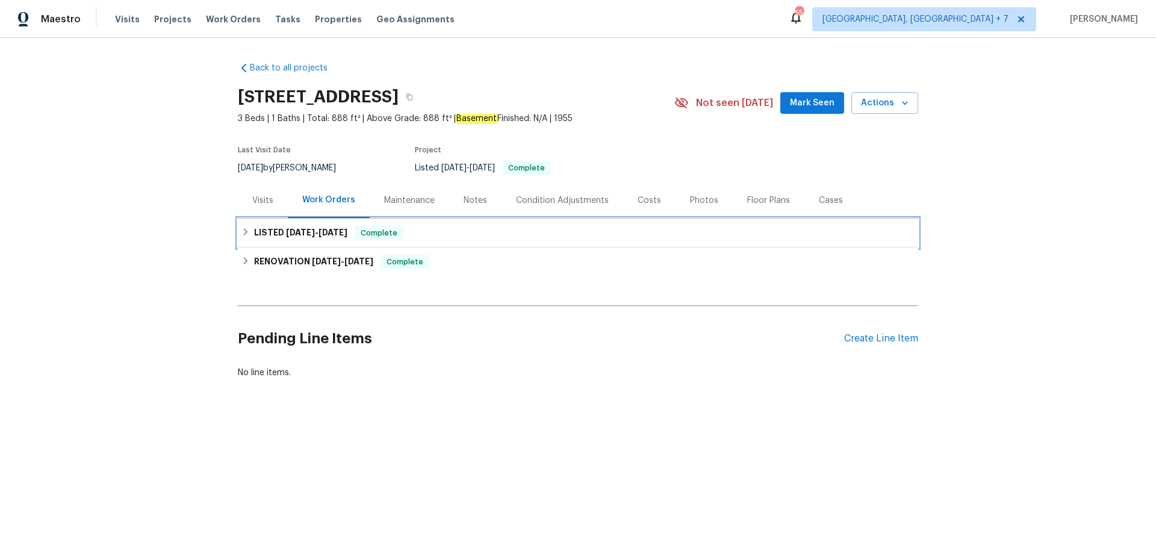
click at [301, 233] on span "[DATE]" at bounding box center [300, 232] width 29 height 8
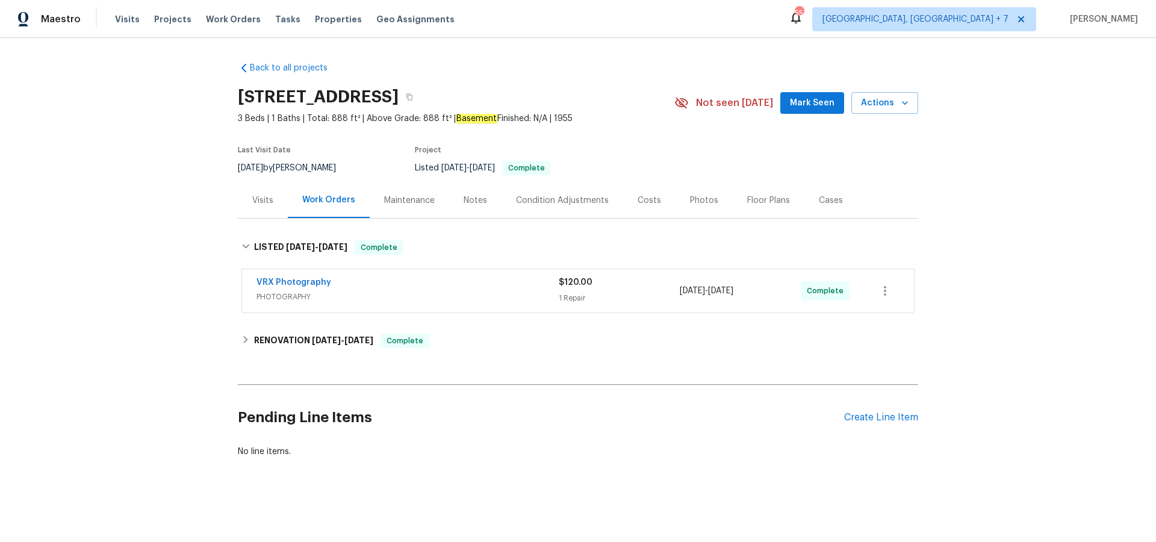
click at [820, 202] on div "Cases" at bounding box center [831, 201] width 24 height 12
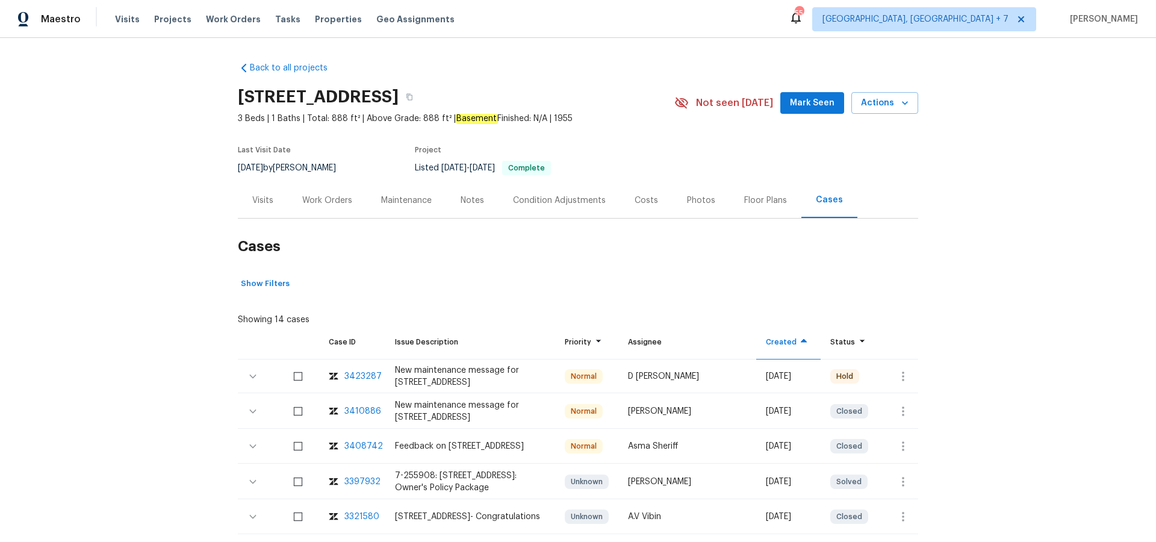
click at [361, 373] on div "3423287" at bounding box center [363, 376] width 37 height 12
click at [169, 17] on span "Projects" at bounding box center [172, 19] width 37 height 12
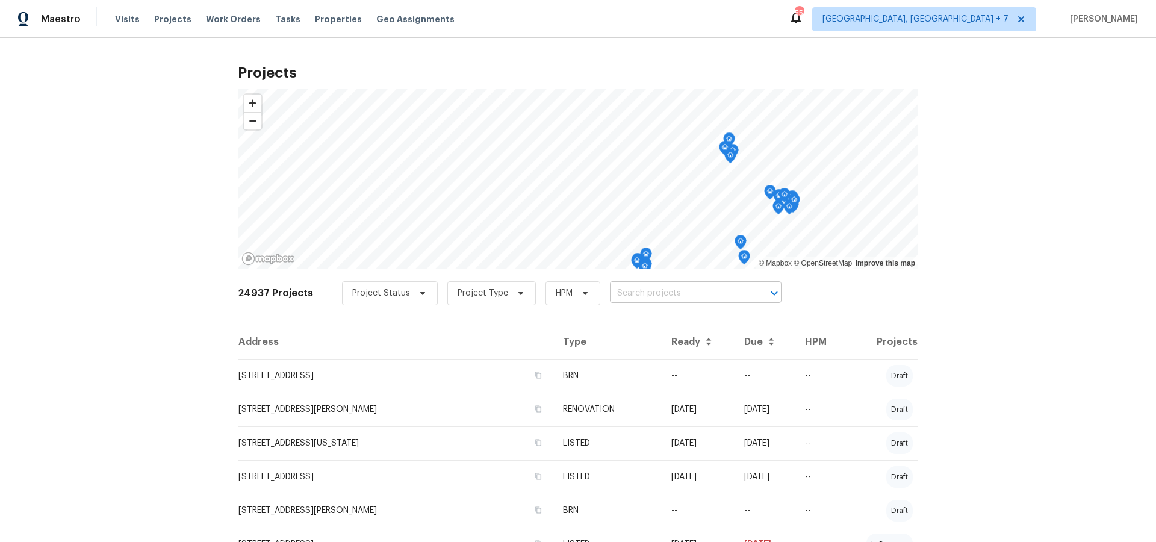
click at [700, 297] on input "text" at bounding box center [679, 293] width 138 height 19
type input "1248"
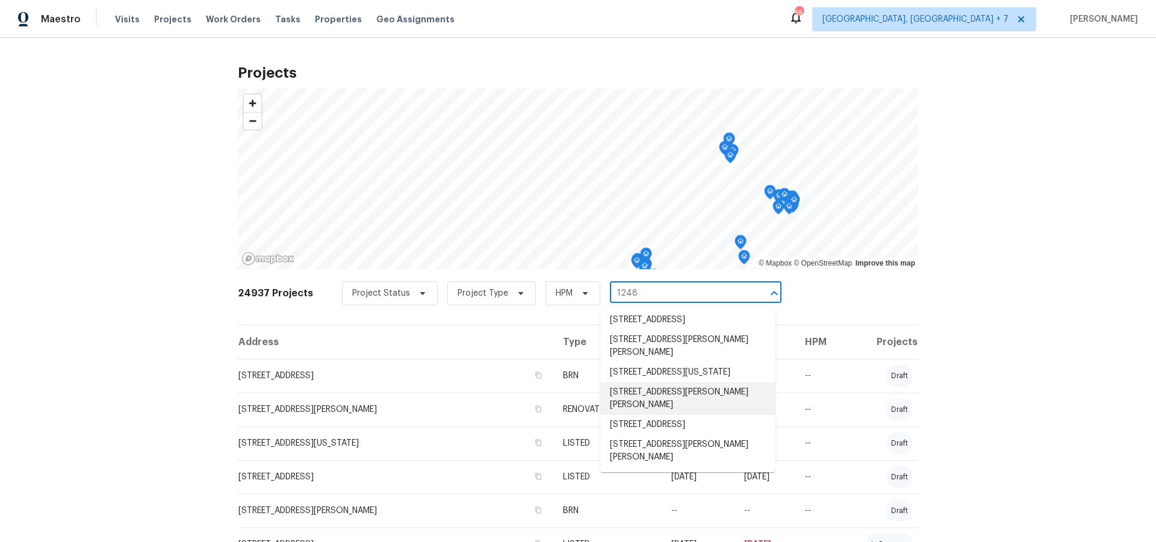
click at [662, 404] on li "[STREET_ADDRESS][PERSON_NAME][PERSON_NAME]" at bounding box center [687, 398] width 175 height 33
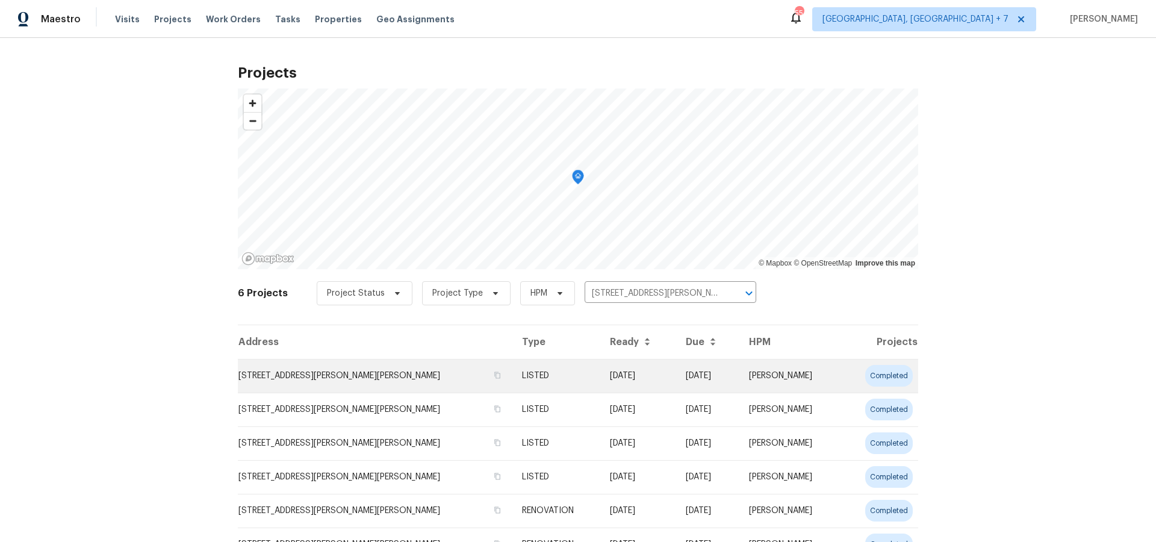
click at [334, 373] on td "[STREET_ADDRESS][PERSON_NAME][PERSON_NAME]" at bounding box center [375, 376] width 275 height 34
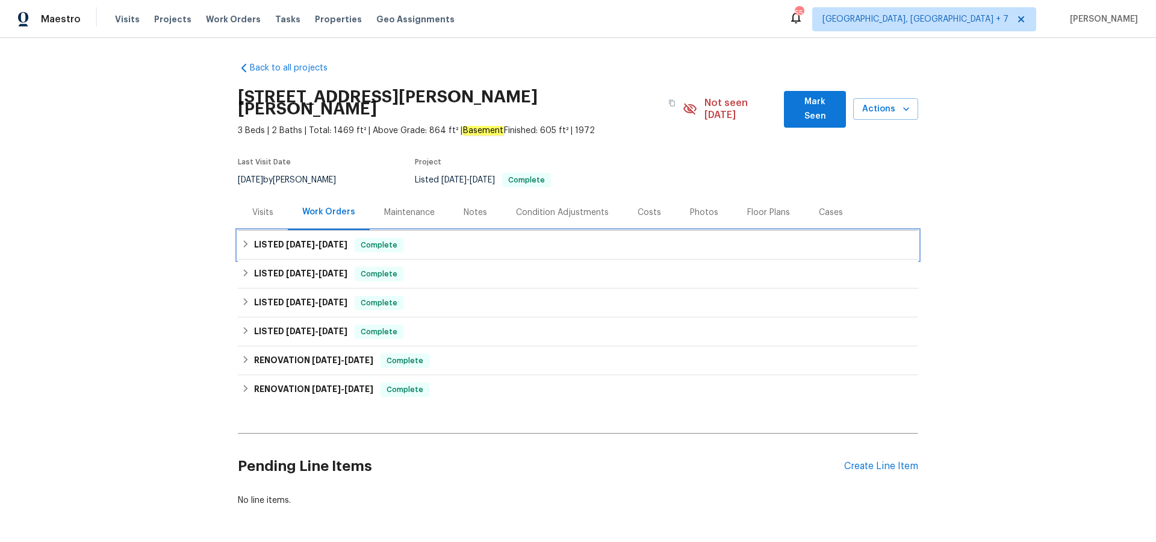
click at [303, 238] on h6 "LISTED [DATE] - [DATE]" at bounding box center [300, 245] width 93 height 14
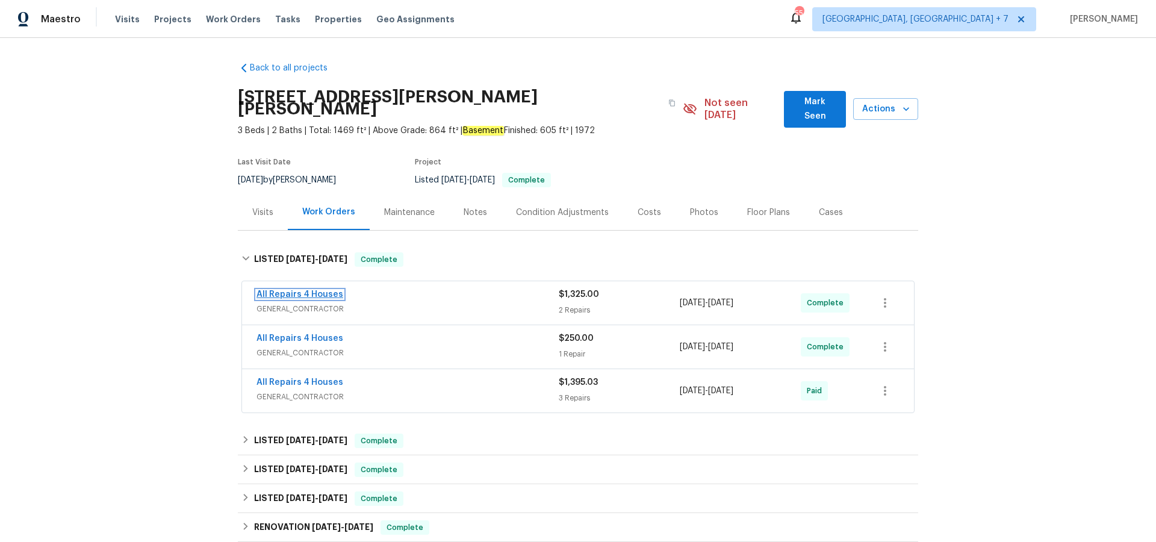
click at [285, 290] on link "All Repairs 4 Houses" at bounding box center [300, 294] width 87 height 8
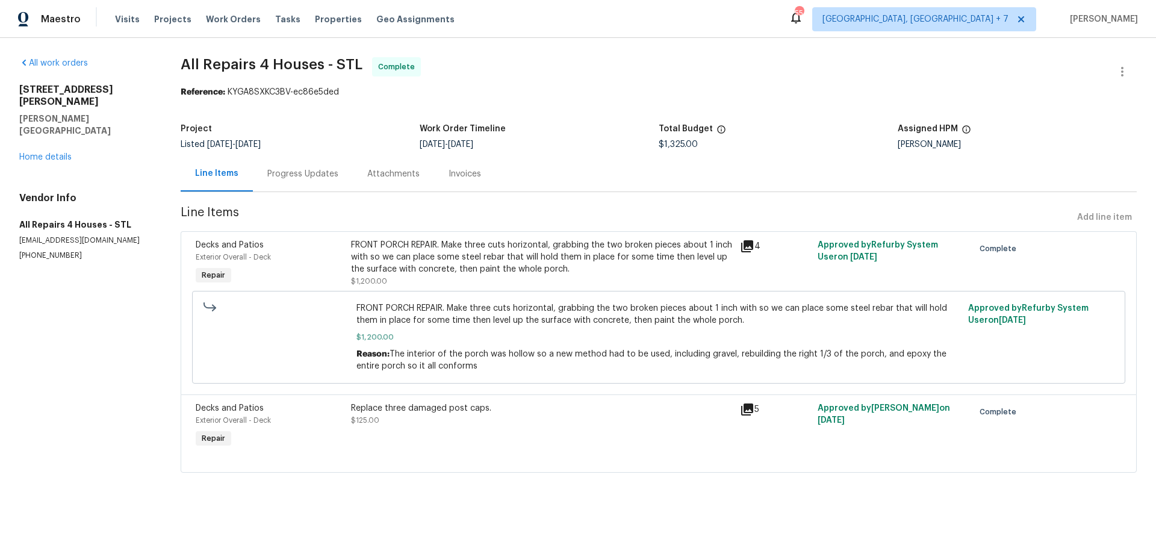
click at [749, 248] on icon at bounding box center [747, 246] width 14 height 14
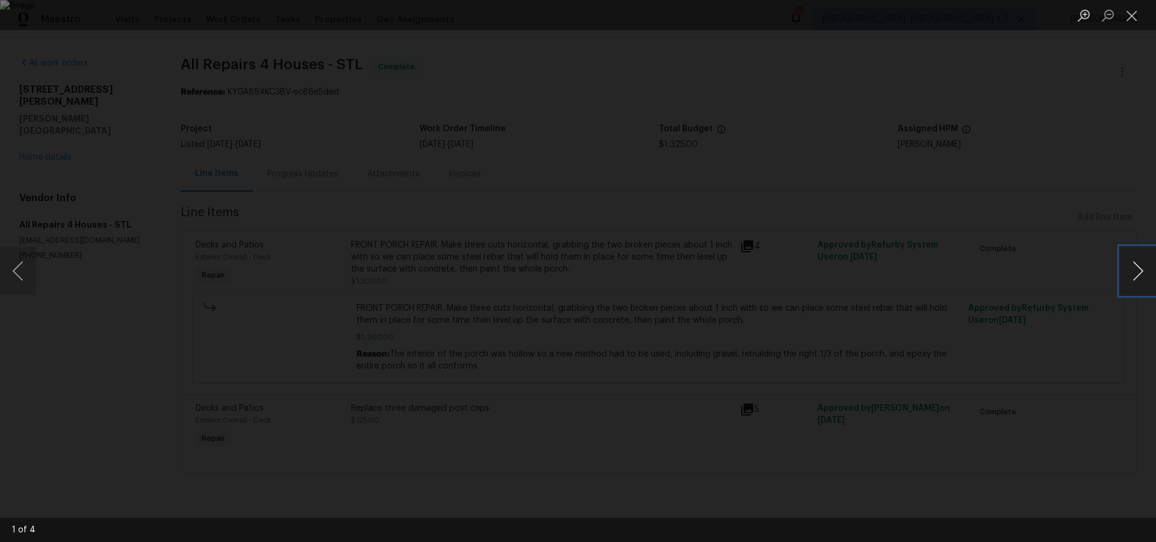
click at [1144, 270] on button "Next image" at bounding box center [1138, 271] width 36 height 48
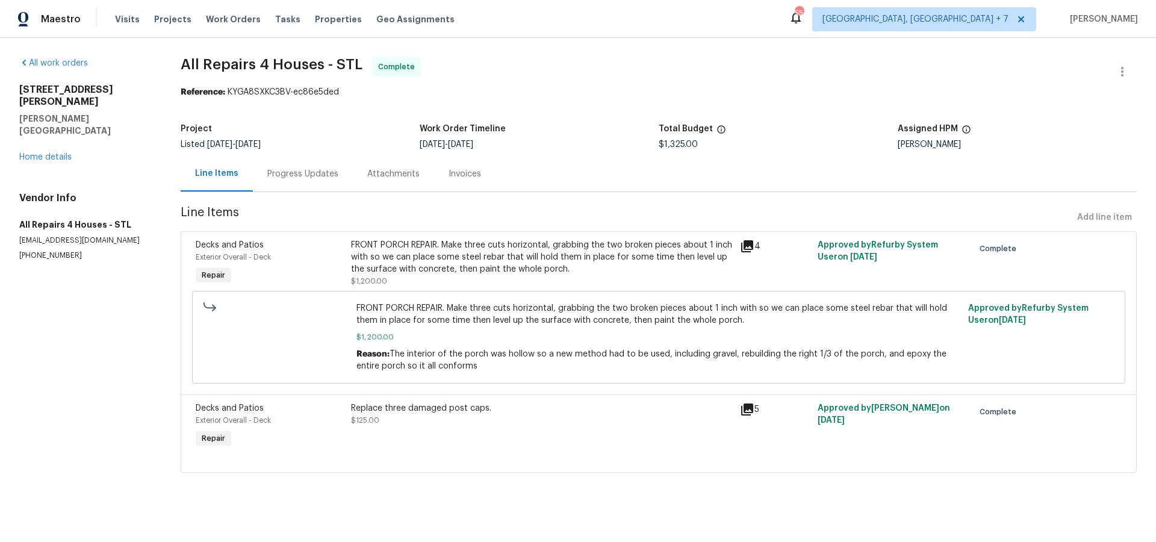
click at [750, 410] on icon at bounding box center [747, 410] width 12 height 12
click at [37, 153] on link "Home details" at bounding box center [45, 157] width 52 height 8
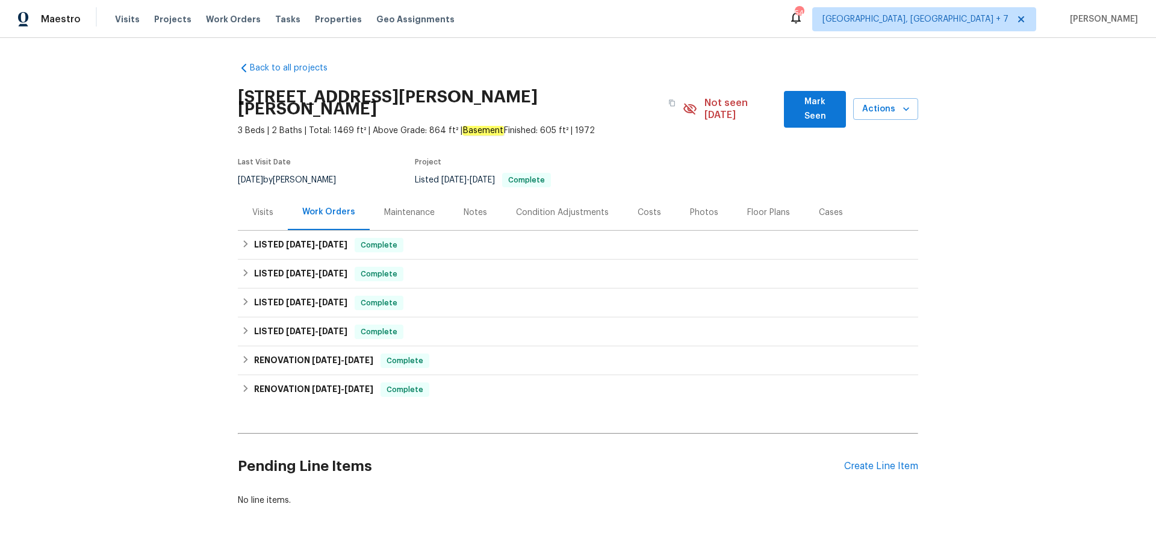
click at [169, 10] on div "Visits Projects Work Orders Tasks Properties Geo Assignments" at bounding box center [292, 19] width 354 height 24
click at [169, 17] on span "Projects" at bounding box center [172, 19] width 37 height 12
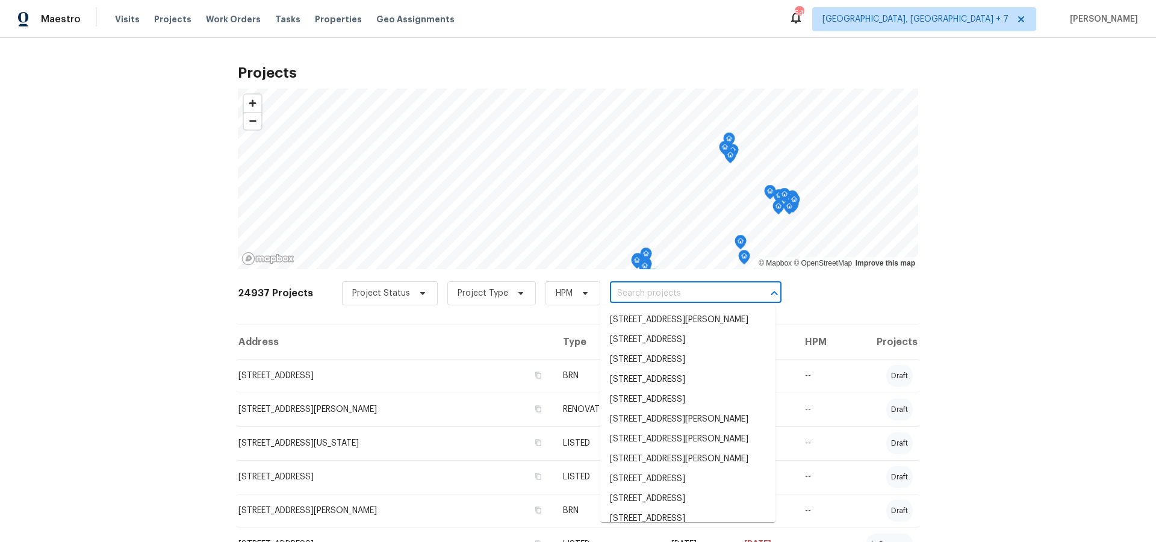
click at [626, 298] on input "text" at bounding box center [679, 293] width 138 height 19
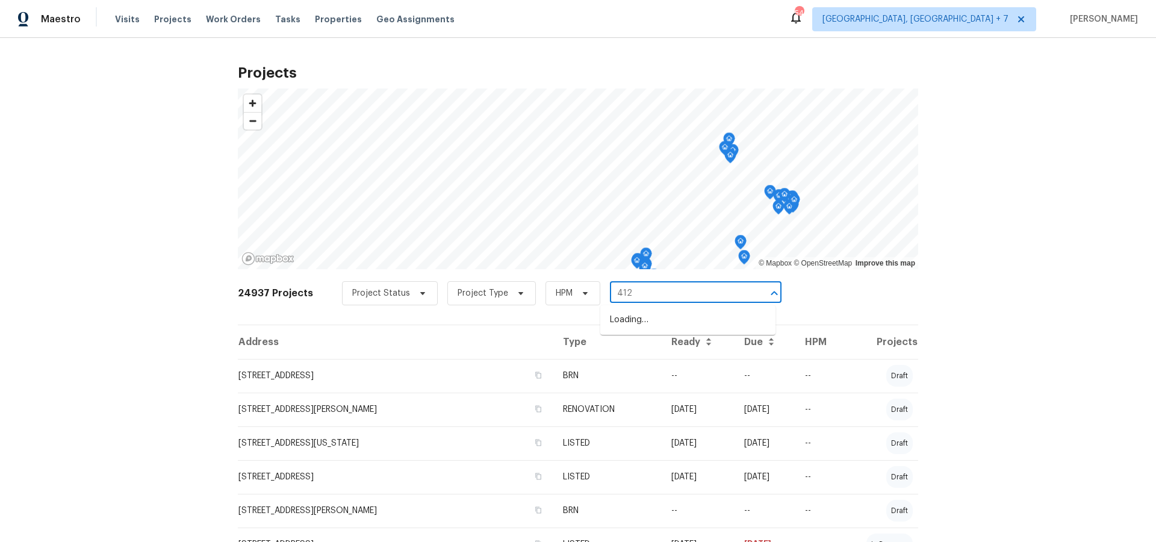
type input "4127"
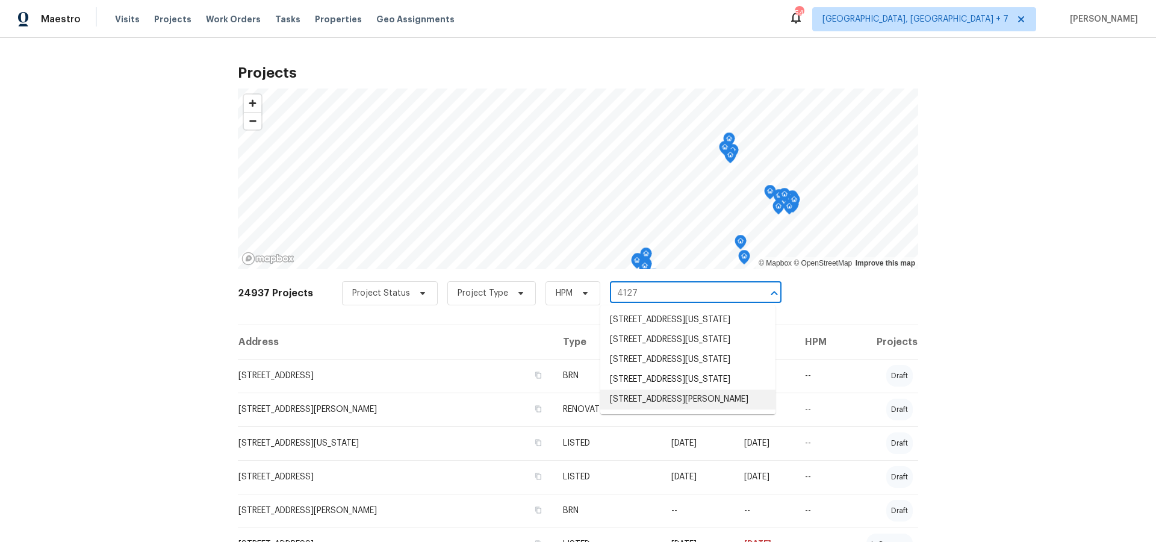
click at [654, 410] on li "[STREET_ADDRESS][PERSON_NAME]" at bounding box center [687, 400] width 175 height 20
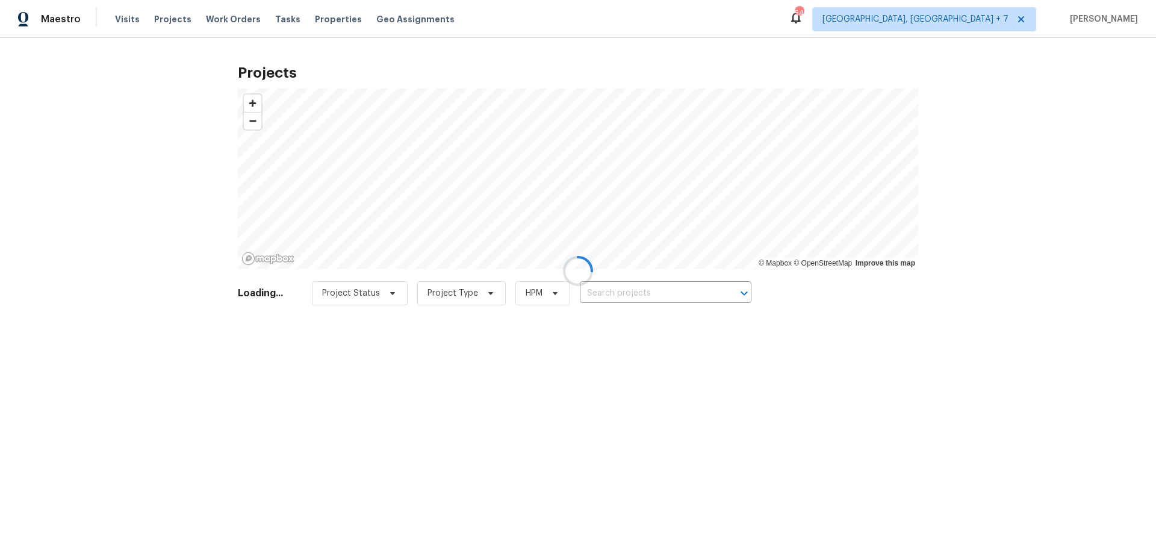
type input "[STREET_ADDRESS][PERSON_NAME]"
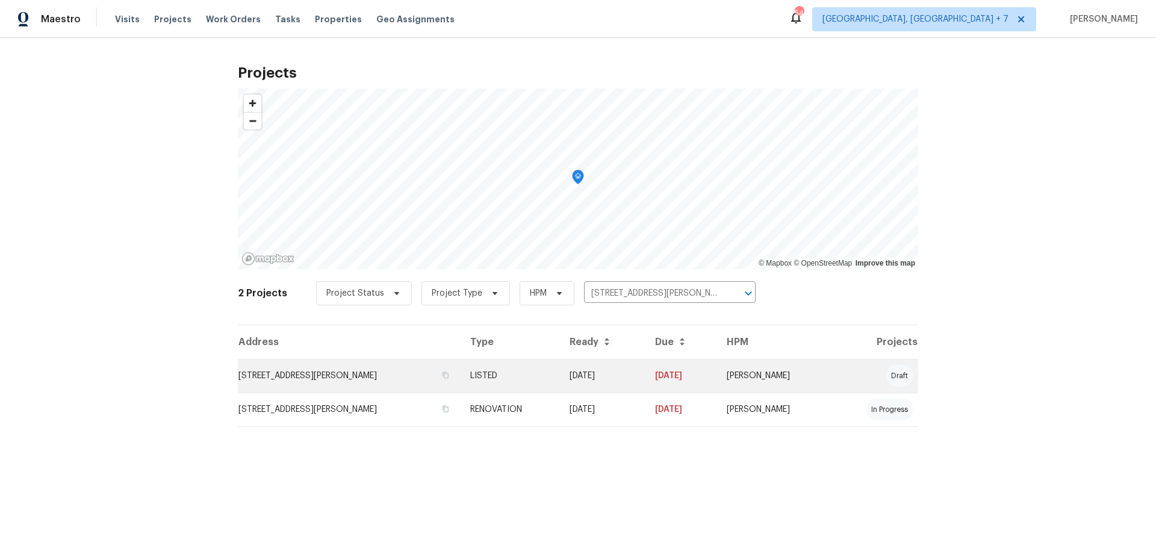
click at [346, 382] on td "[STREET_ADDRESS][PERSON_NAME]" at bounding box center [349, 376] width 223 height 34
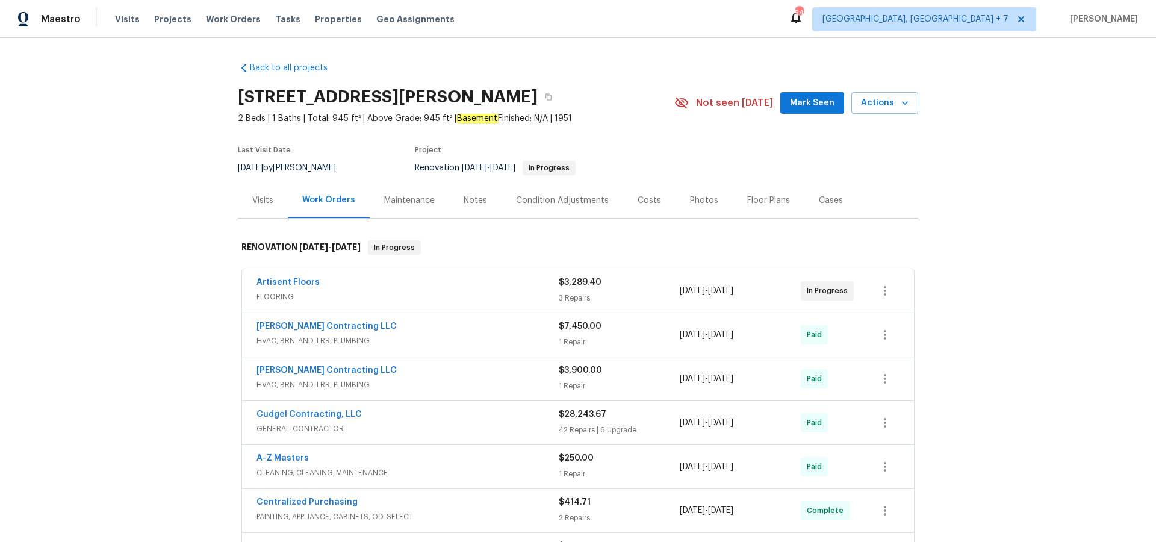
click at [833, 199] on div "Cases" at bounding box center [831, 201] width 24 height 12
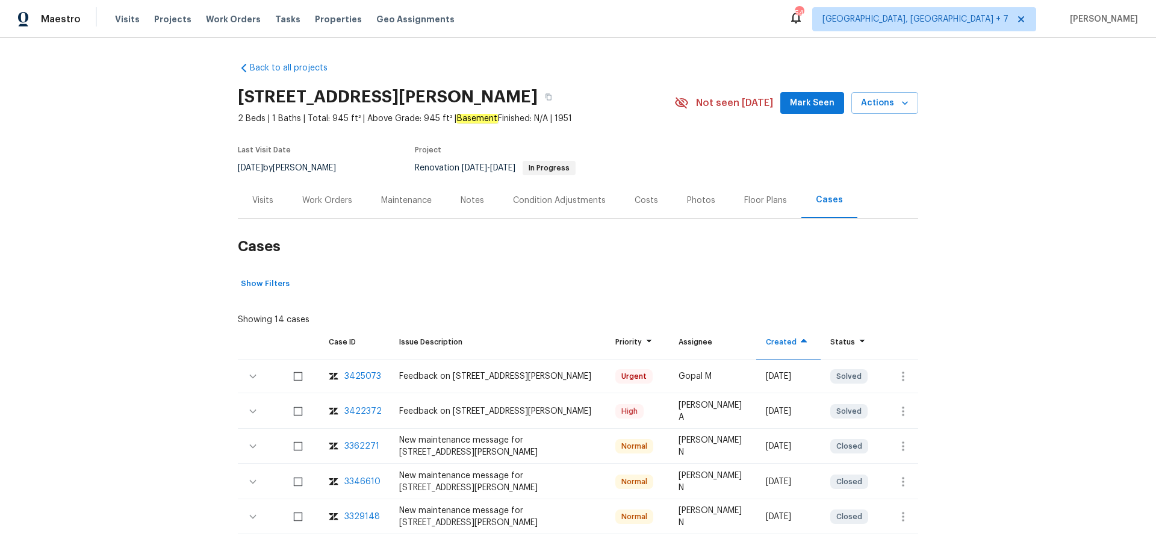
click at [372, 376] on div "3425073" at bounding box center [363, 376] width 37 height 12
